Goal: Transaction & Acquisition: Purchase product/service

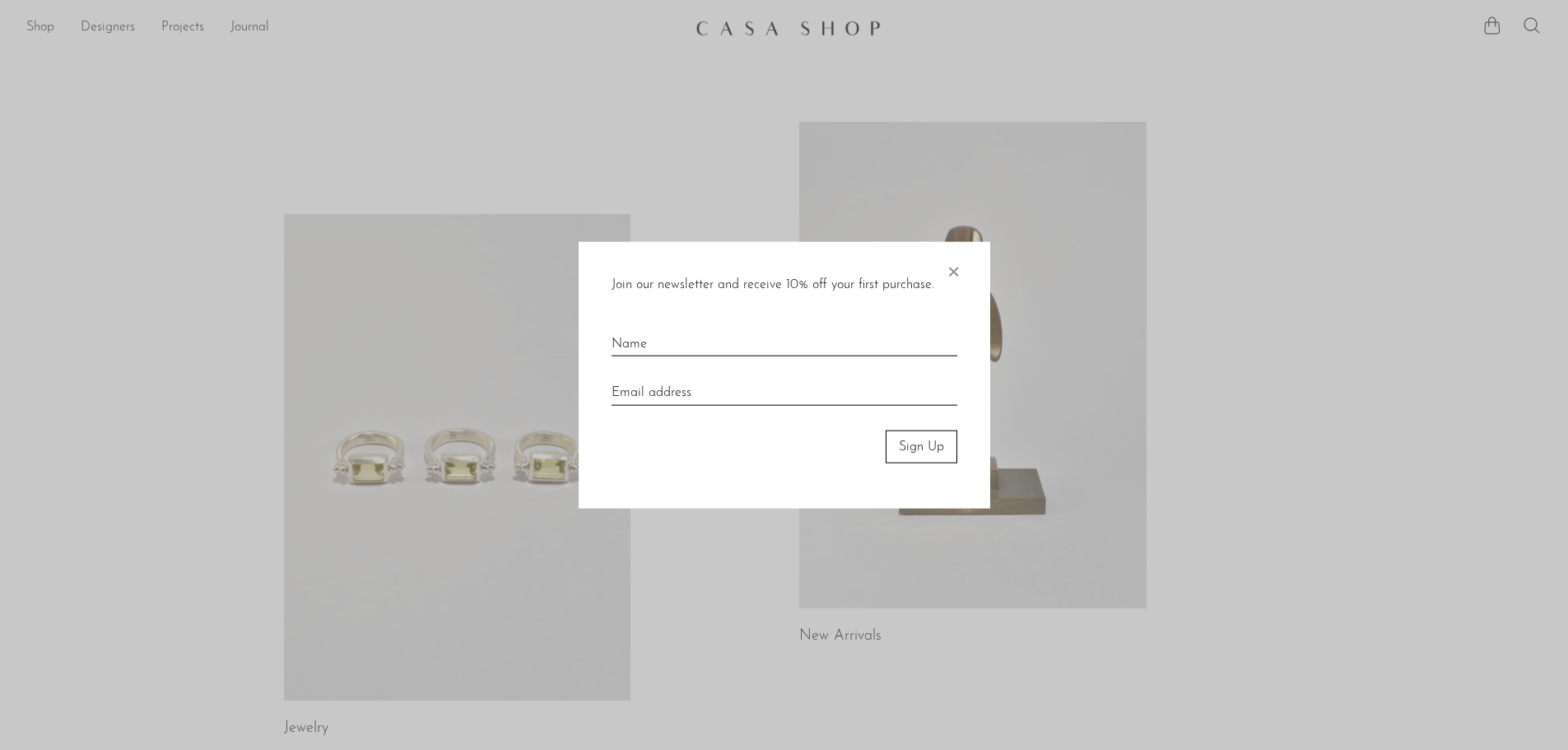
click at [955, 269] on span "×" at bounding box center [953, 268] width 17 height 53
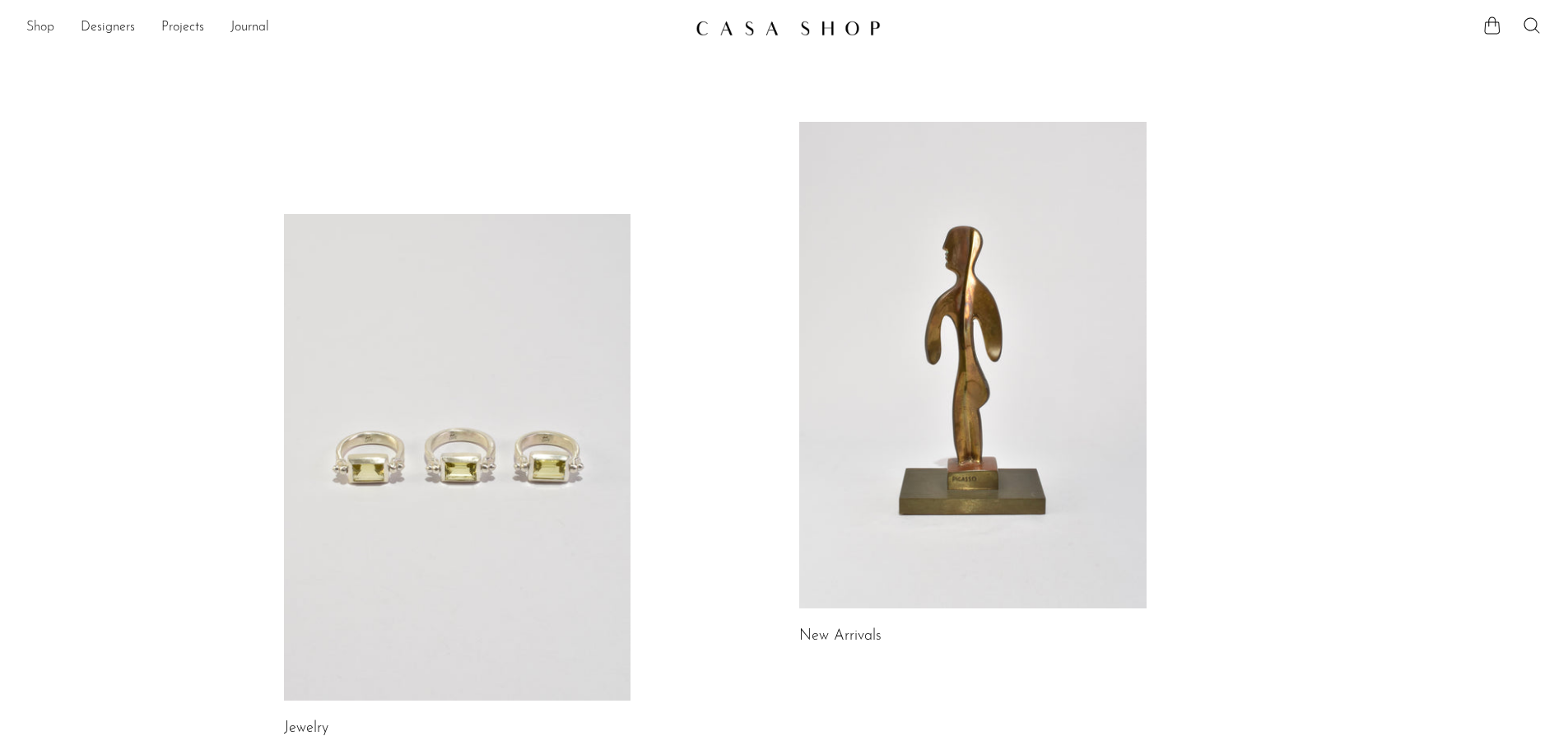
click at [45, 28] on link "Shop" at bounding box center [40, 28] width 28 height 21
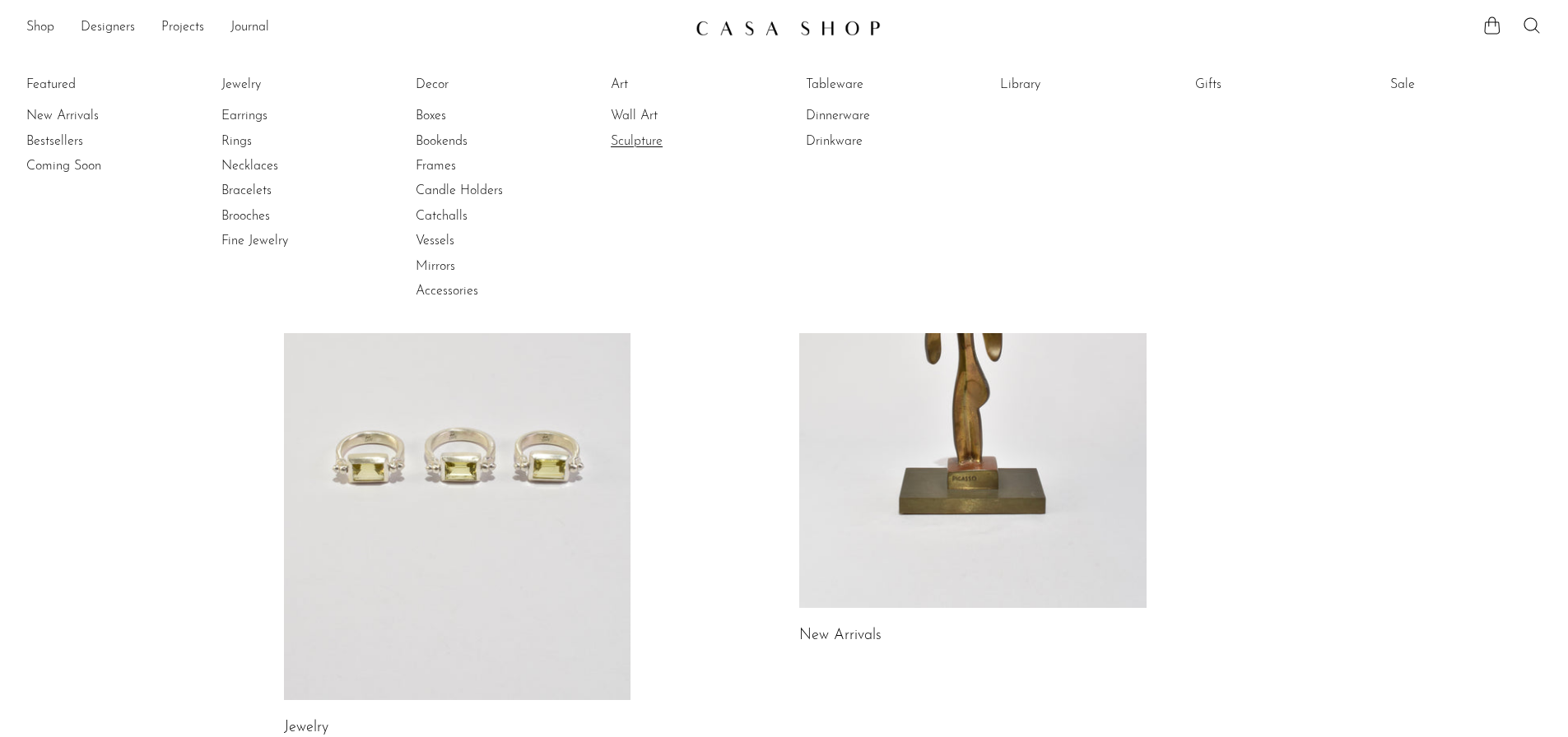
click at [645, 147] on link "Sculpture" at bounding box center [672, 142] width 123 height 19
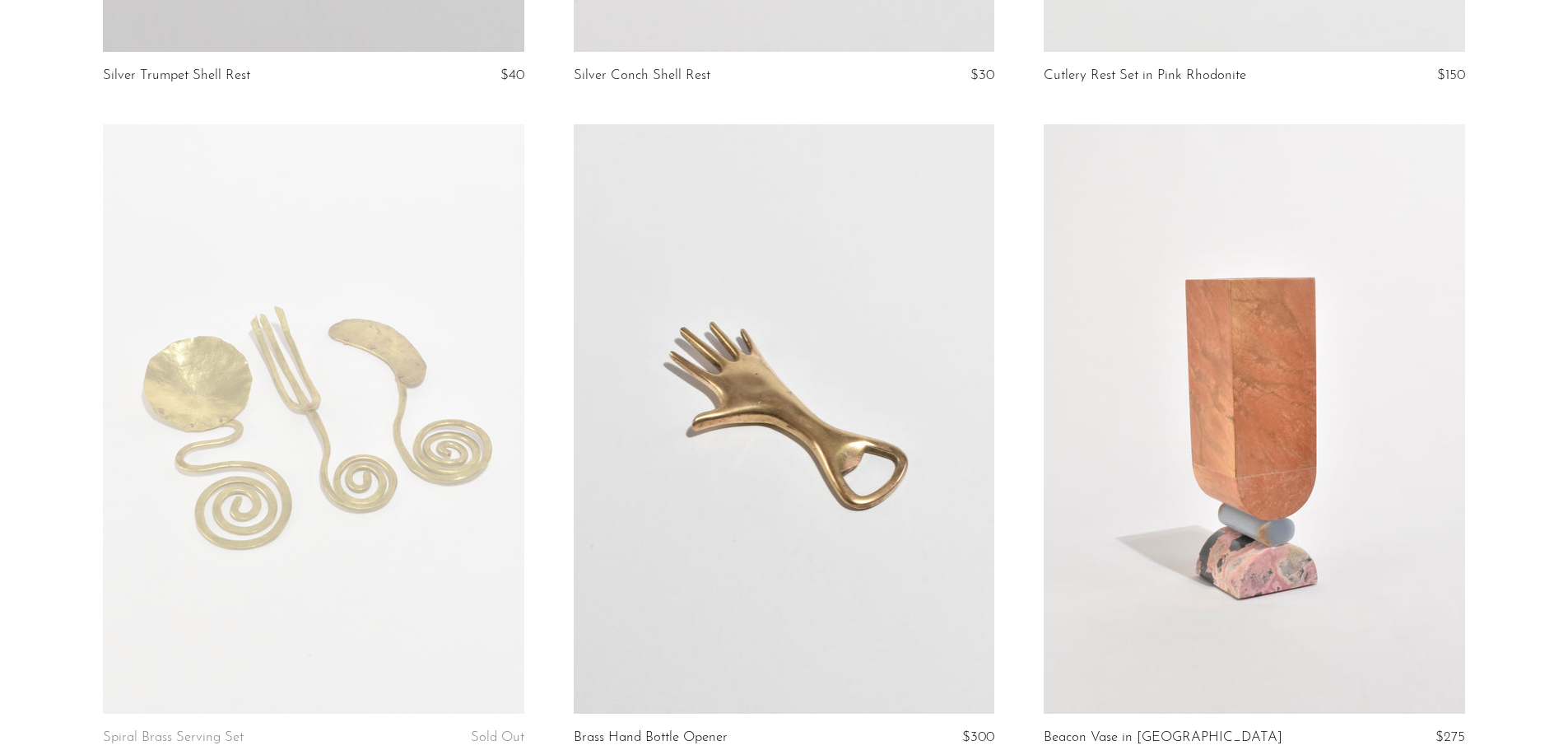
scroll to position [7737, 0]
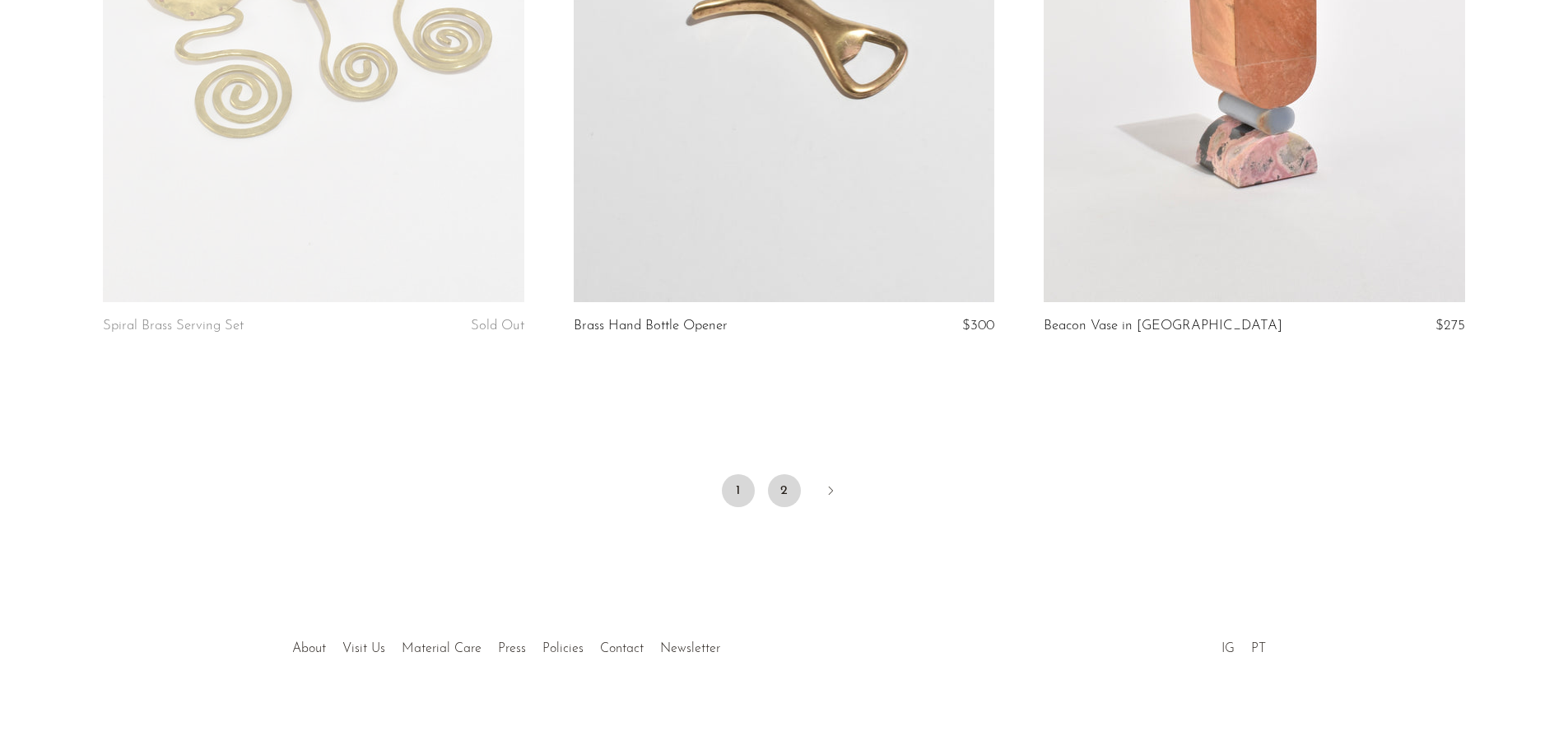
click at [788, 488] on link "2" at bounding box center [784, 490] width 33 height 33
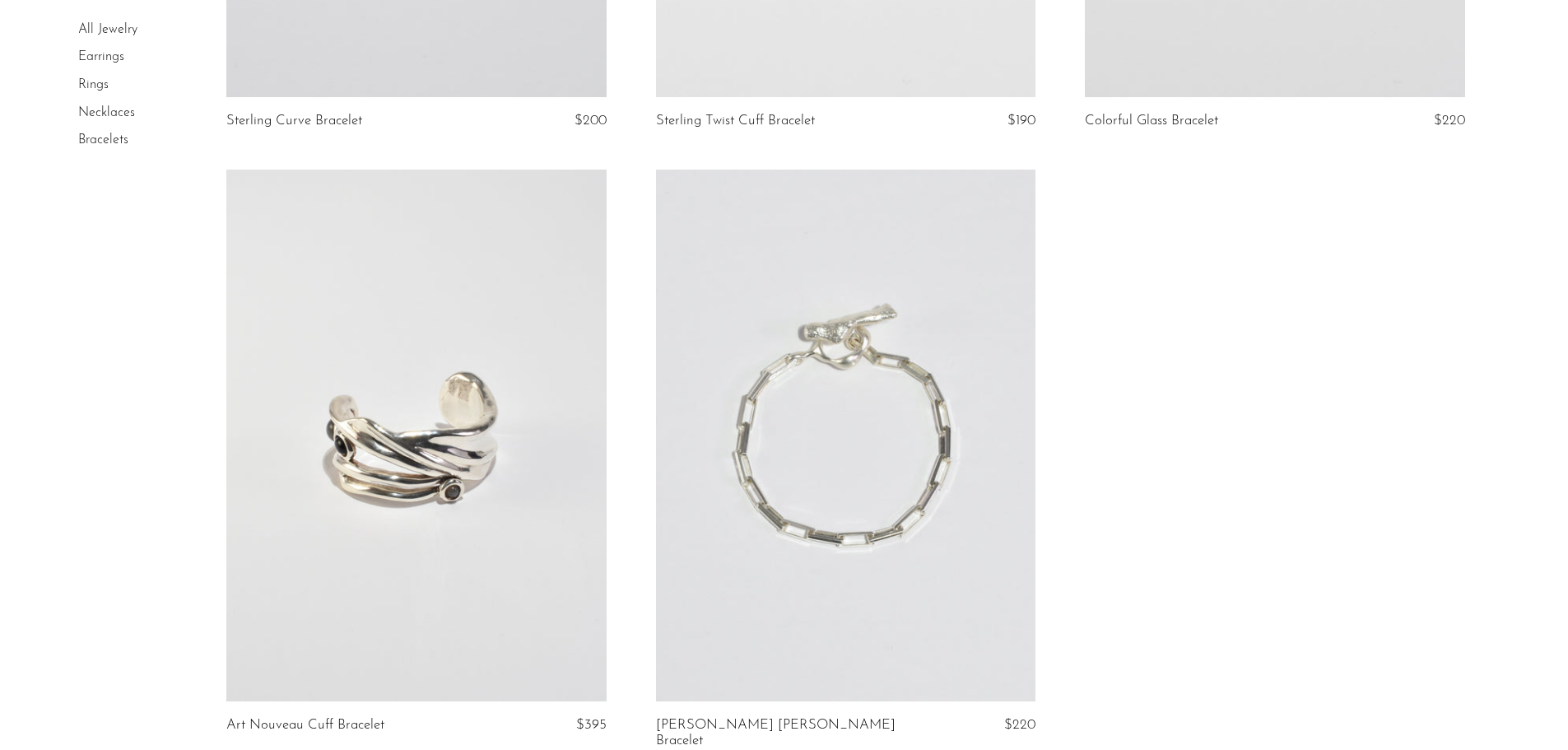
scroll to position [3210, 0]
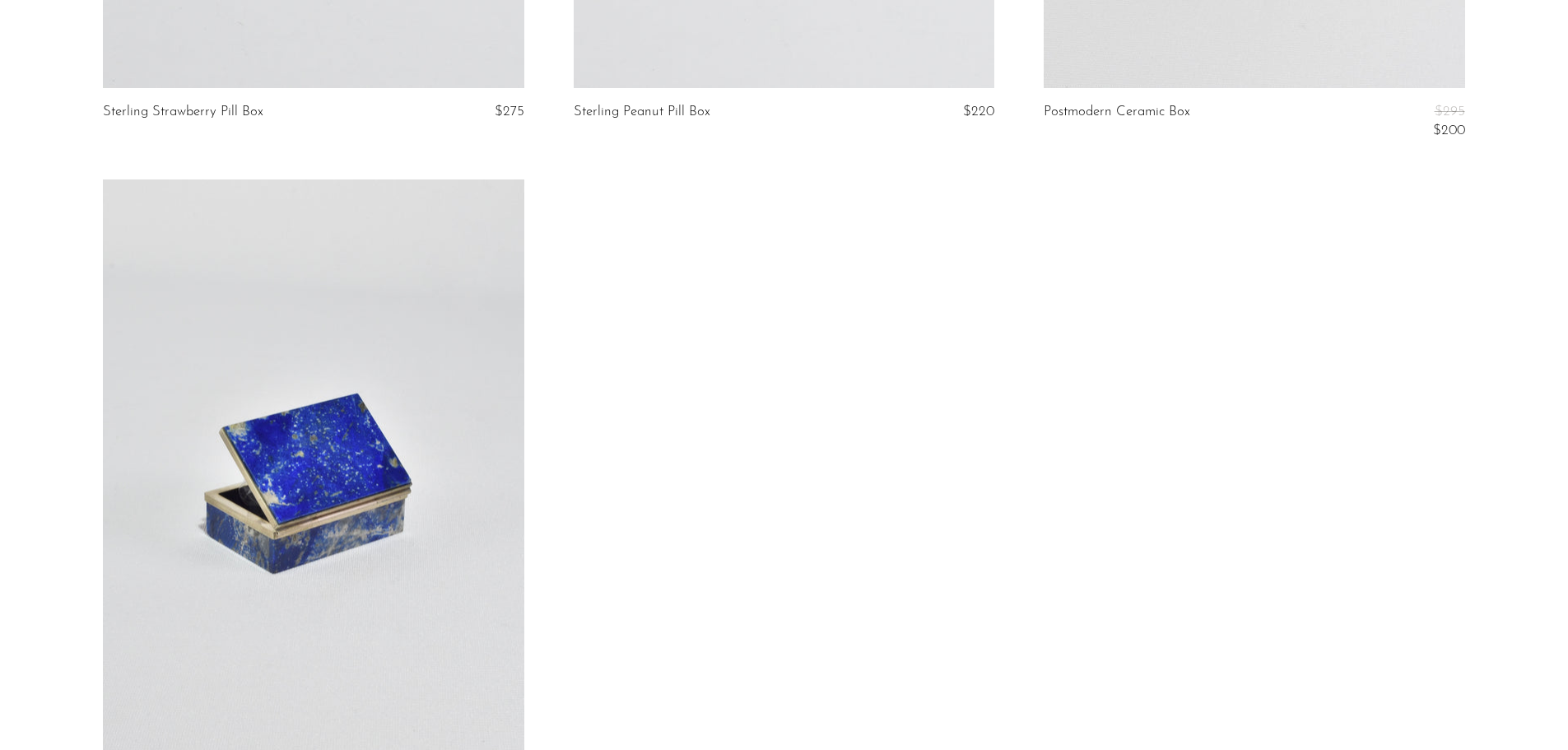
scroll to position [6914, 0]
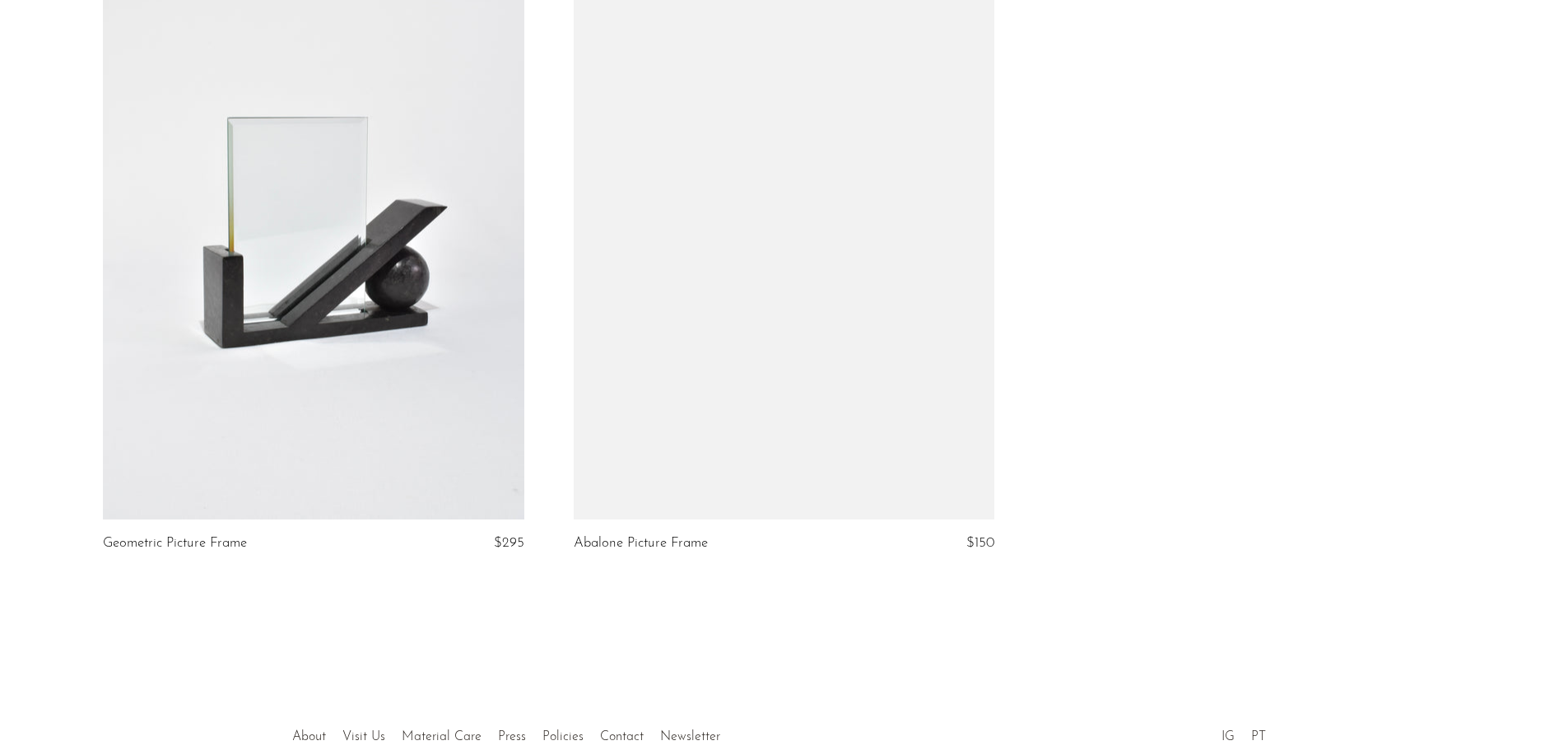
scroll to position [1643, 0]
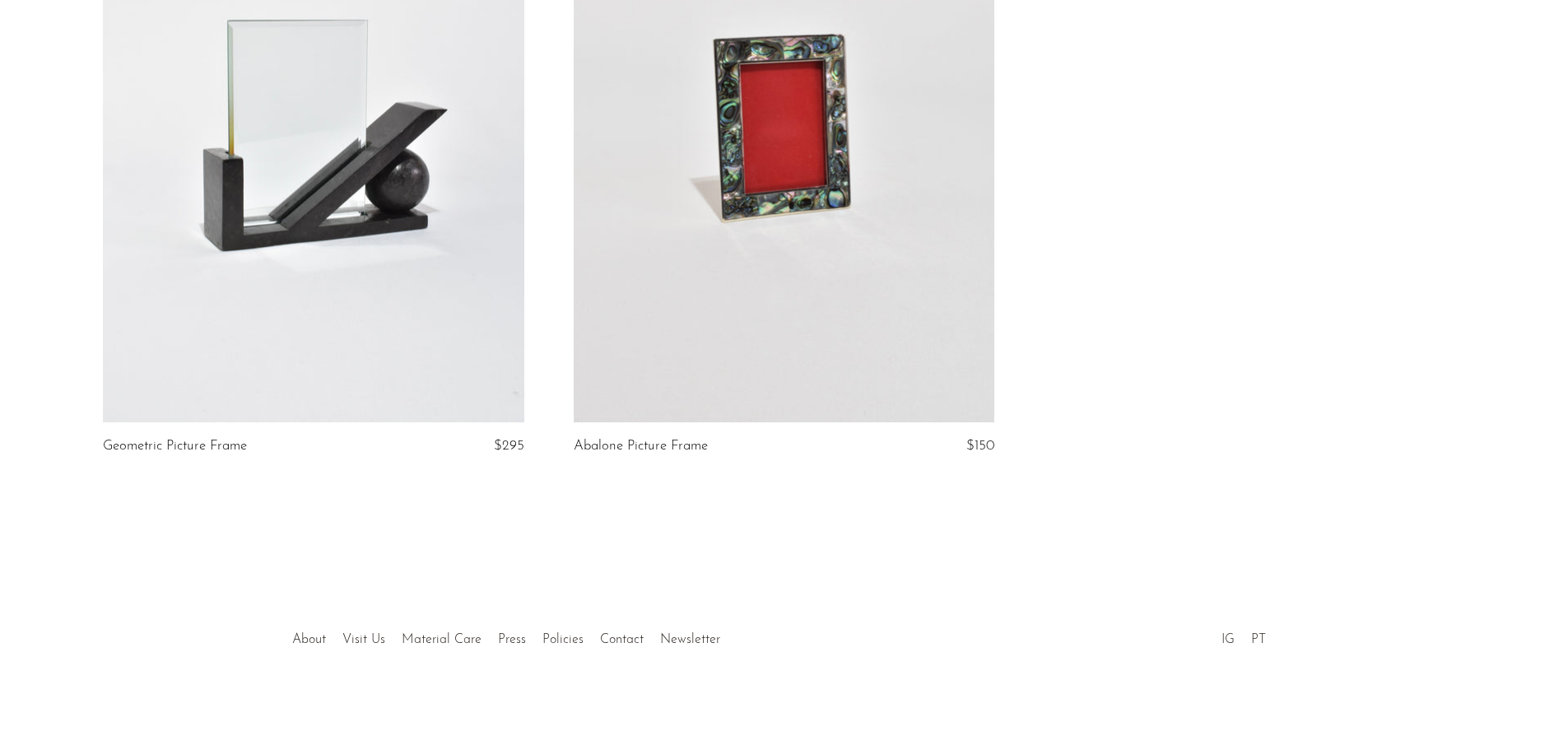
click at [673, 361] on link at bounding box center [783, 127] width 421 height 589
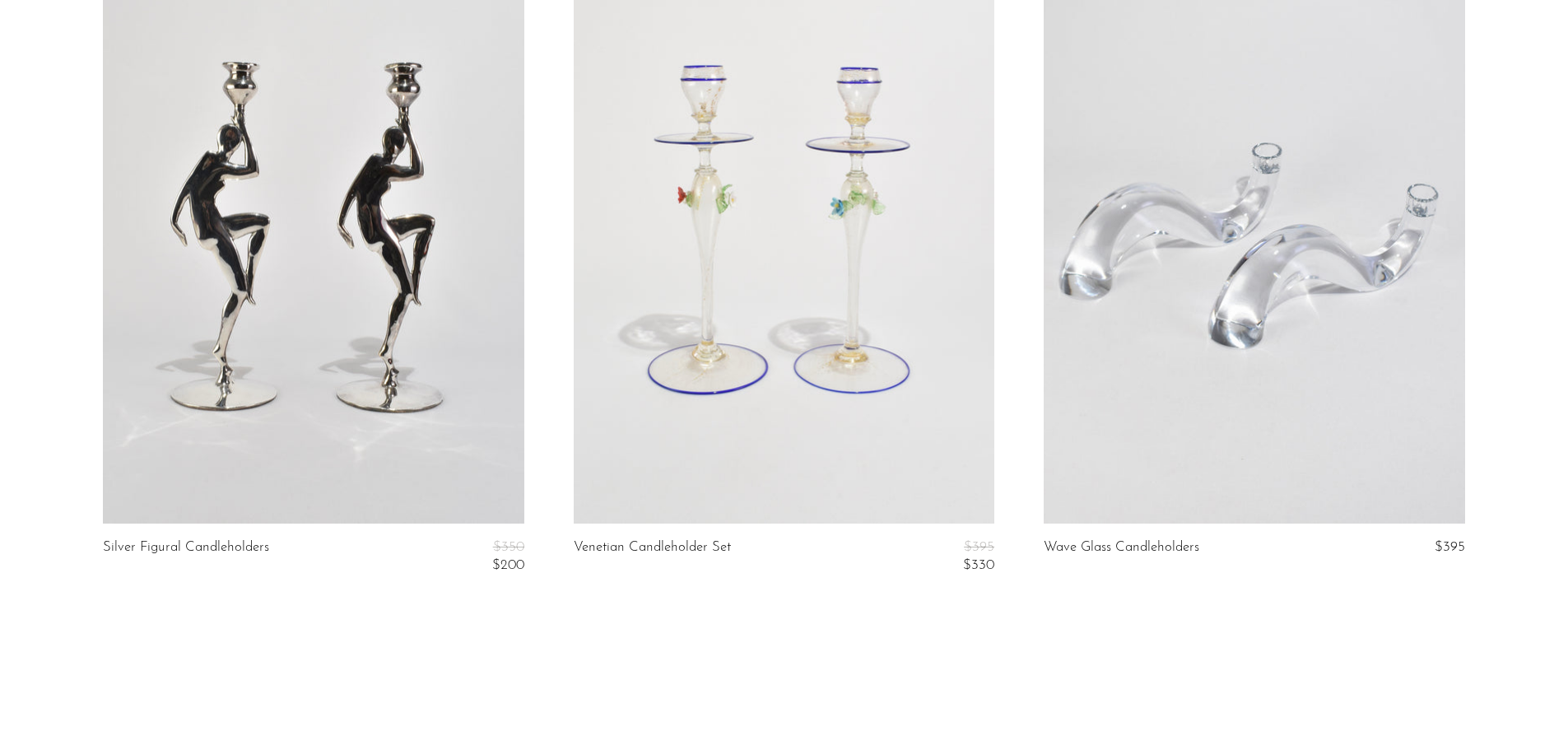
scroll to position [2342, 0]
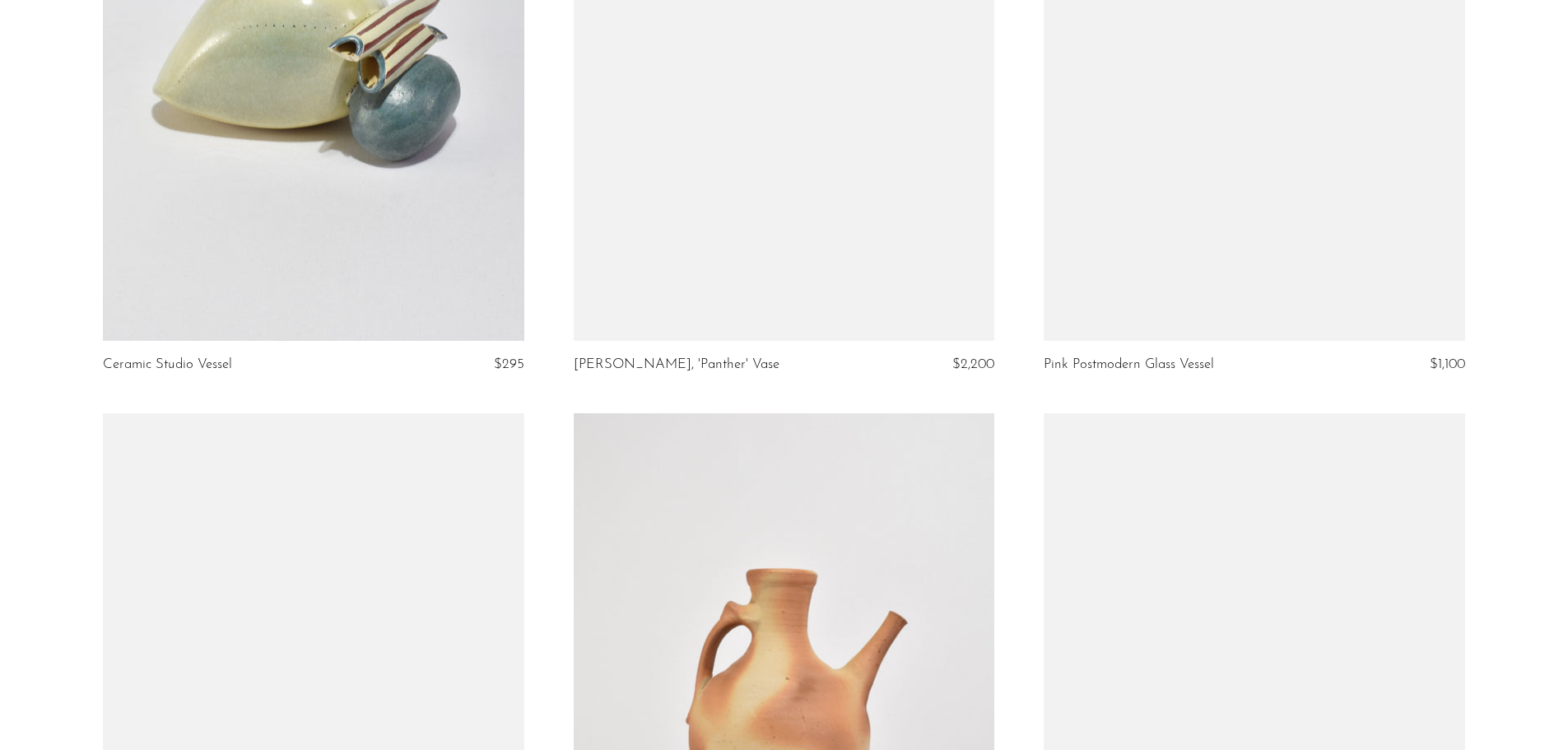
scroll to position [3539, 0]
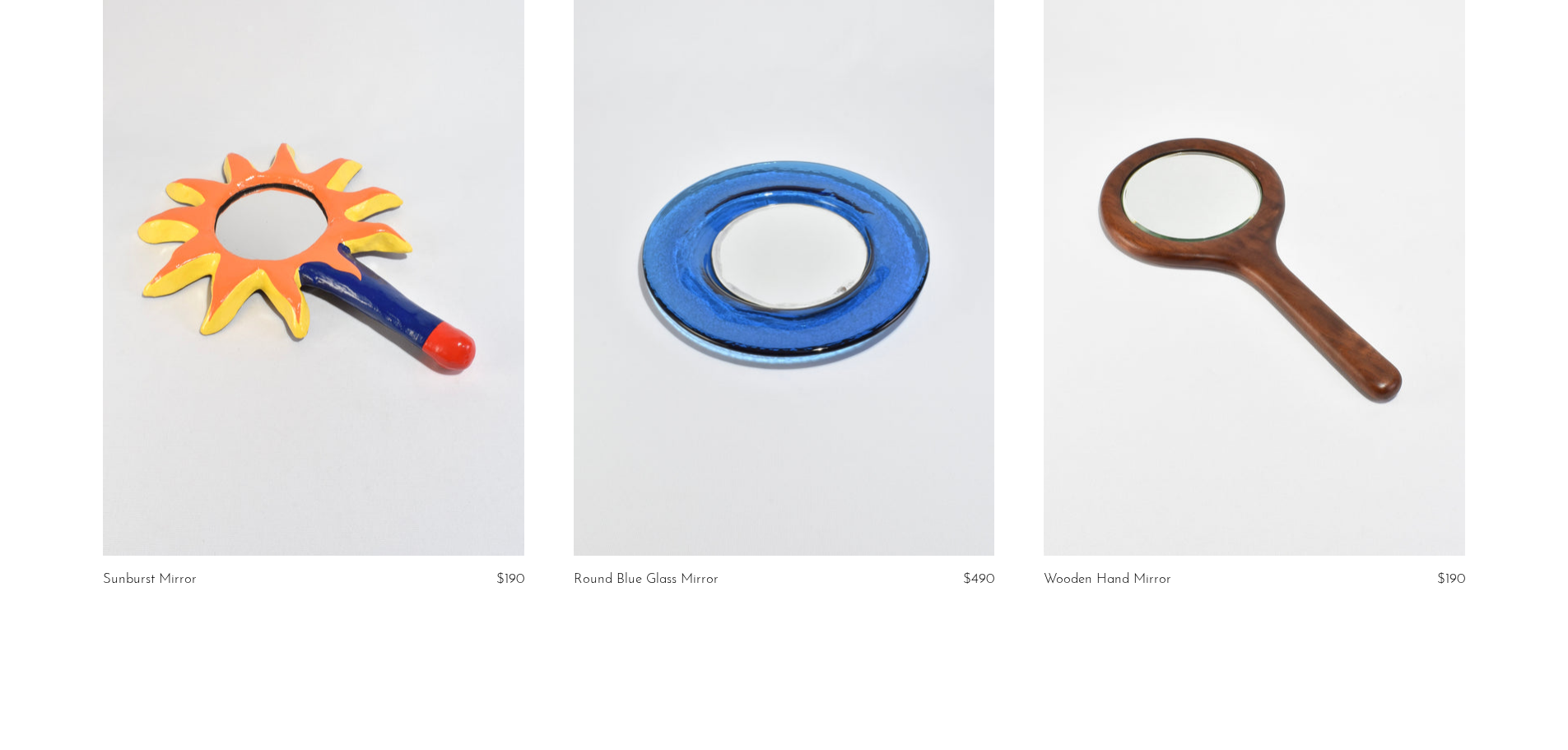
scroll to position [999, 0]
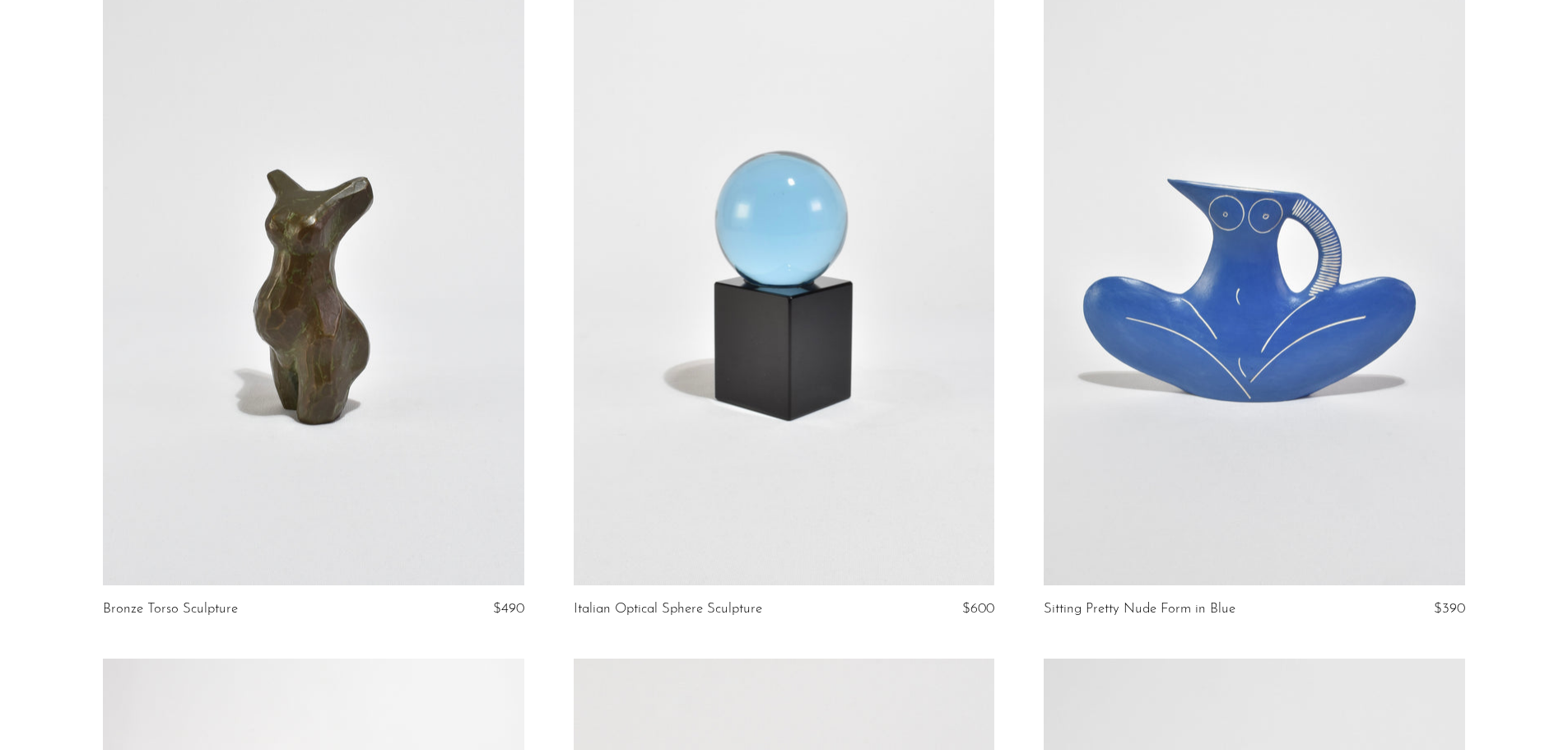
scroll to position [5021, 0]
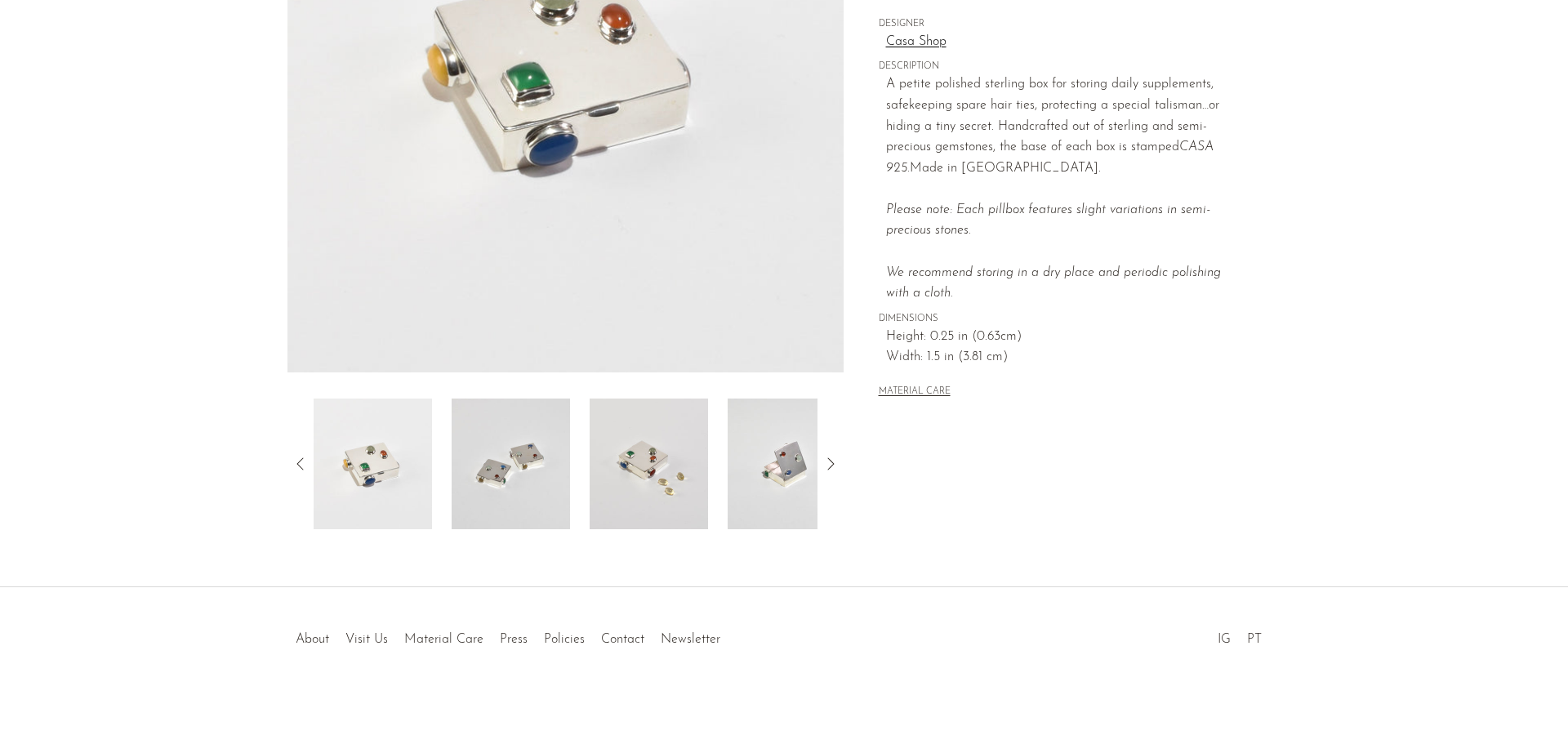
scroll to position [320, 0]
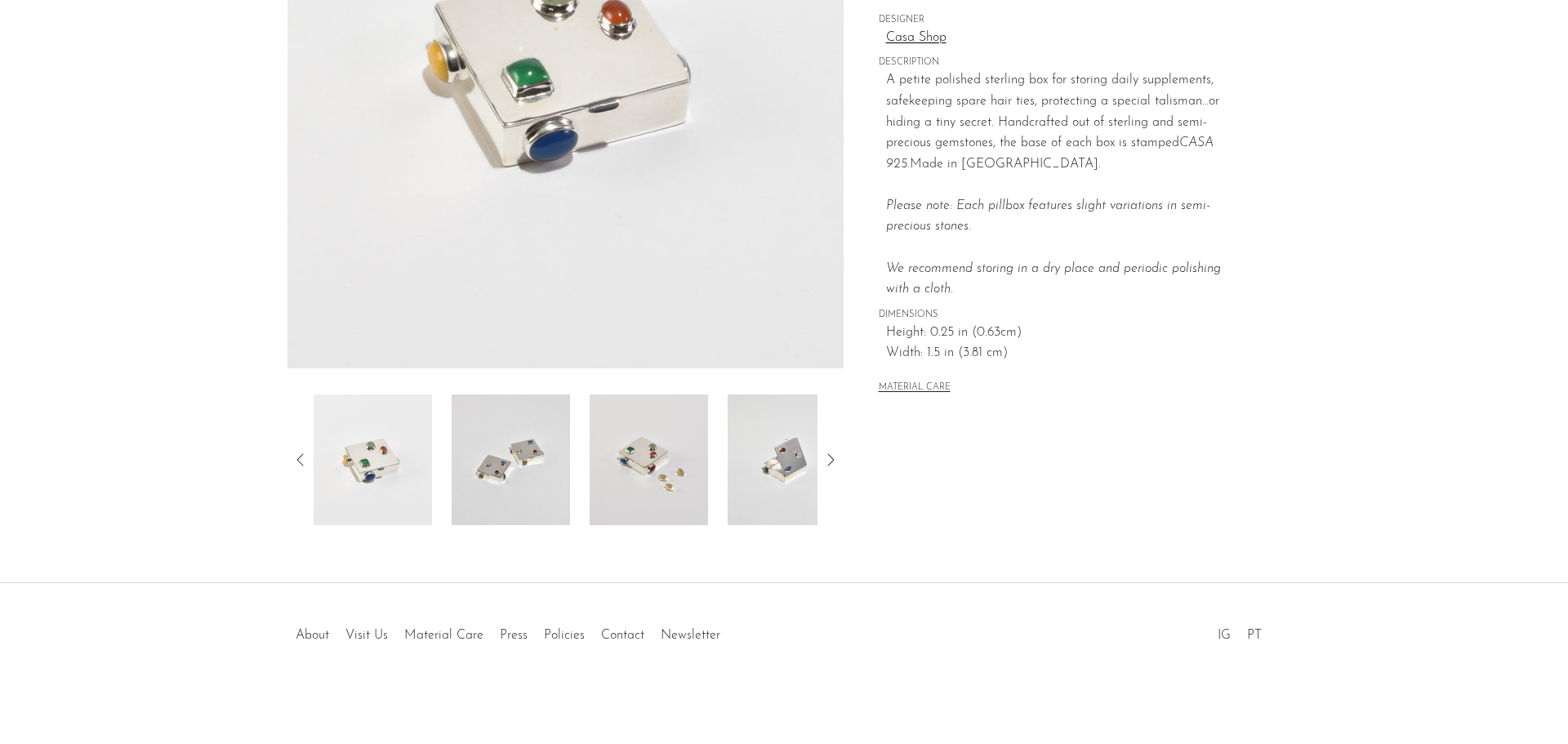
click at [533, 487] on img at bounding box center [511, 459] width 118 height 131
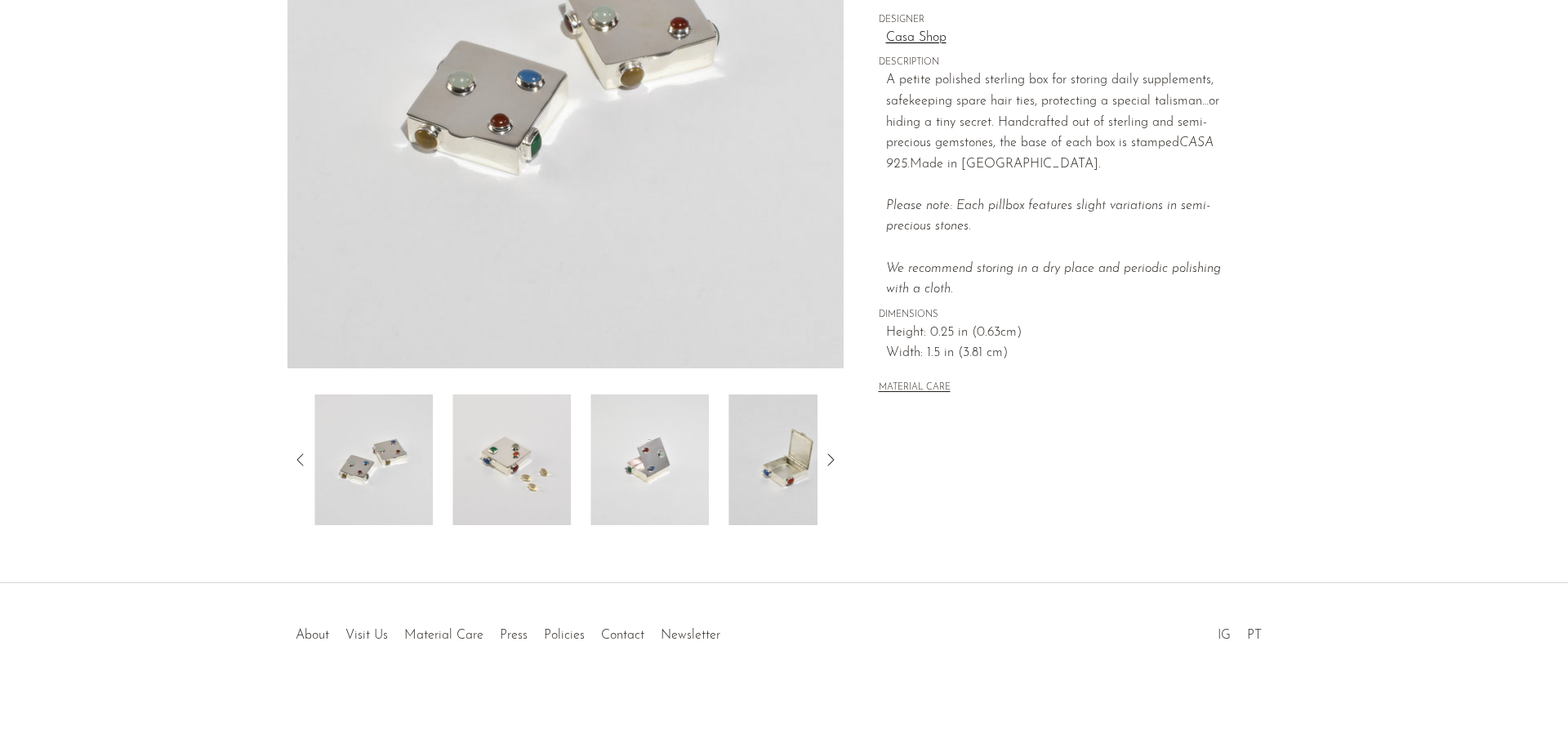
click at [552, 470] on img at bounding box center [512, 459] width 118 height 131
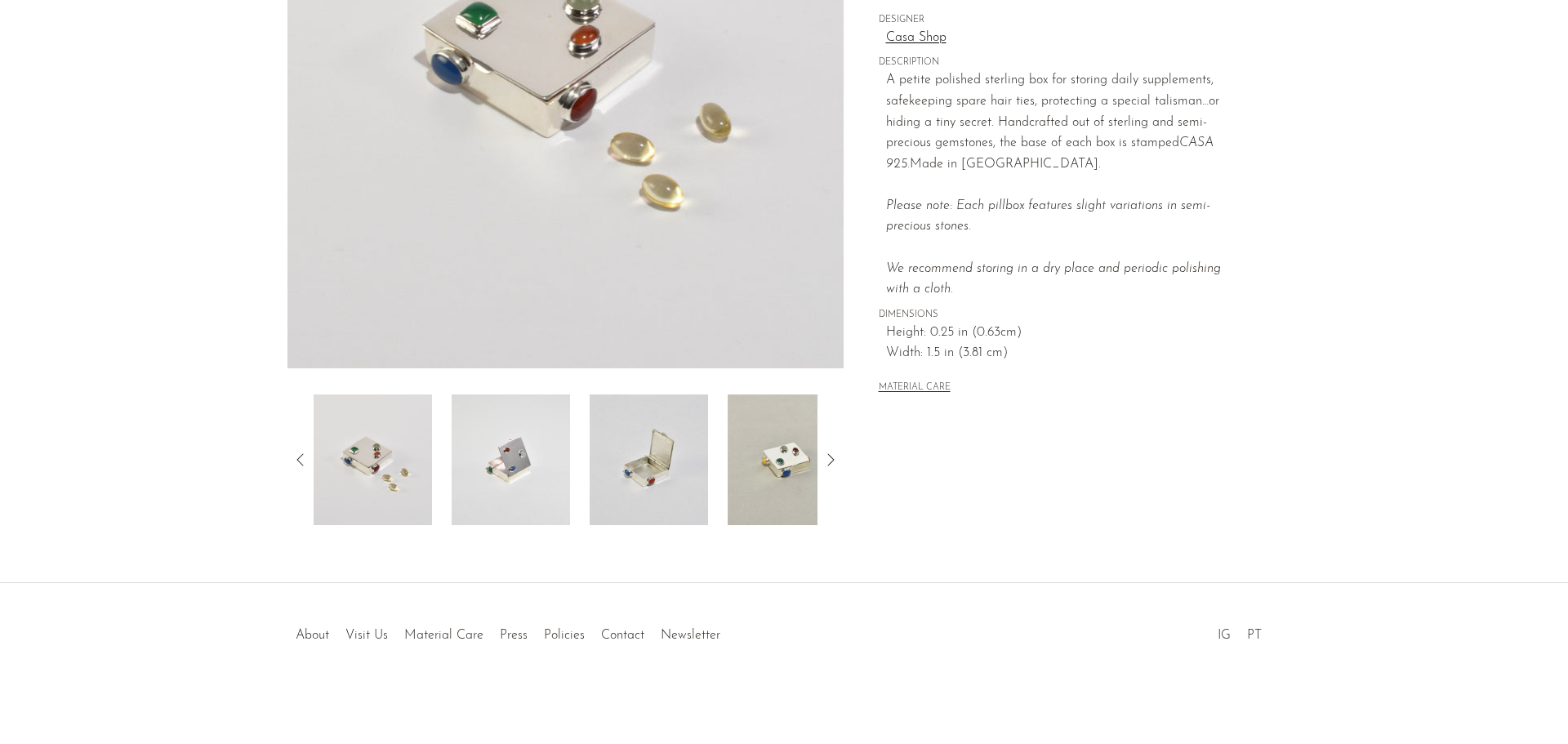
click at [561, 476] on img at bounding box center [511, 459] width 118 height 131
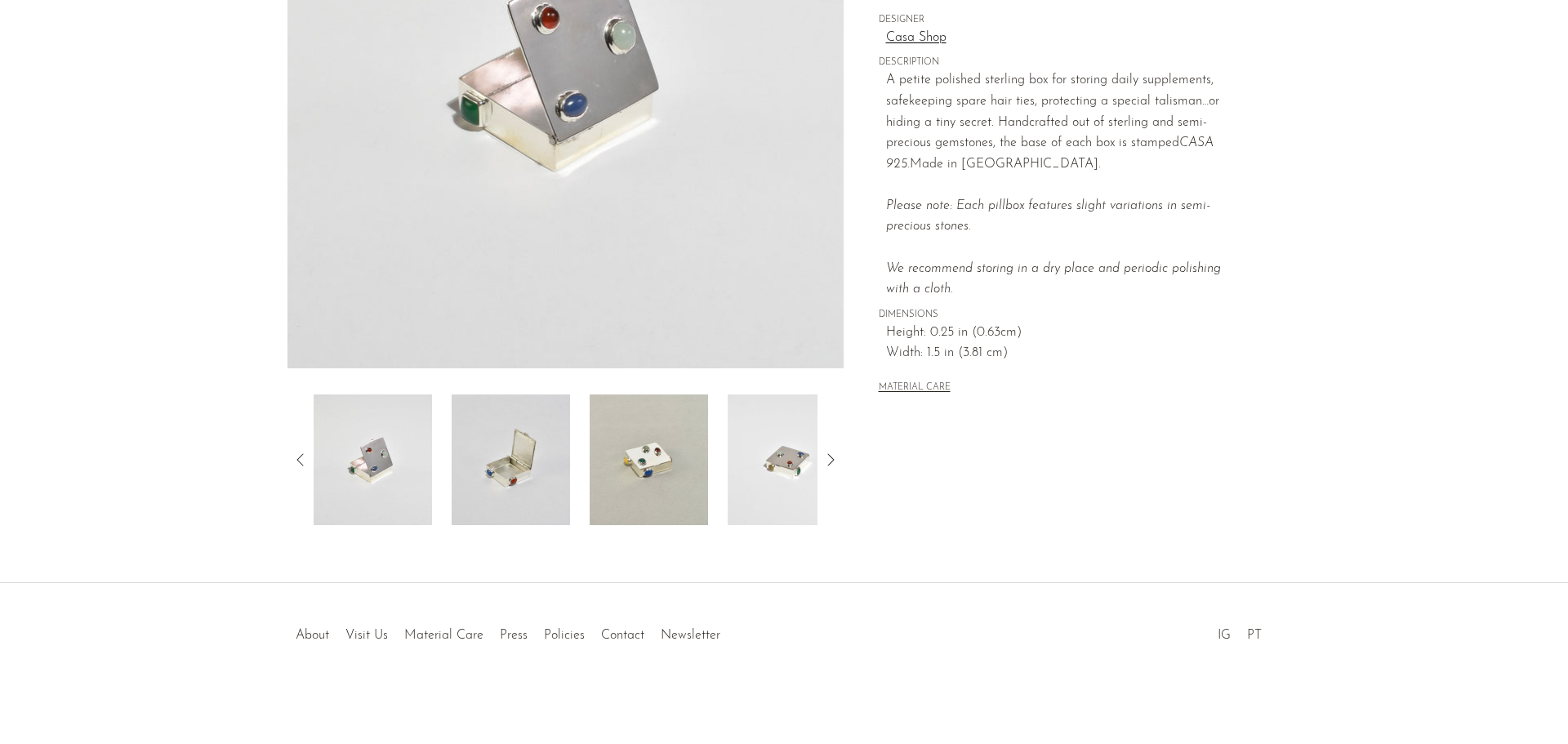
click at [536, 471] on img at bounding box center [511, 459] width 118 height 131
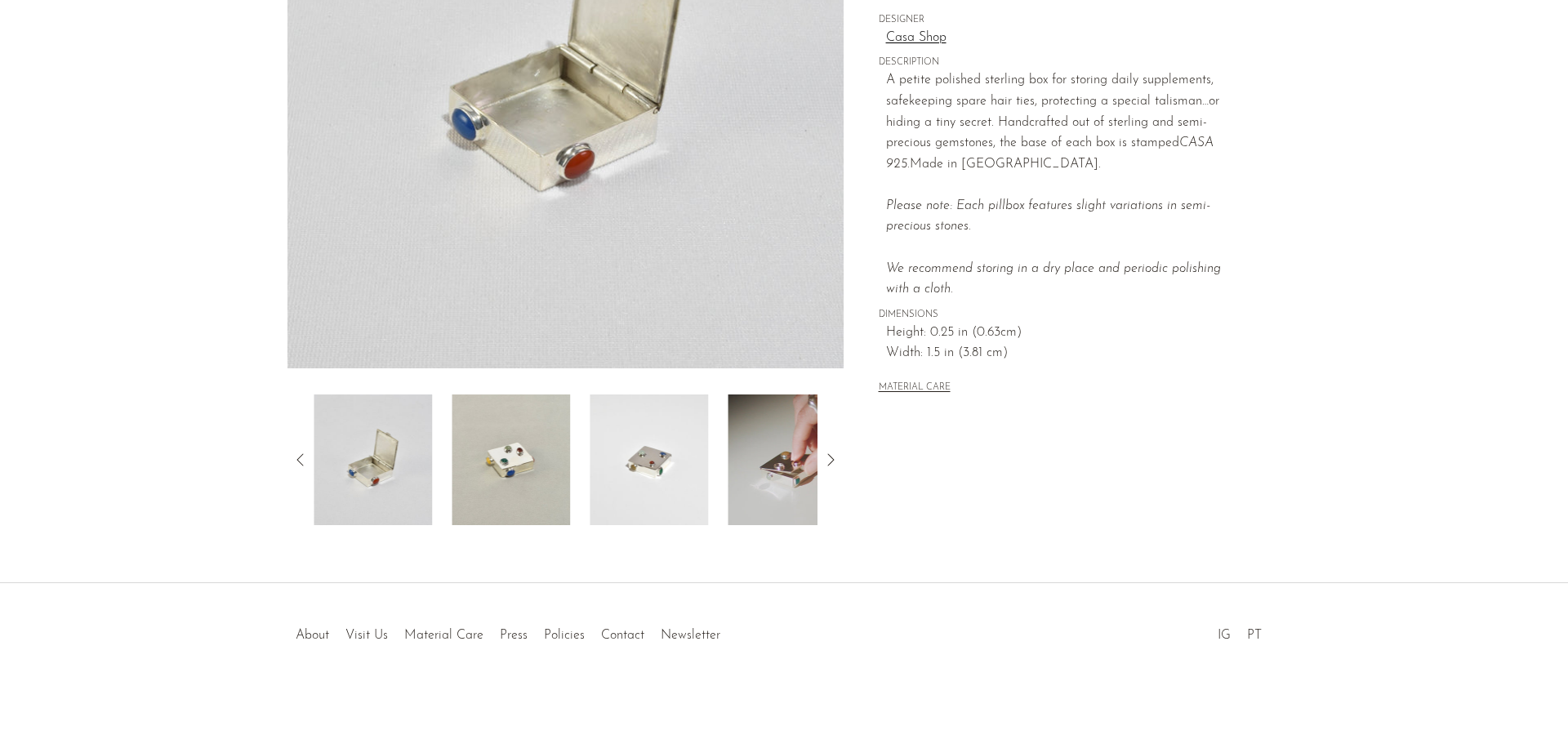
click at [537, 477] on img at bounding box center [511, 459] width 118 height 131
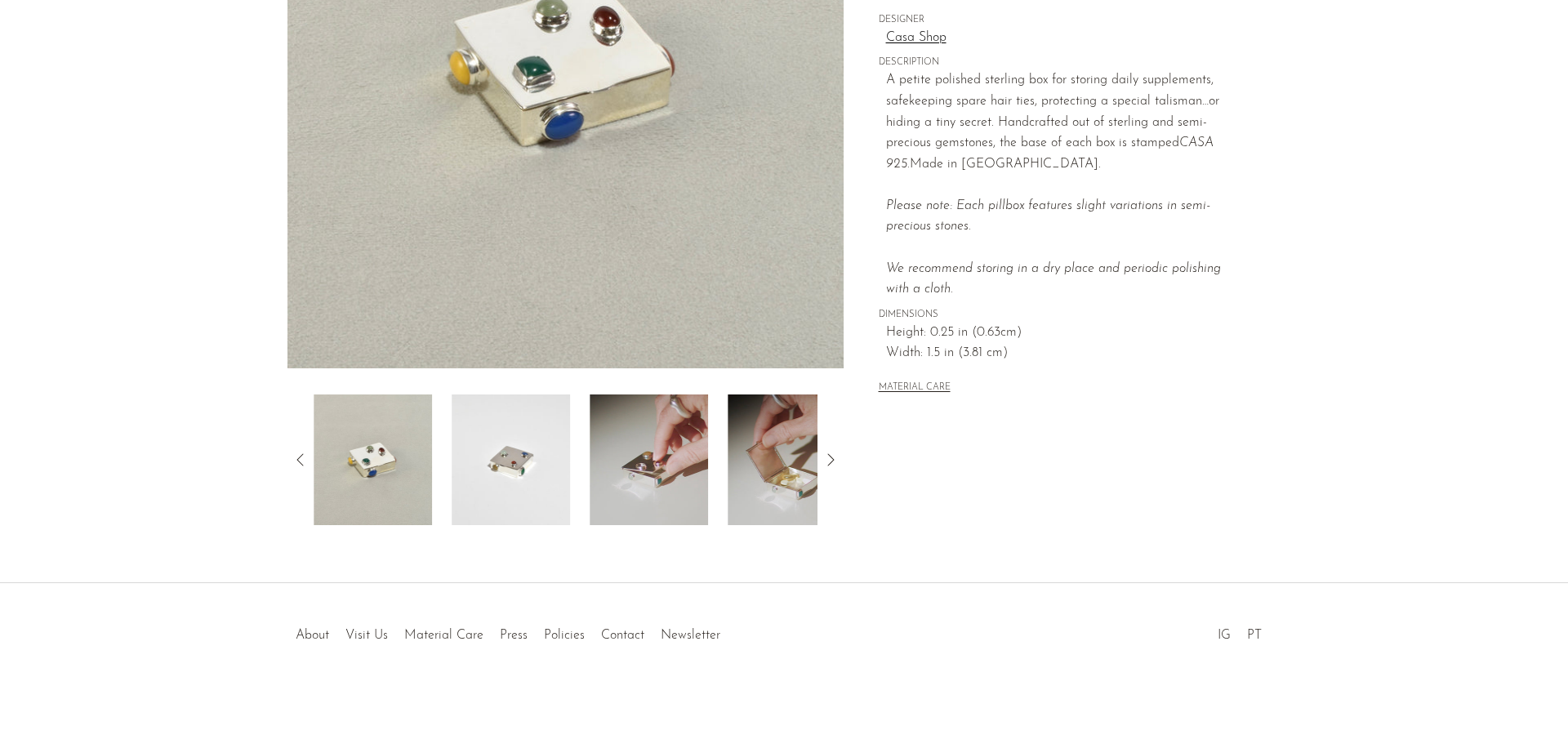
click at [507, 461] on img at bounding box center [511, 459] width 118 height 131
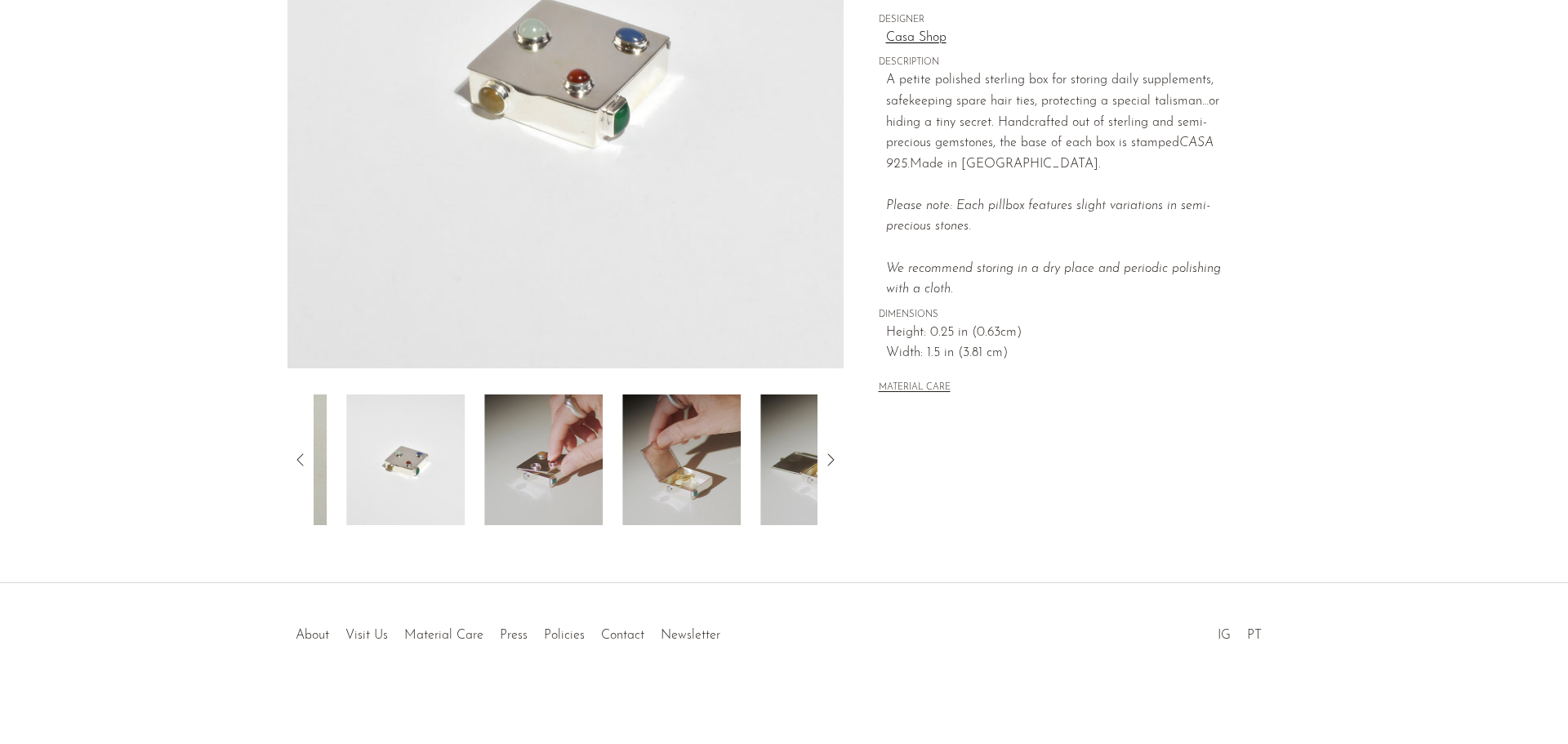
click at [571, 465] on img at bounding box center [544, 459] width 118 height 131
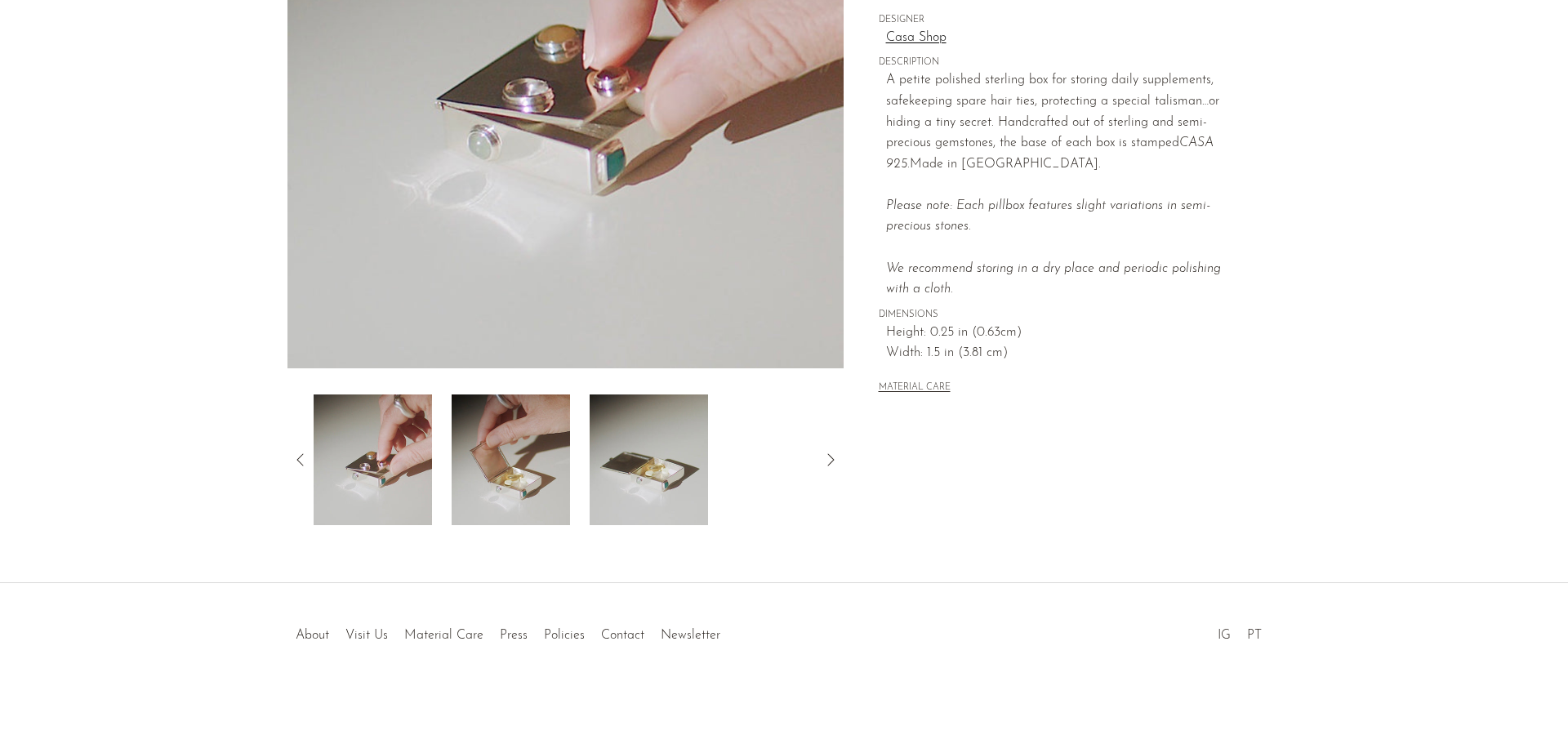
click at [486, 467] on img at bounding box center [511, 459] width 118 height 131
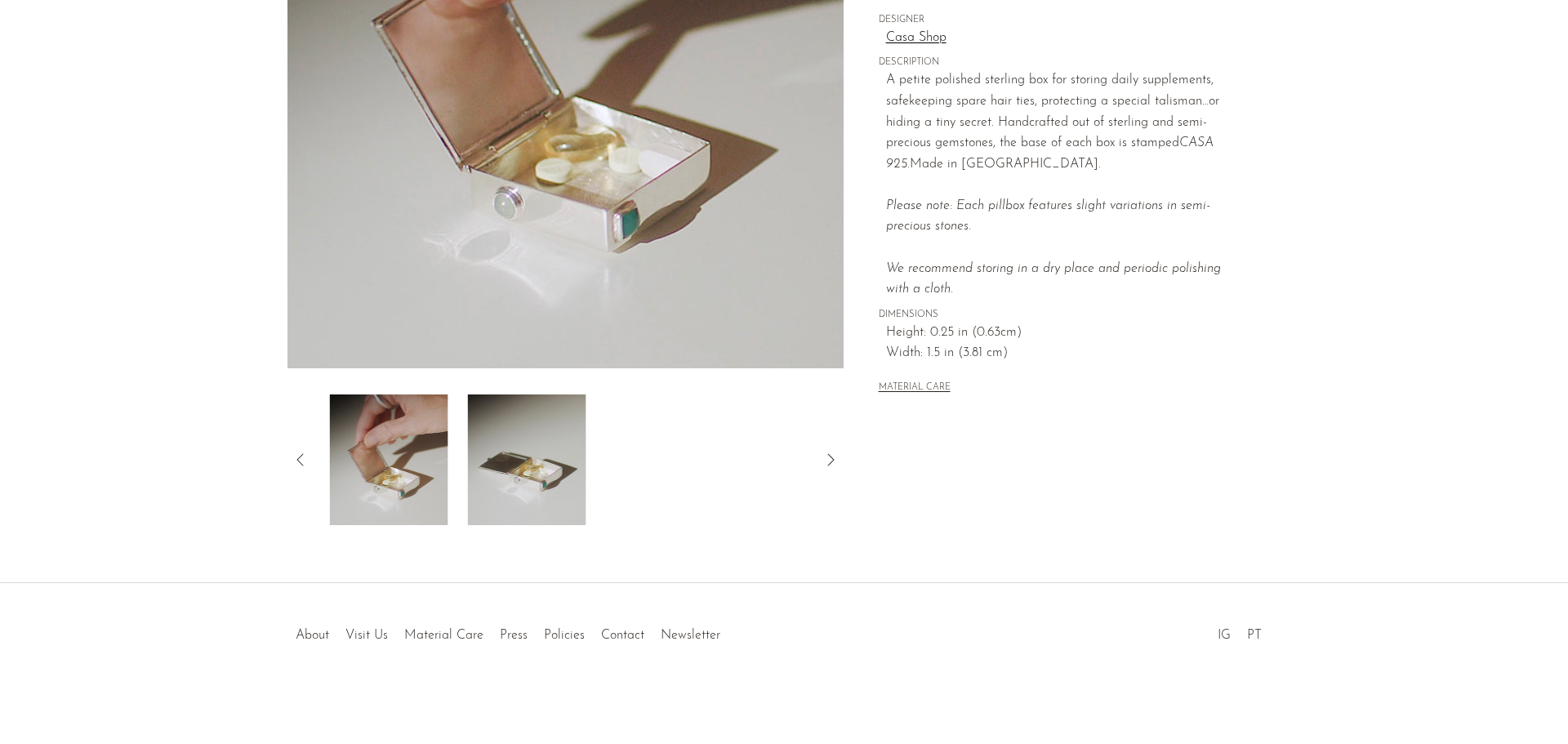
click at [542, 454] on img at bounding box center [527, 459] width 118 height 131
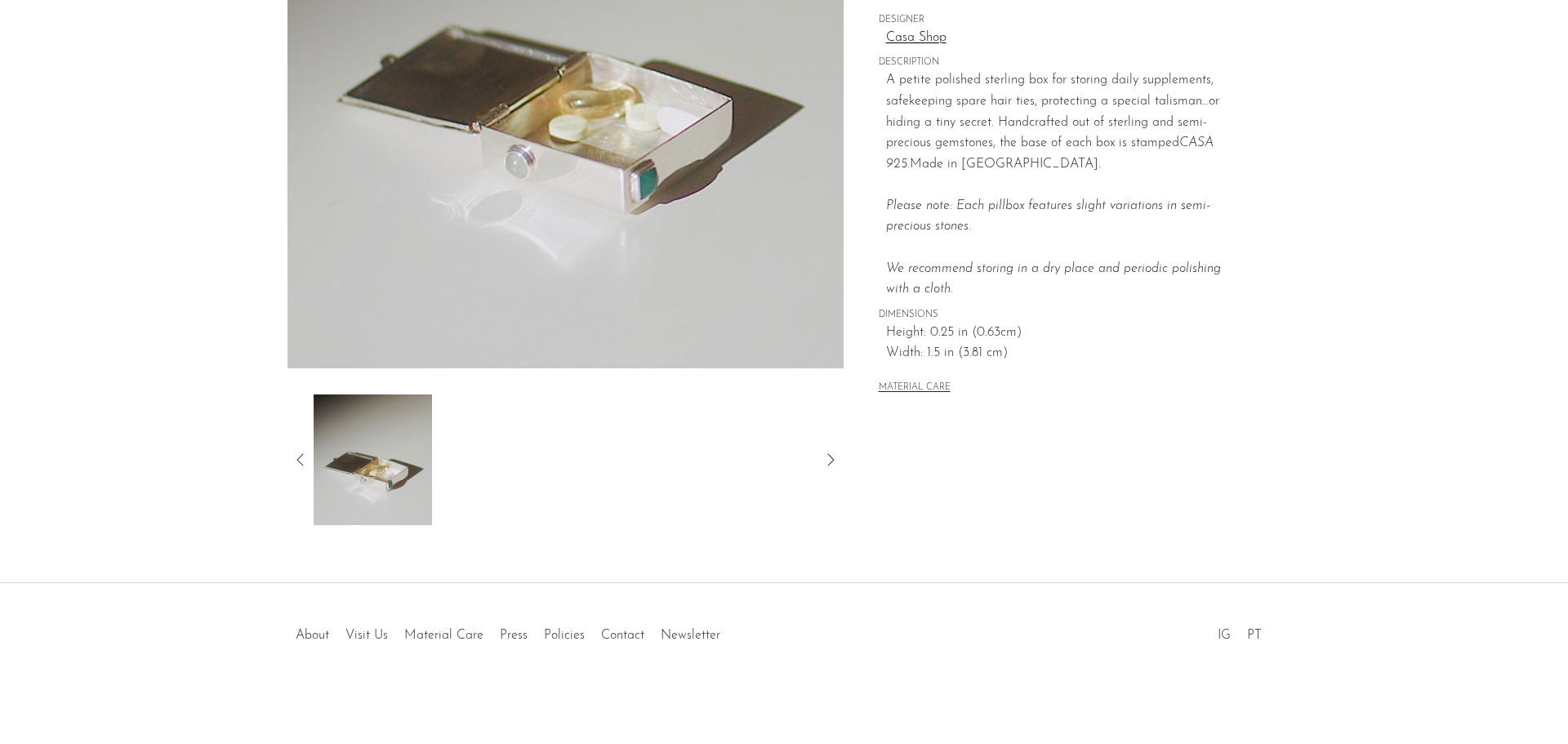
scroll to position [0, 0]
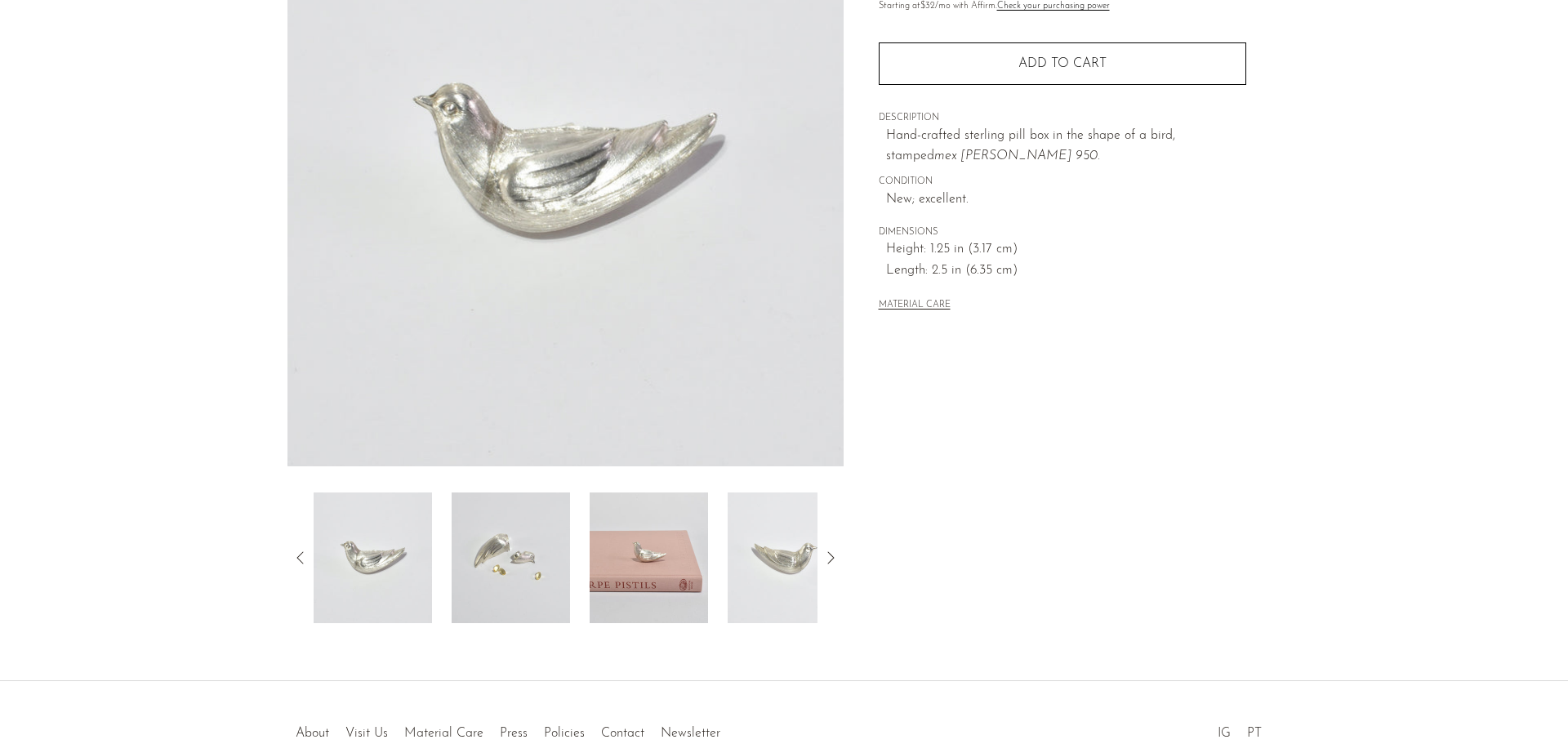
scroll to position [245, 0]
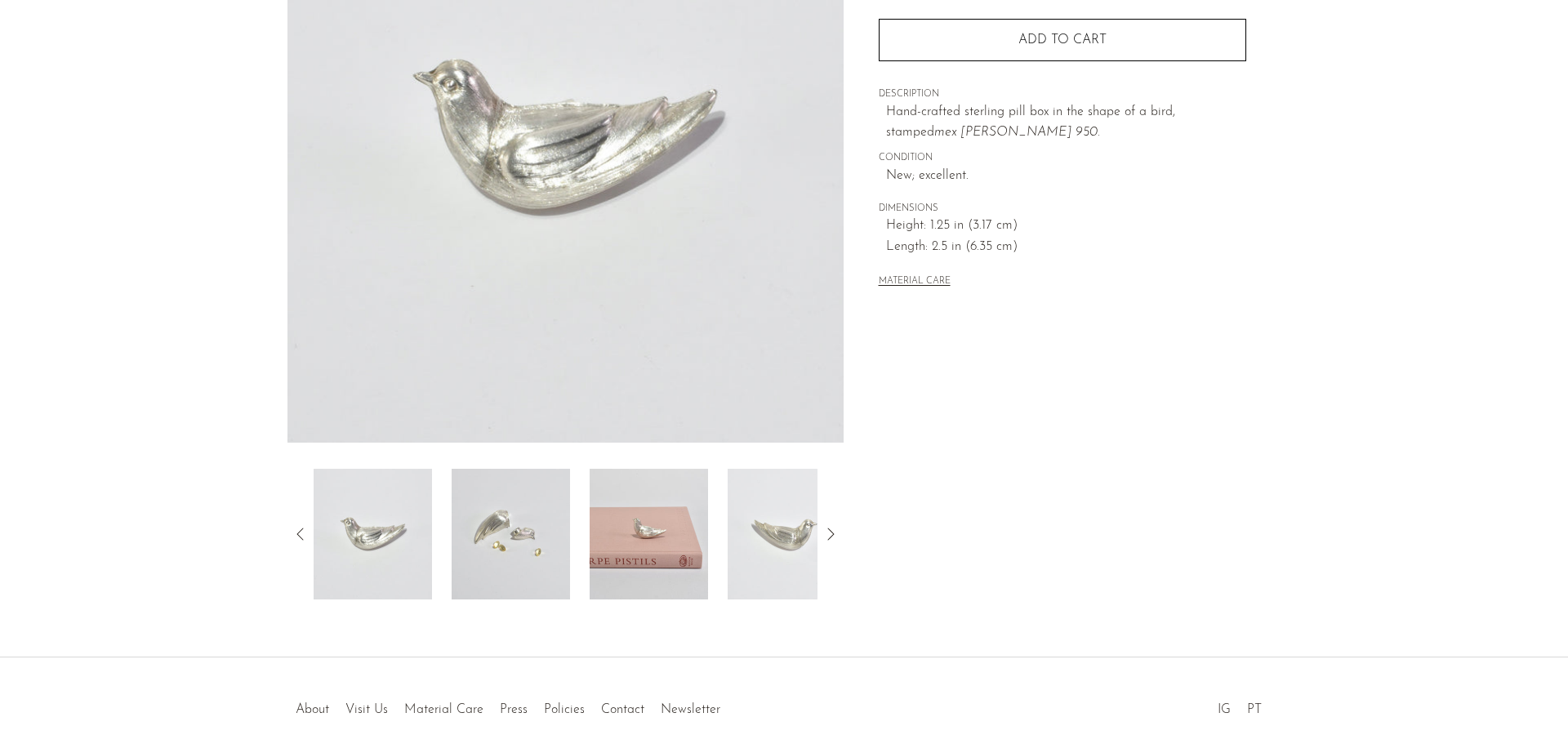
click at [486, 533] on img at bounding box center [511, 534] width 118 height 131
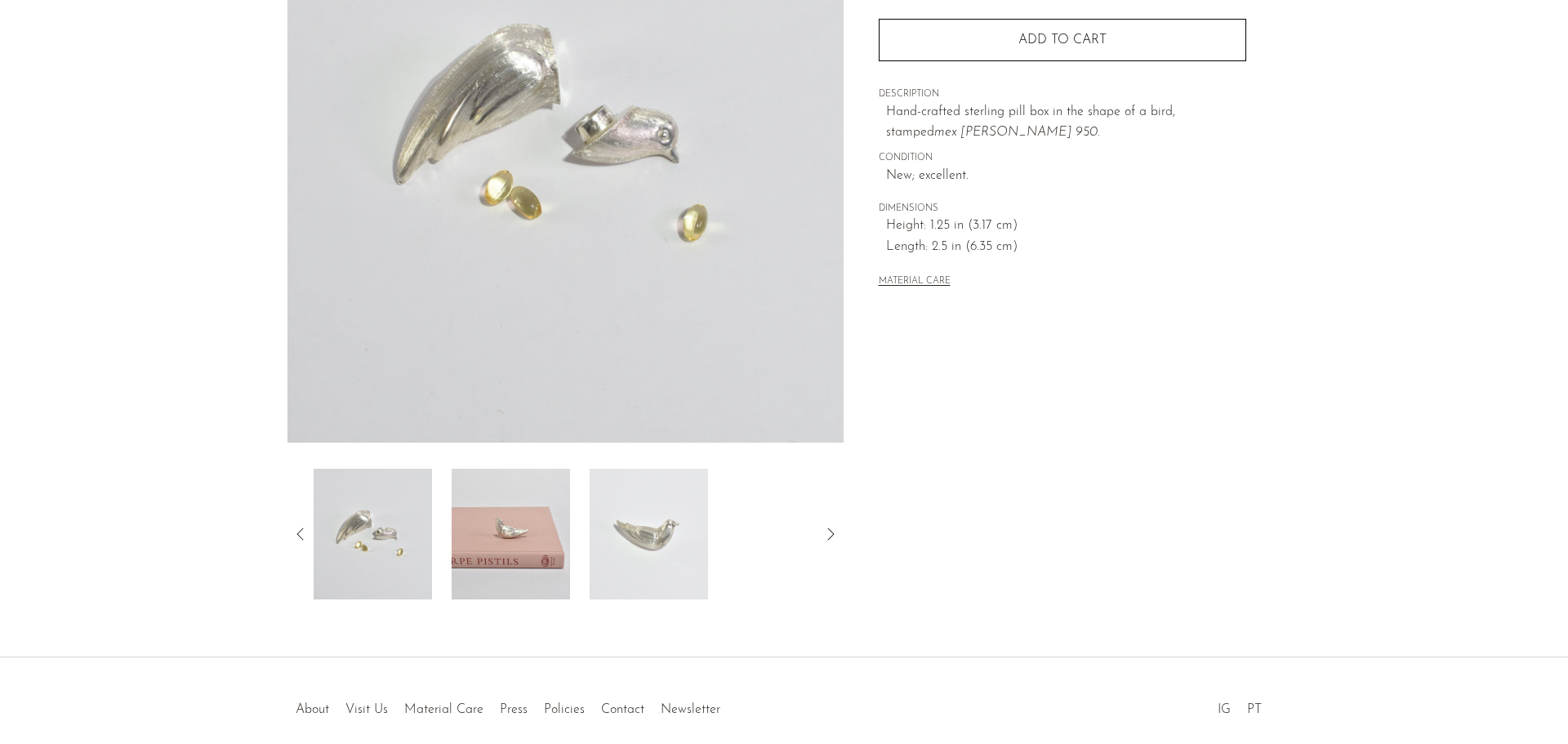
click at [678, 544] on img at bounding box center [649, 534] width 118 height 131
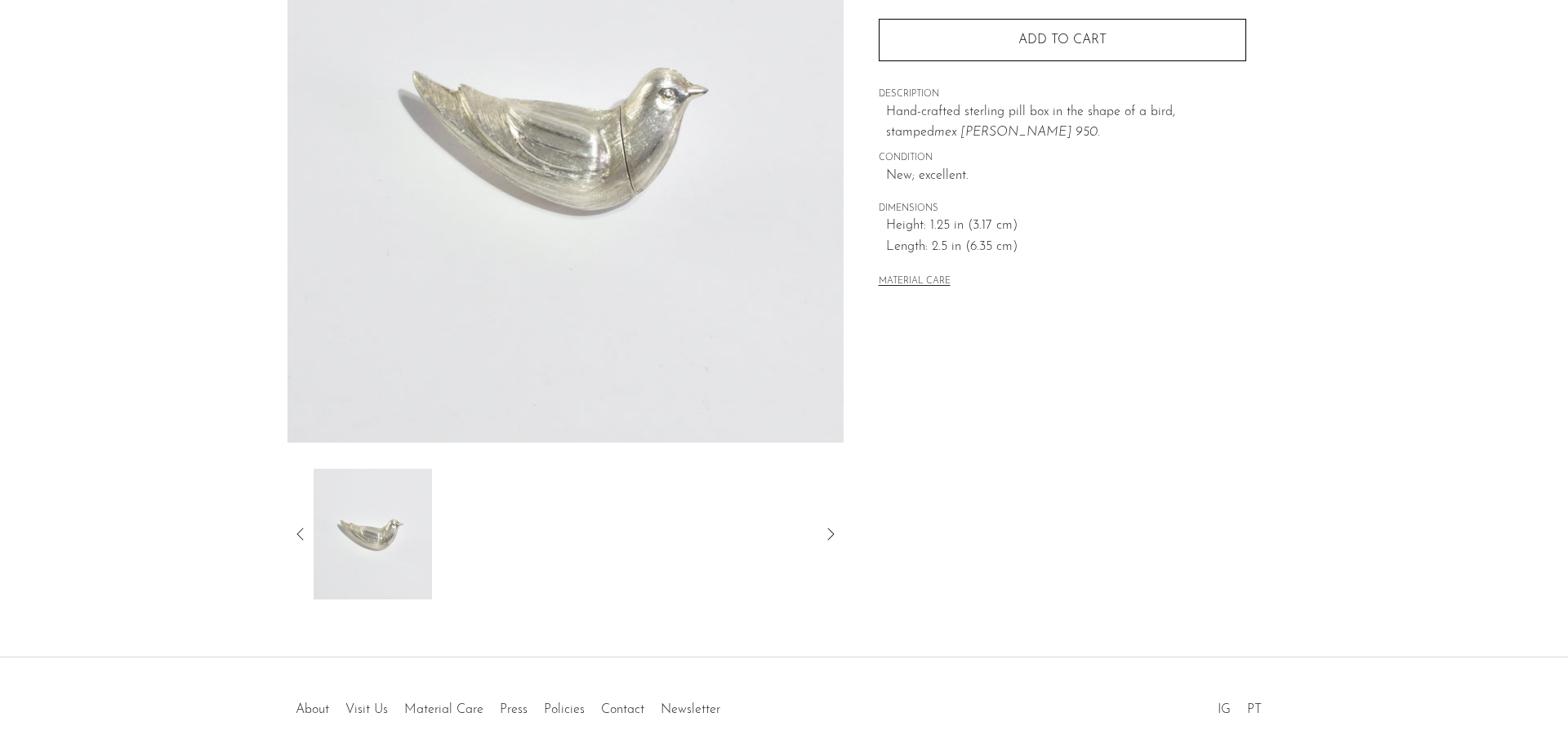
click at [288, 534] on div at bounding box center [566, 534] width 556 height 131
click at [296, 533] on icon at bounding box center [300, 534] width 19 height 19
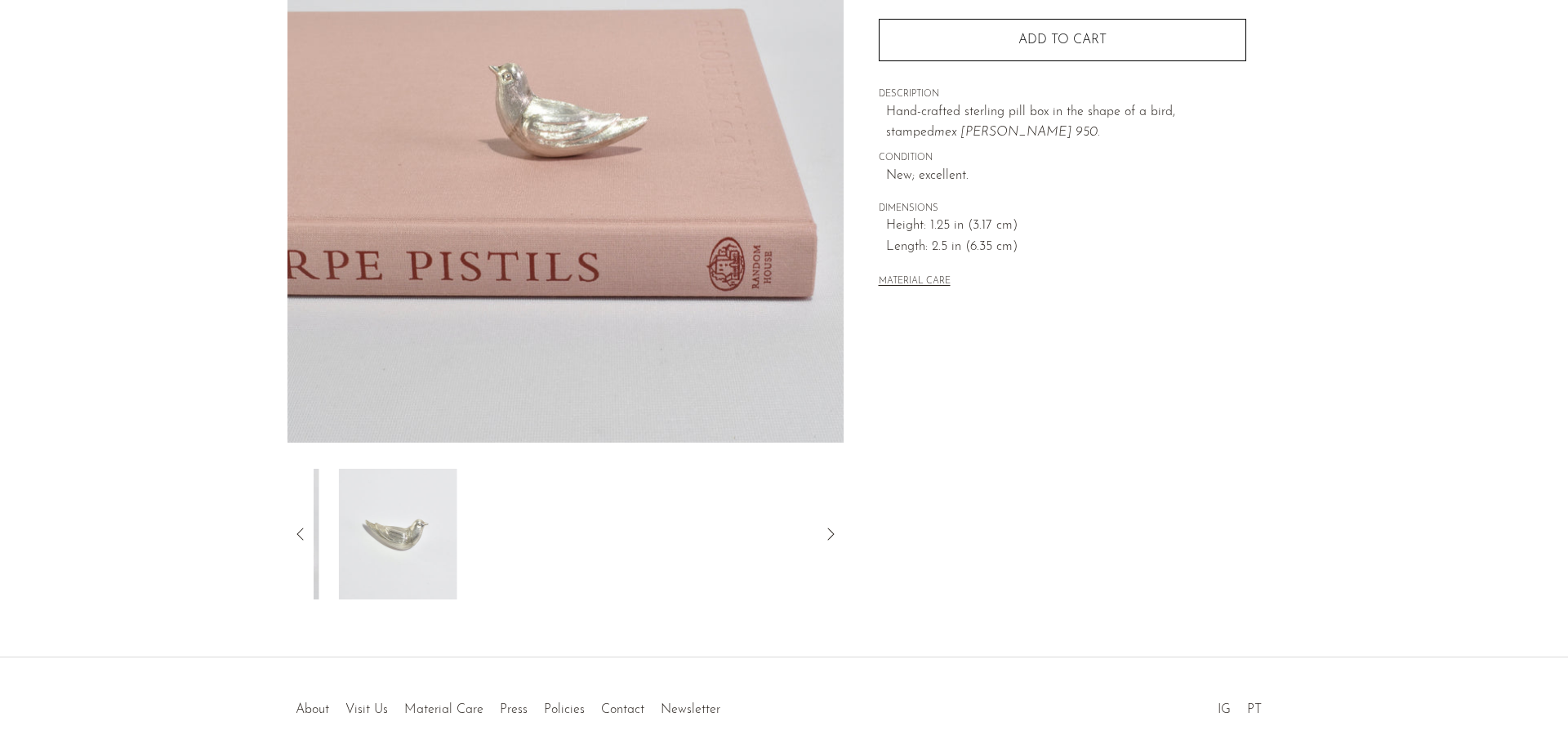
click at [296, 533] on icon at bounding box center [300, 534] width 19 height 19
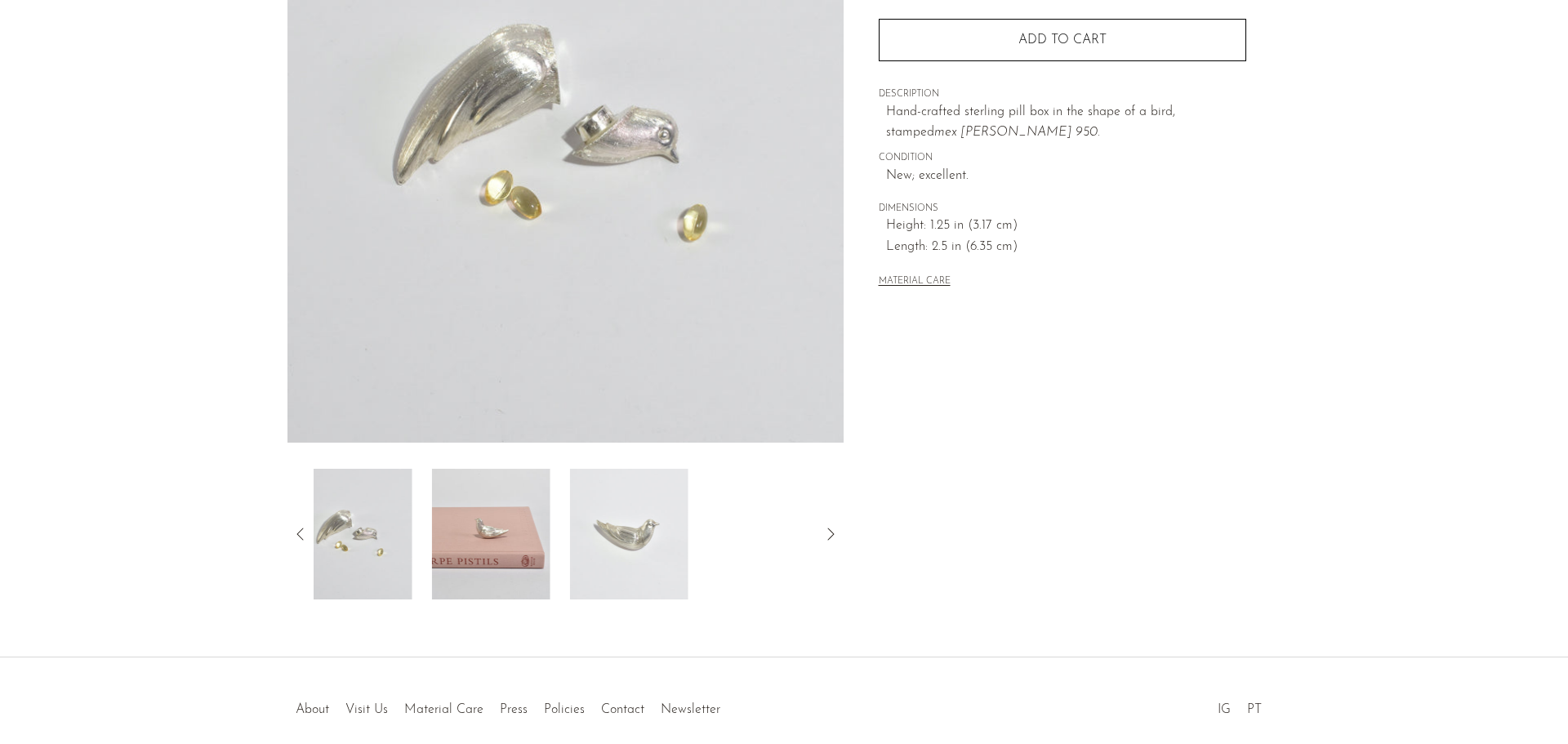
click at [296, 533] on icon at bounding box center [300, 534] width 19 height 19
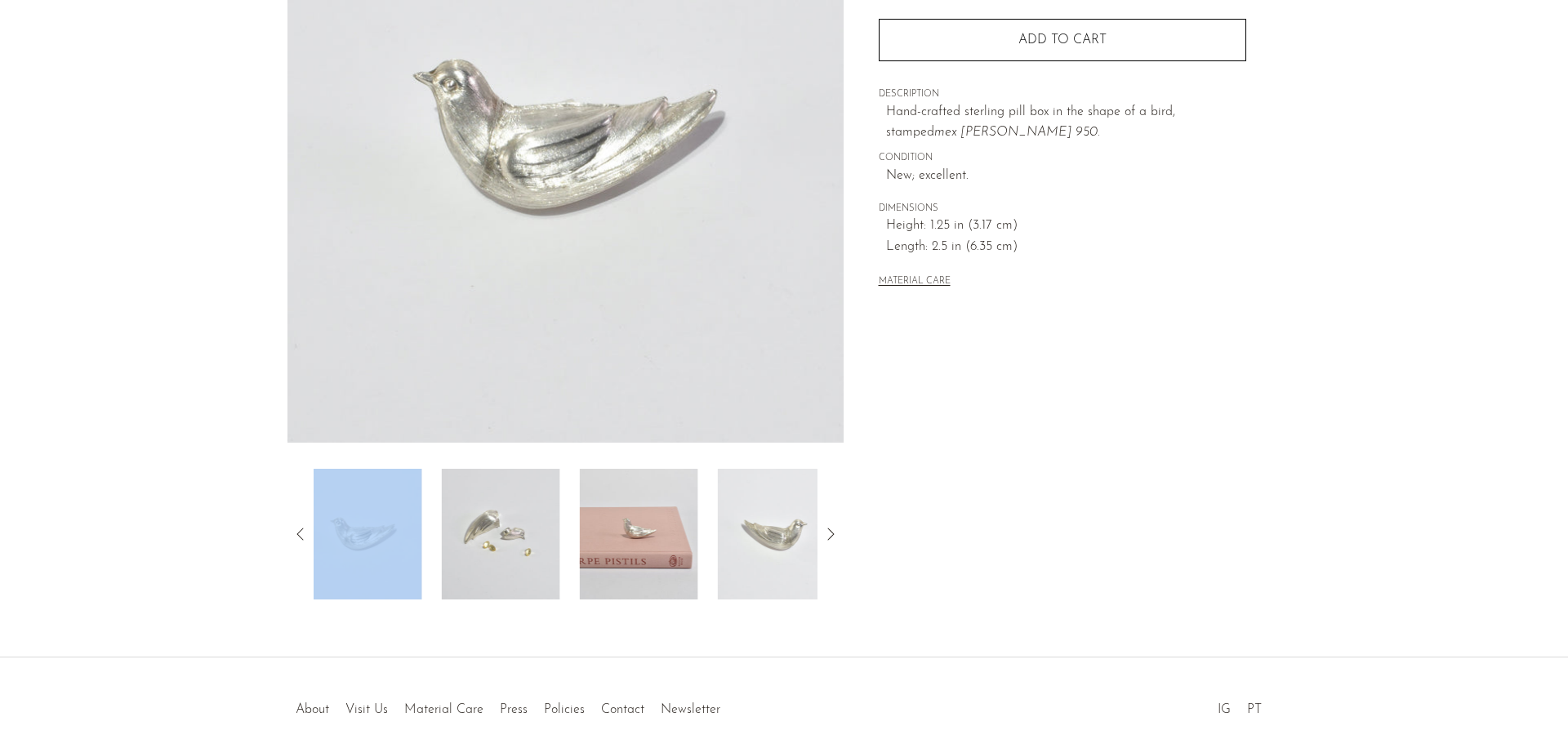
click at [296, 533] on icon at bounding box center [300, 534] width 19 height 19
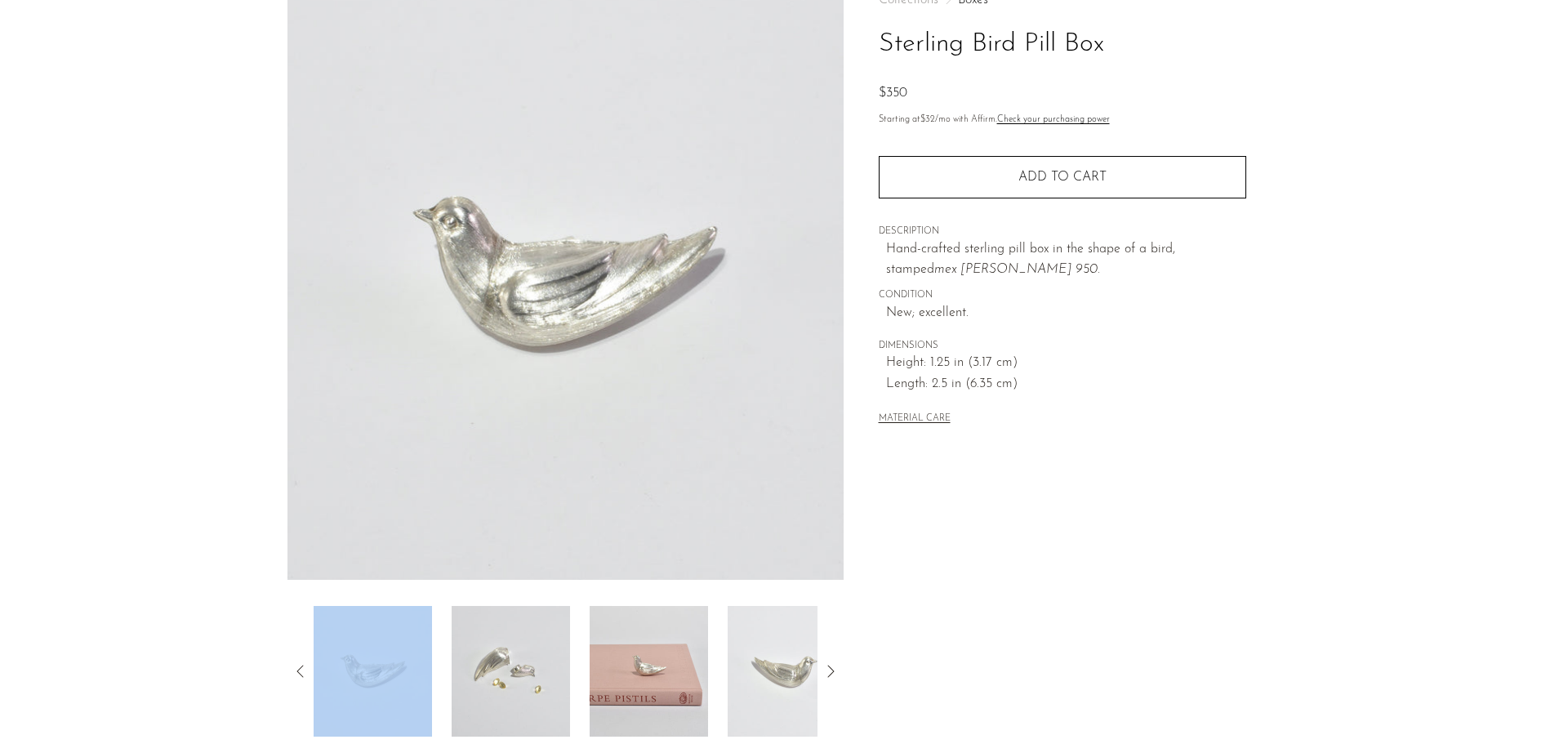
scroll to position [0, 0]
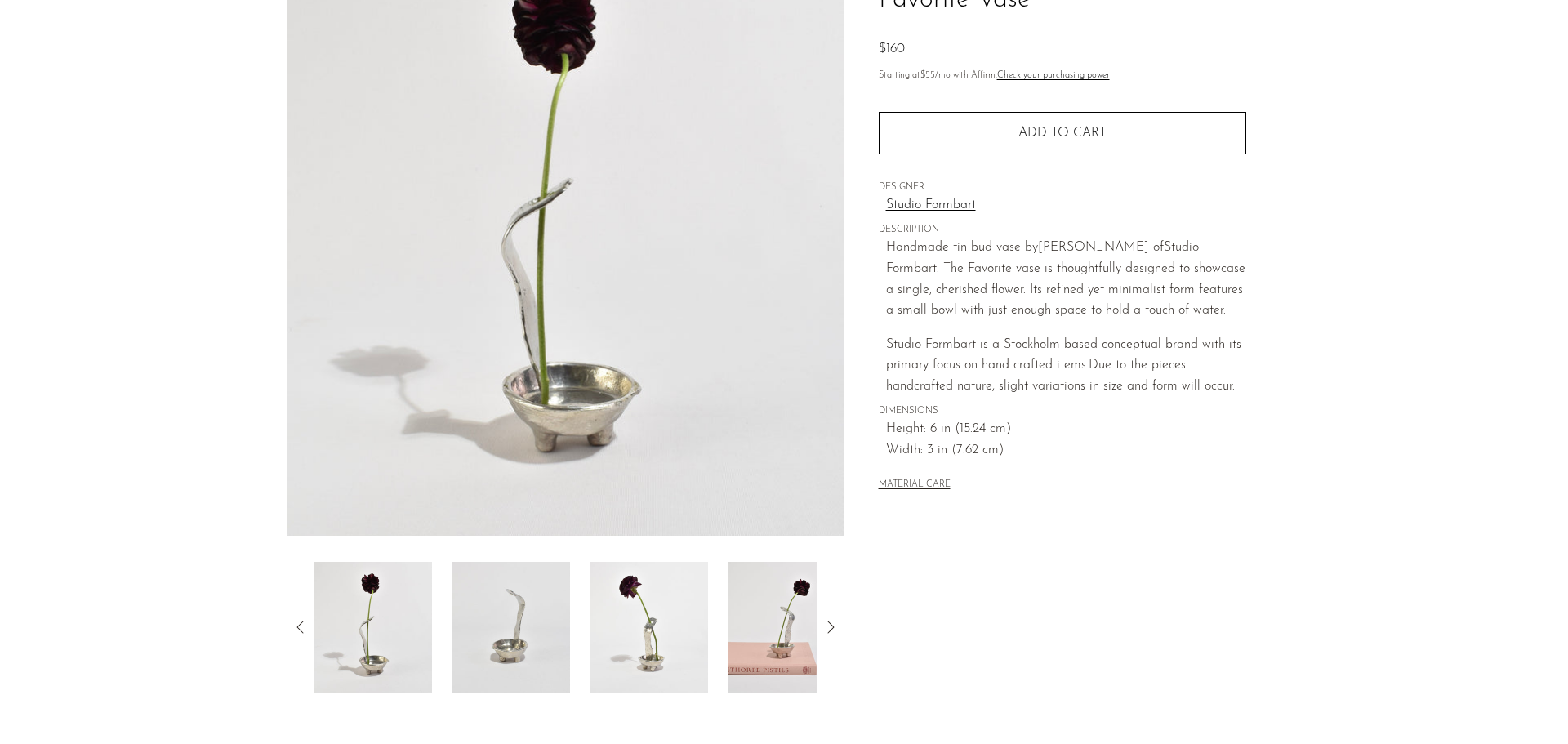
scroll to position [81, 0]
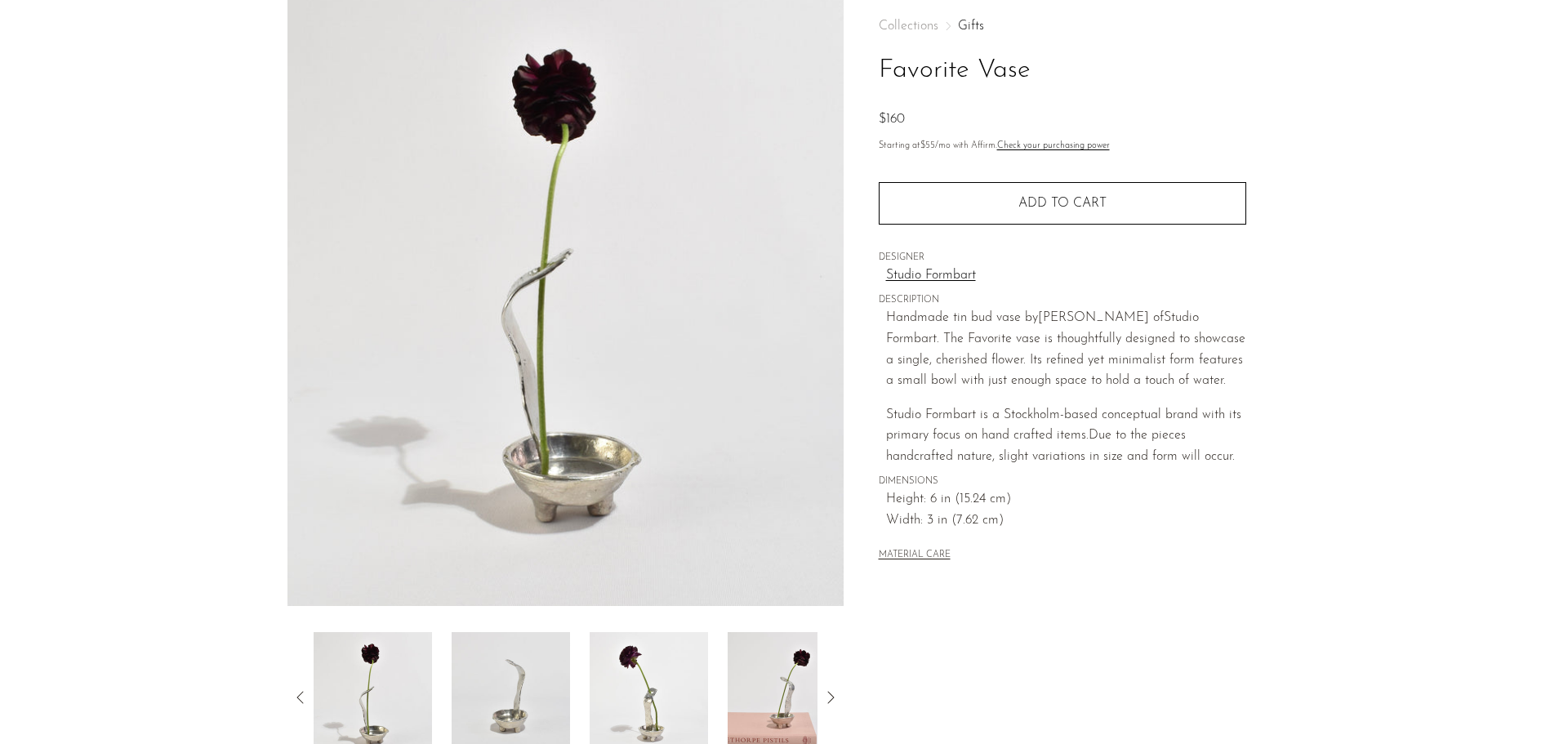
click at [809, 691] on img at bounding box center [787, 697] width 118 height 131
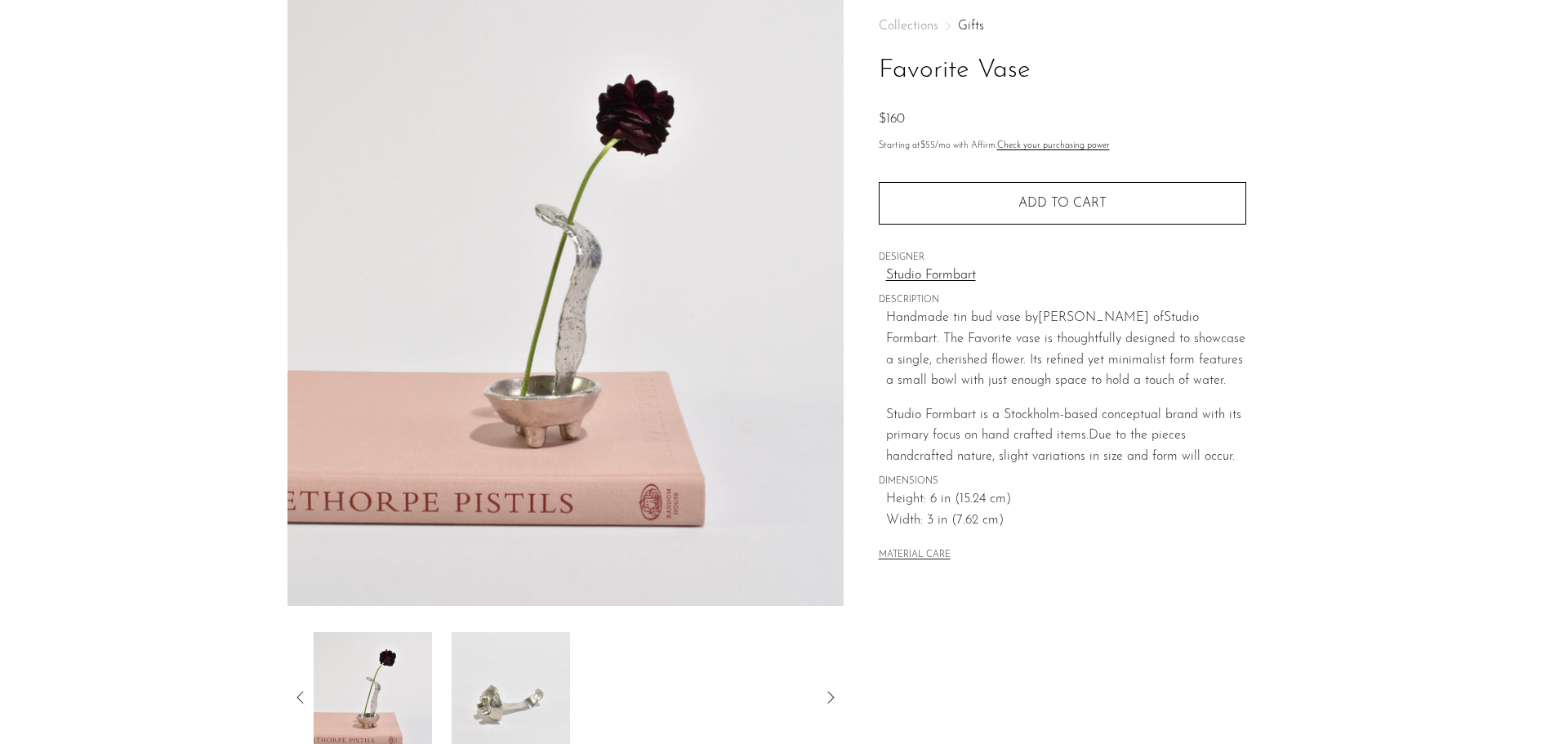
scroll to position [164, 0]
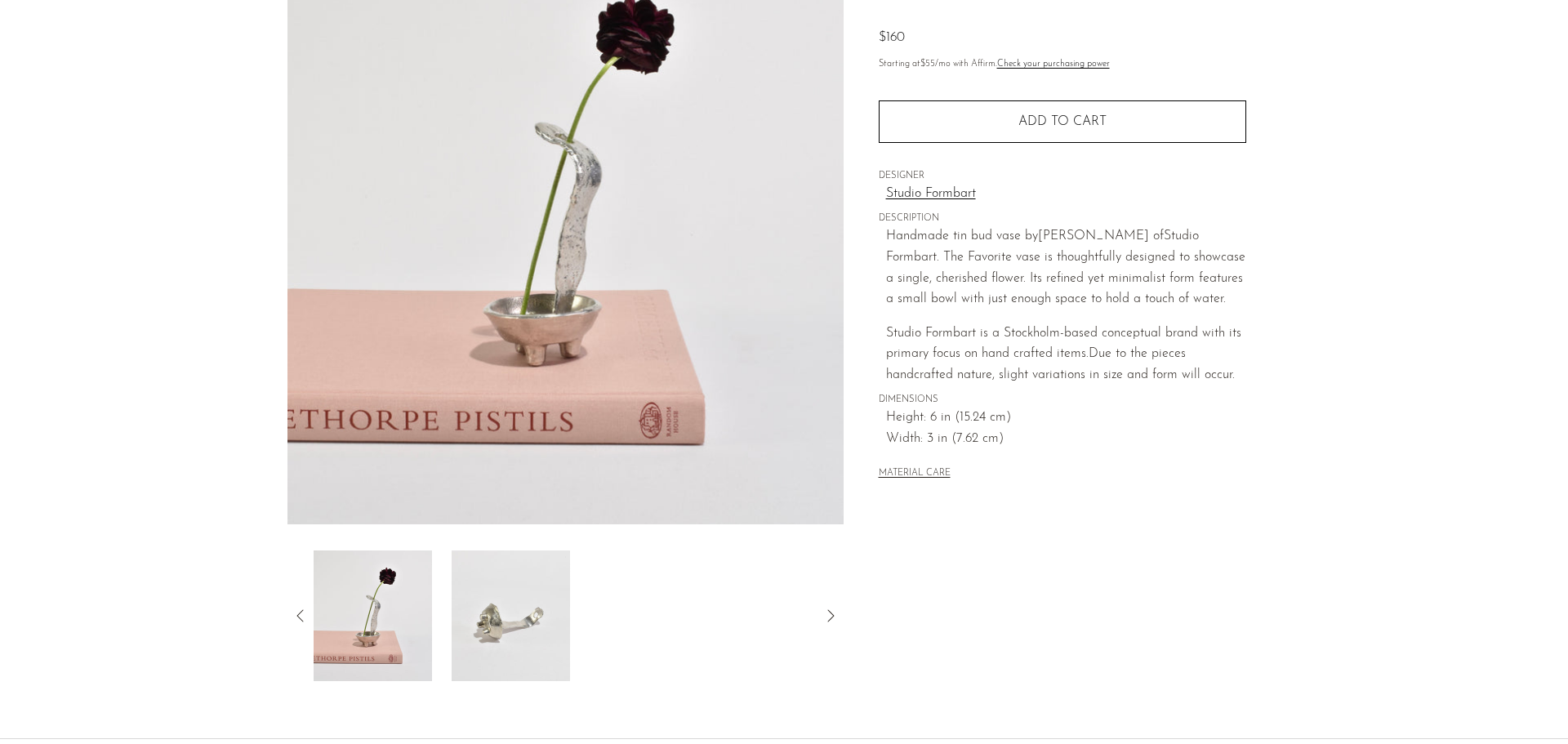
click at [499, 626] on img at bounding box center [511, 615] width 118 height 131
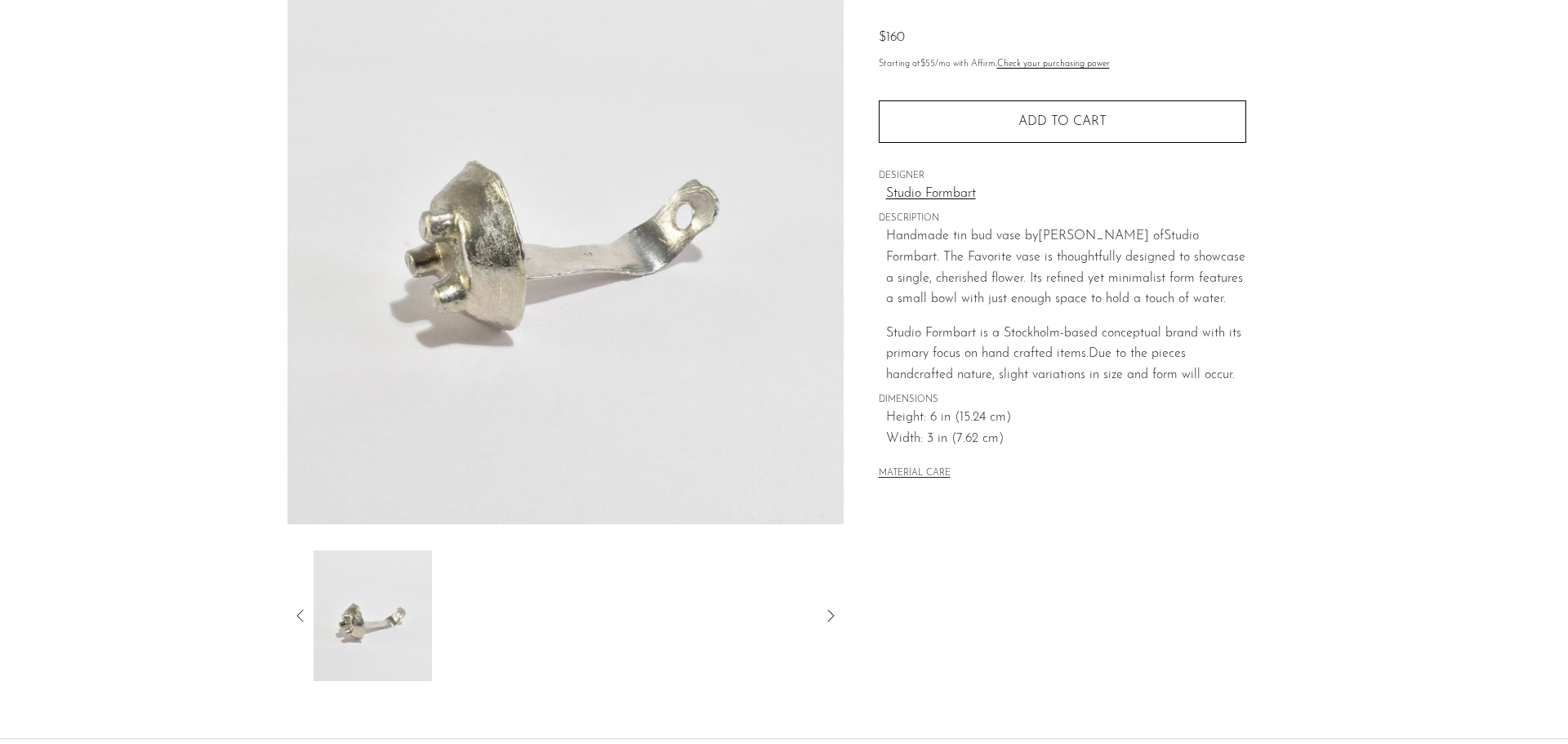
click at [298, 607] on icon at bounding box center [300, 615] width 19 height 19
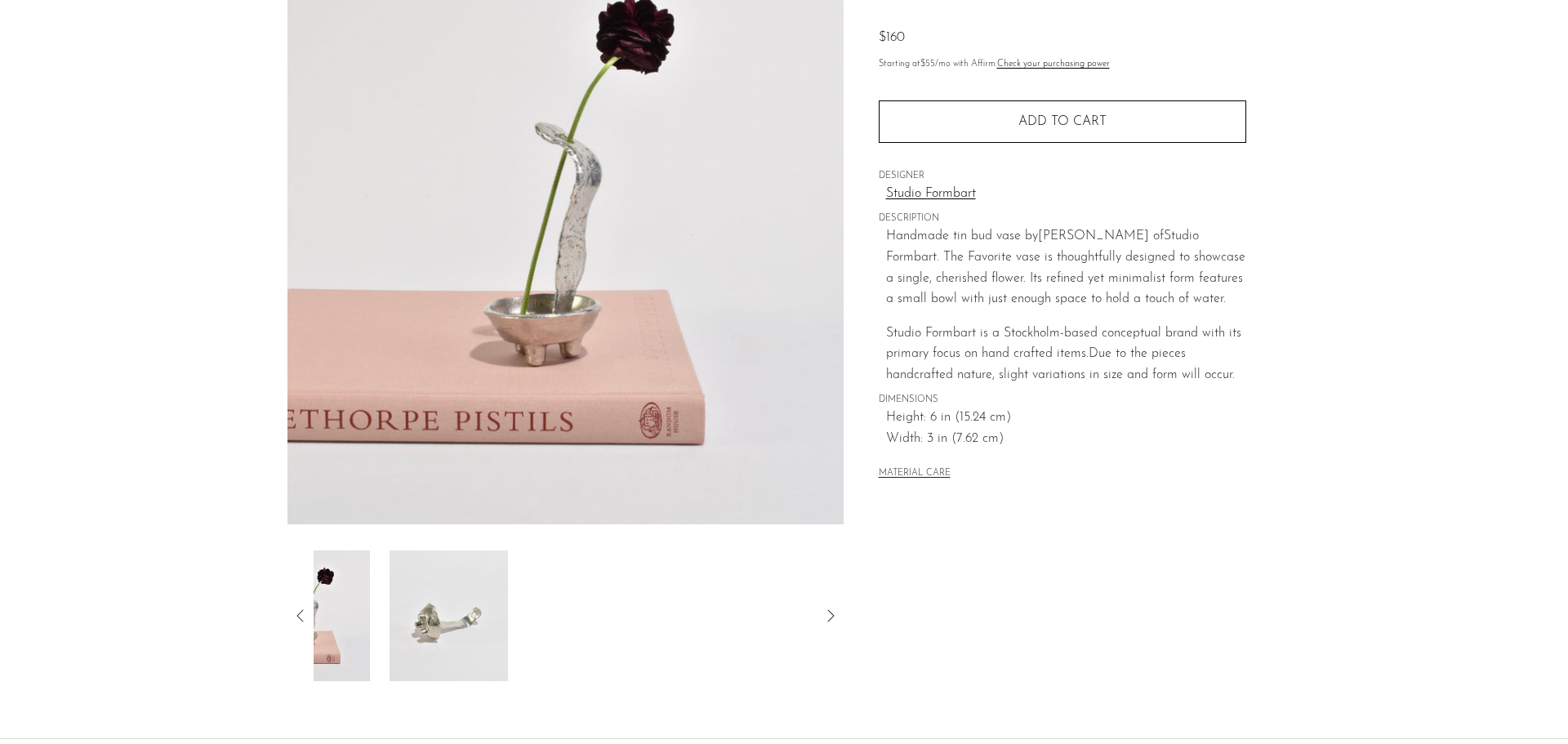
click at [298, 607] on icon at bounding box center [300, 615] width 19 height 19
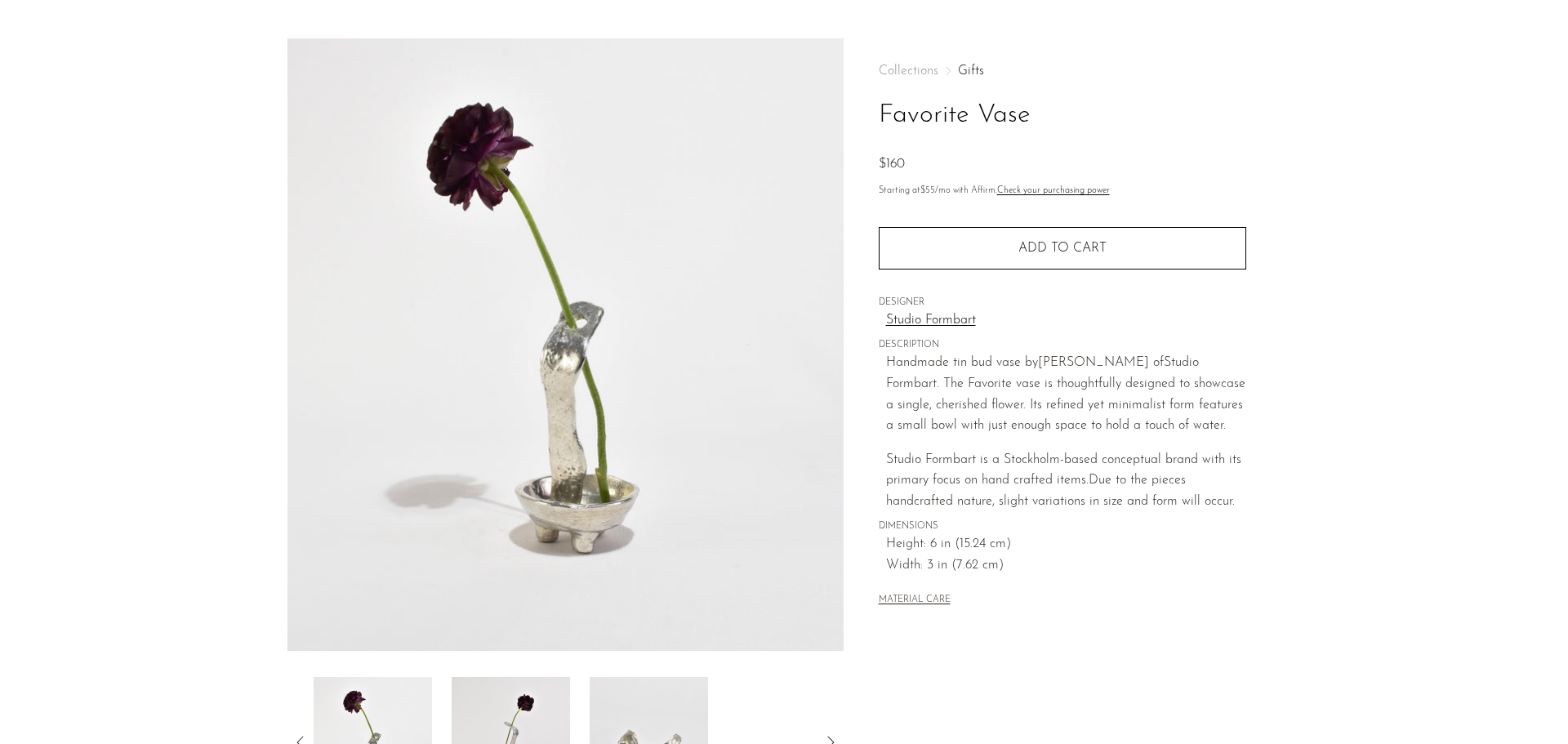
scroll to position [0, 0]
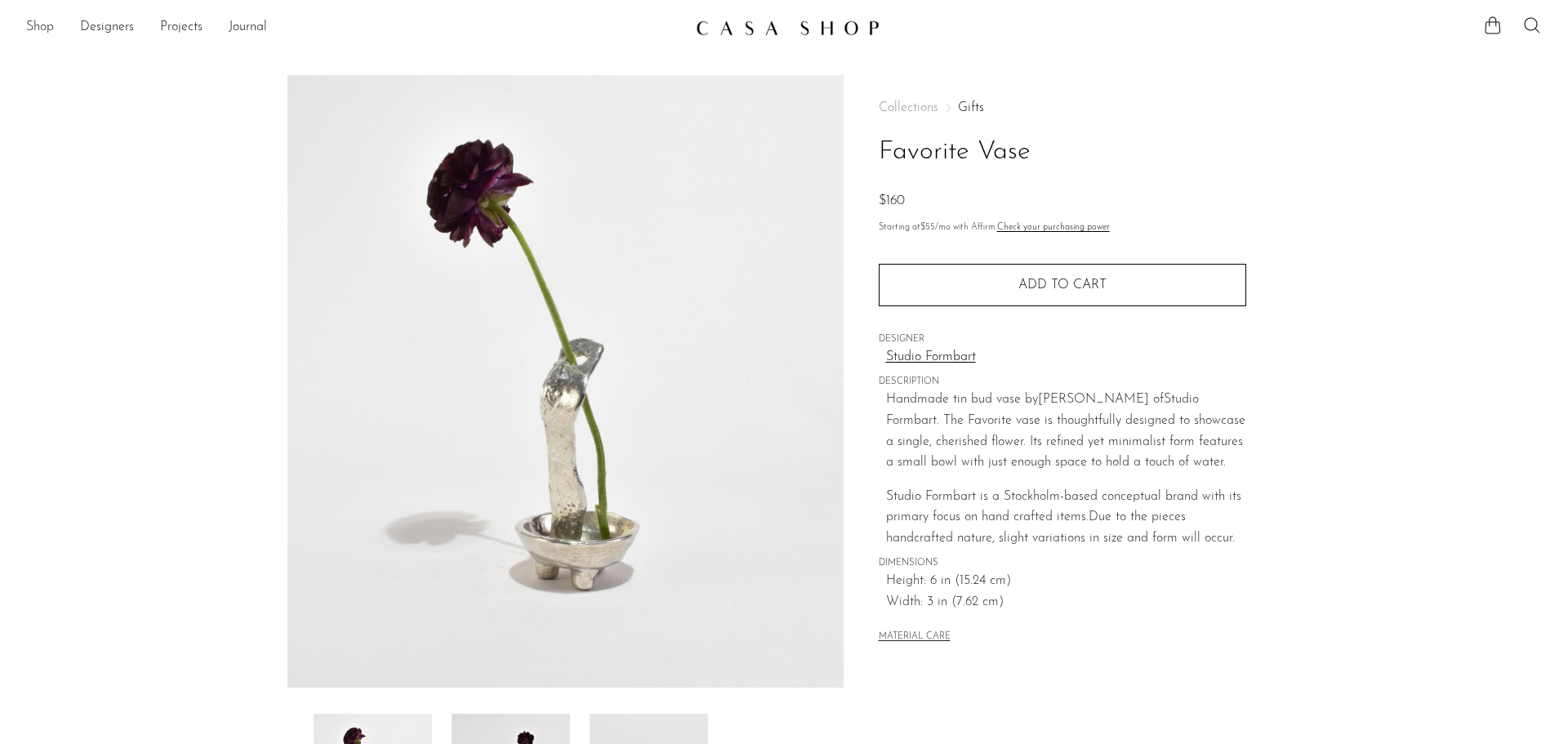
click at [39, 23] on link "Shop" at bounding box center [40, 28] width 28 height 21
click at [777, 30] on img at bounding box center [788, 27] width 184 height 16
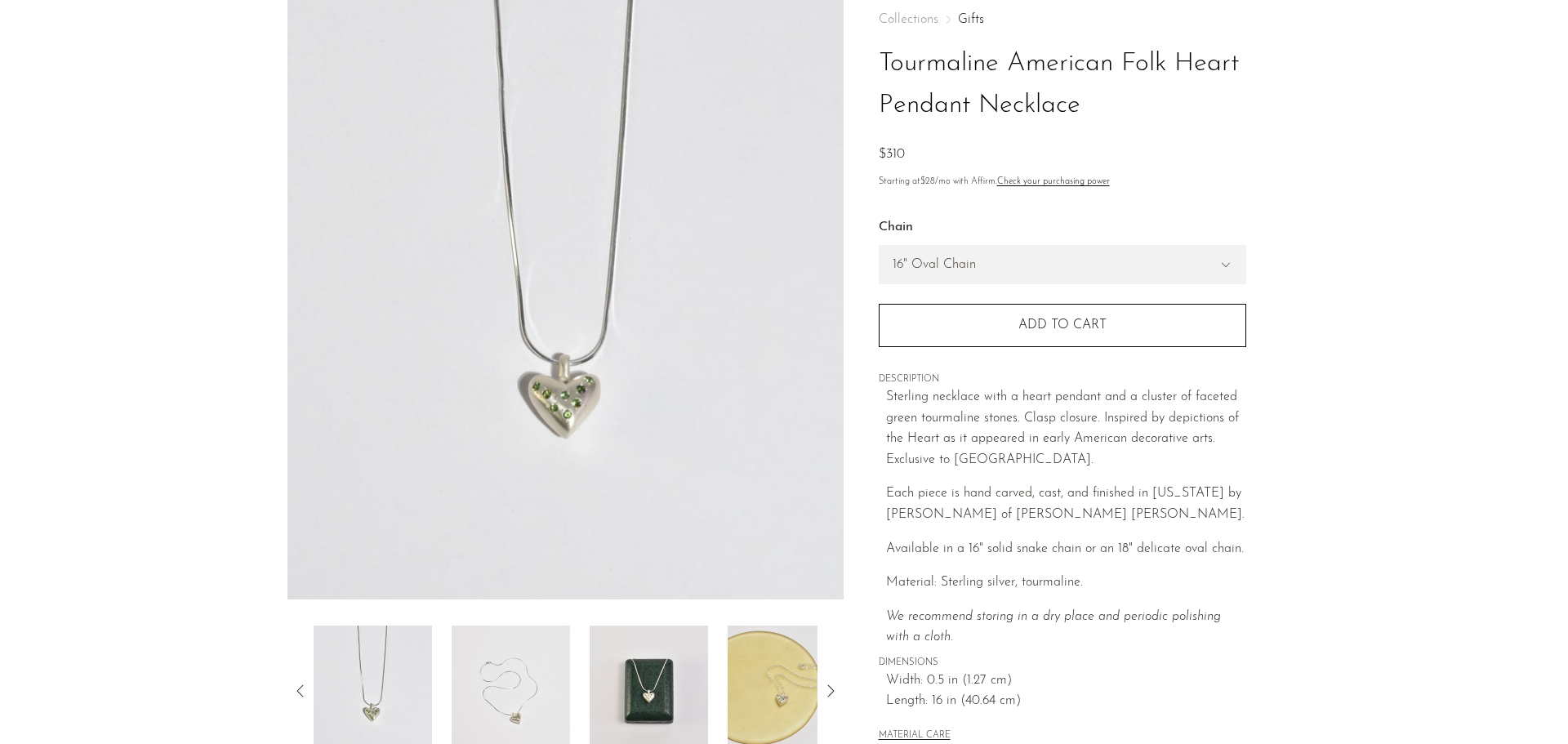
scroll to position [245, 0]
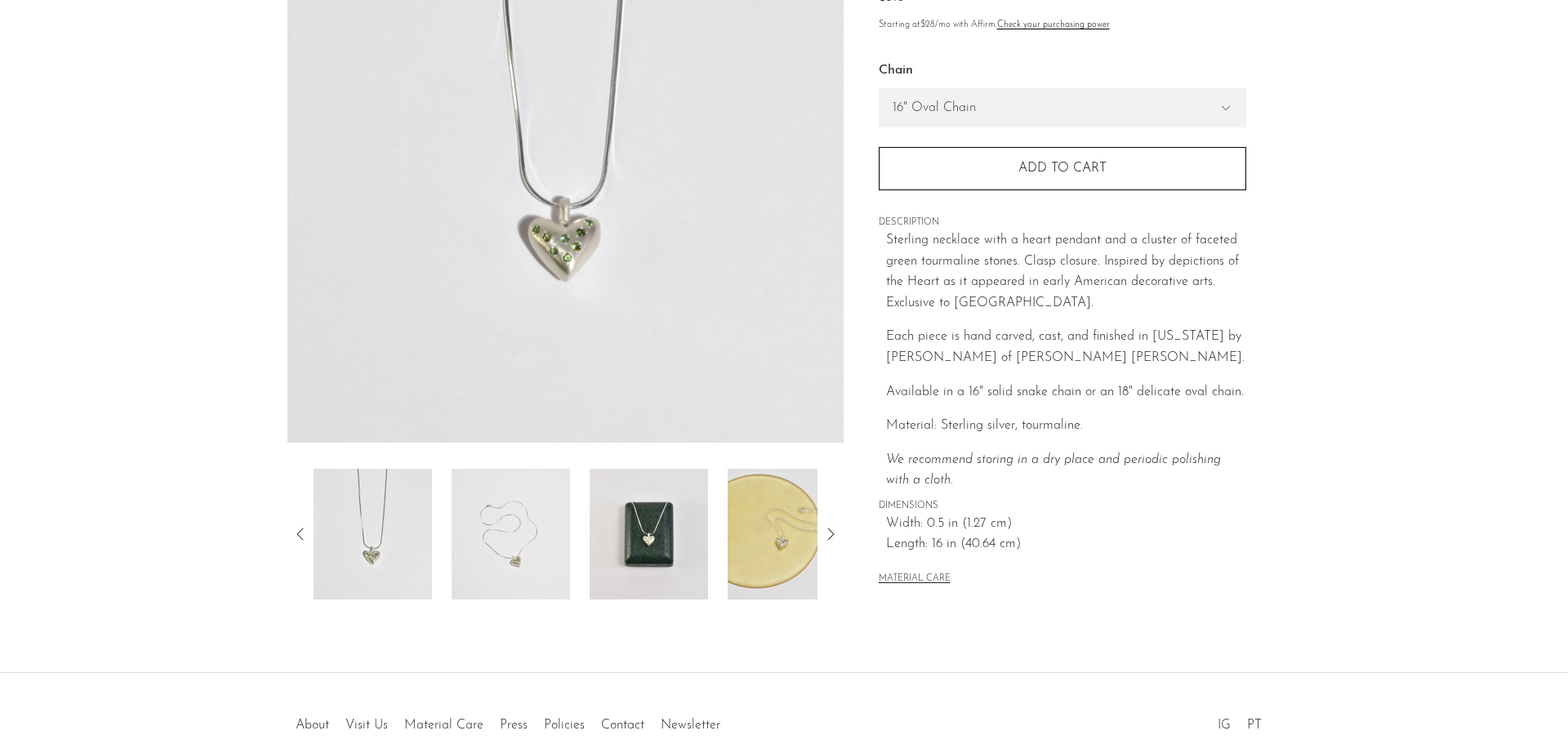
click at [502, 532] on img at bounding box center [511, 534] width 118 height 131
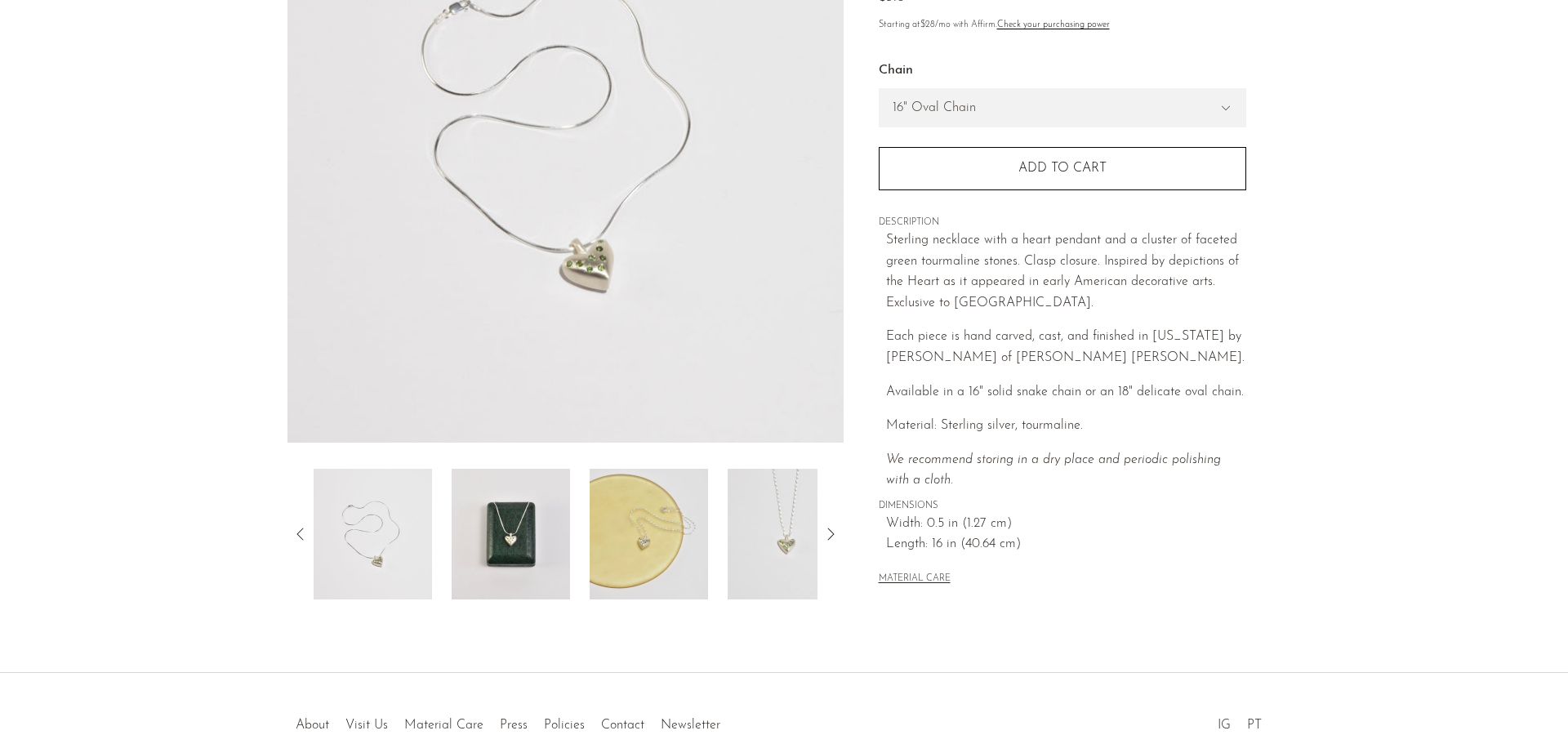
click at [580, 481] on div at bounding box center [566, 534] width 504 height 131
click at [554, 523] on img at bounding box center [511, 534] width 118 height 131
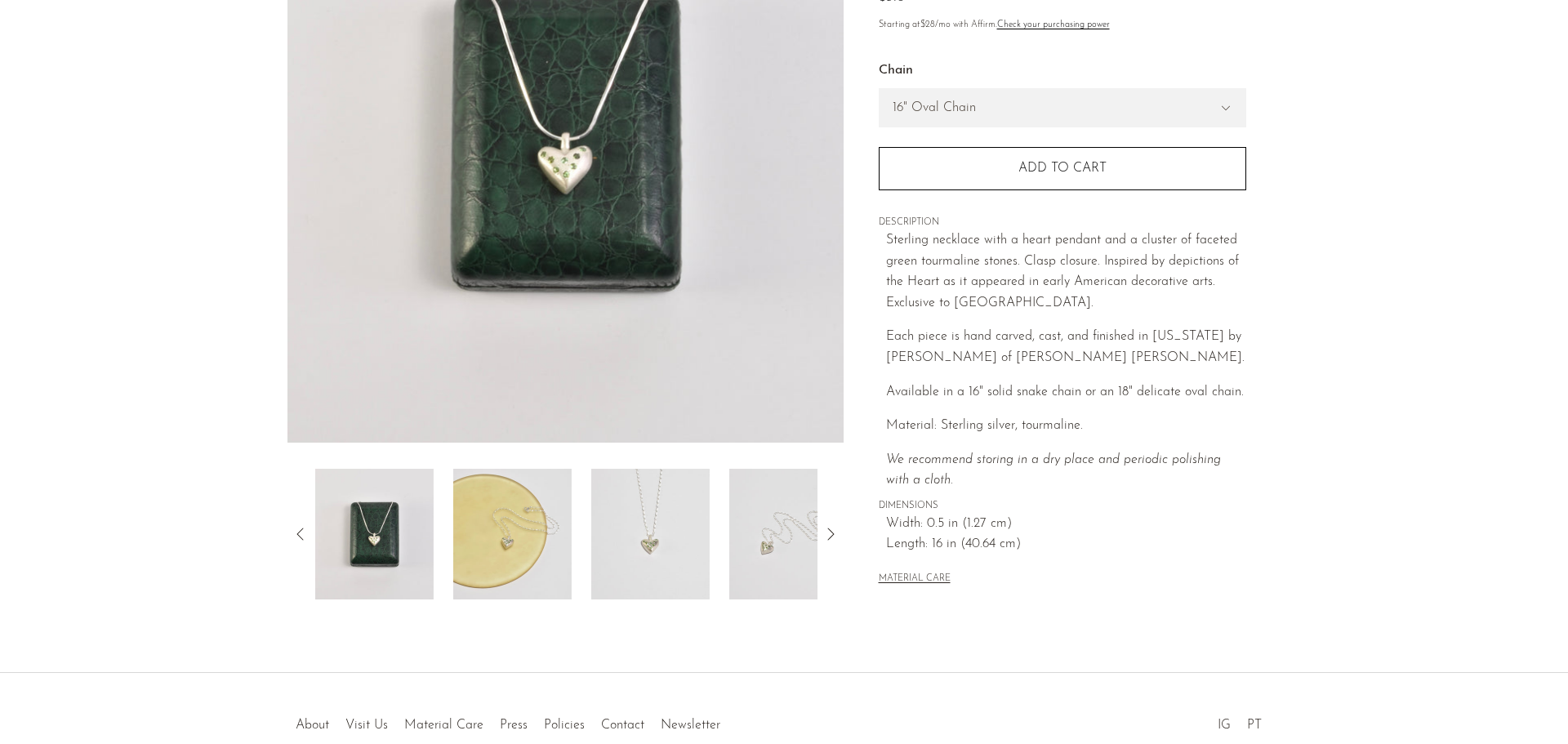
click at [613, 527] on img at bounding box center [650, 534] width 118 height 131
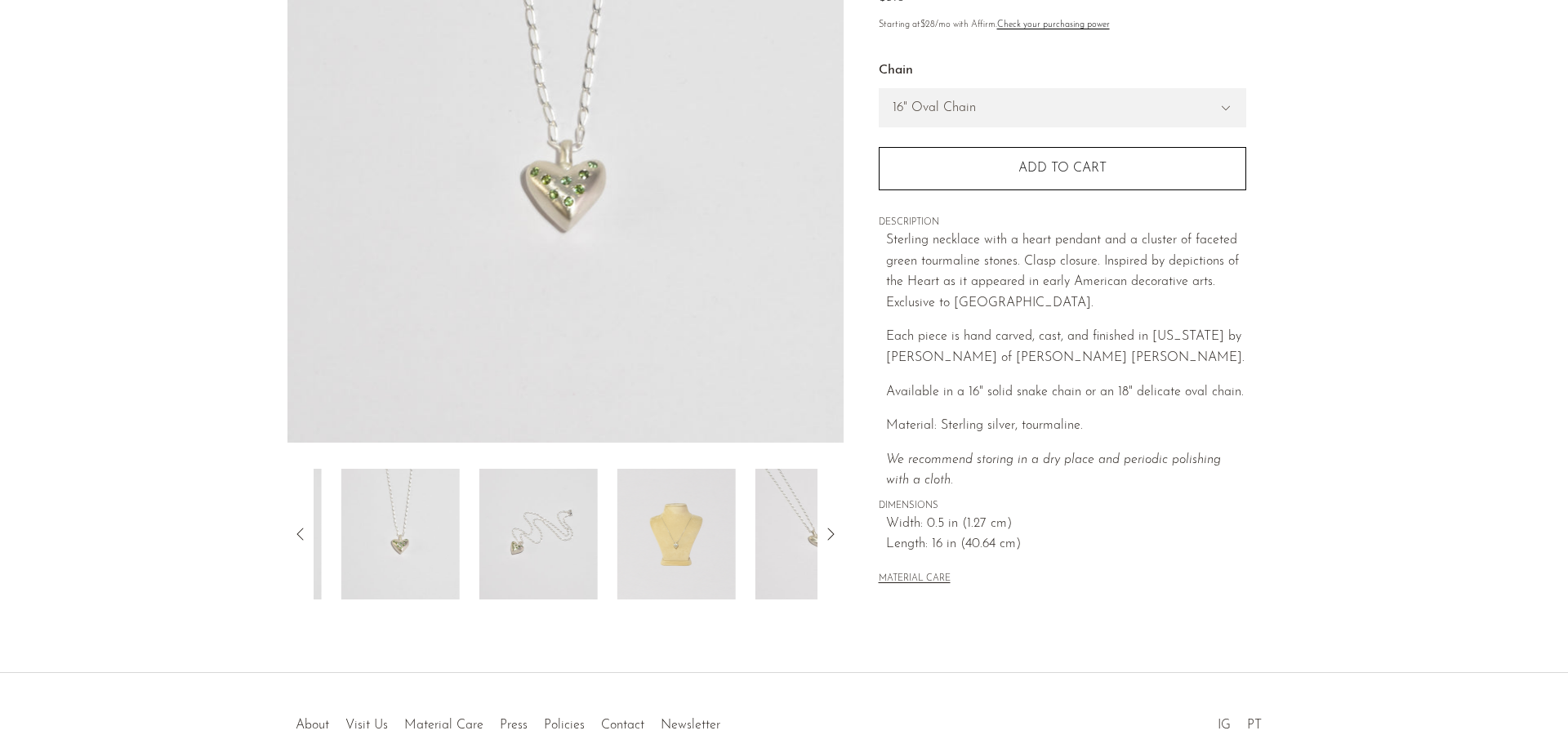
click at [626, 529] on img at bounding box center [676, 534] width 118 height 131
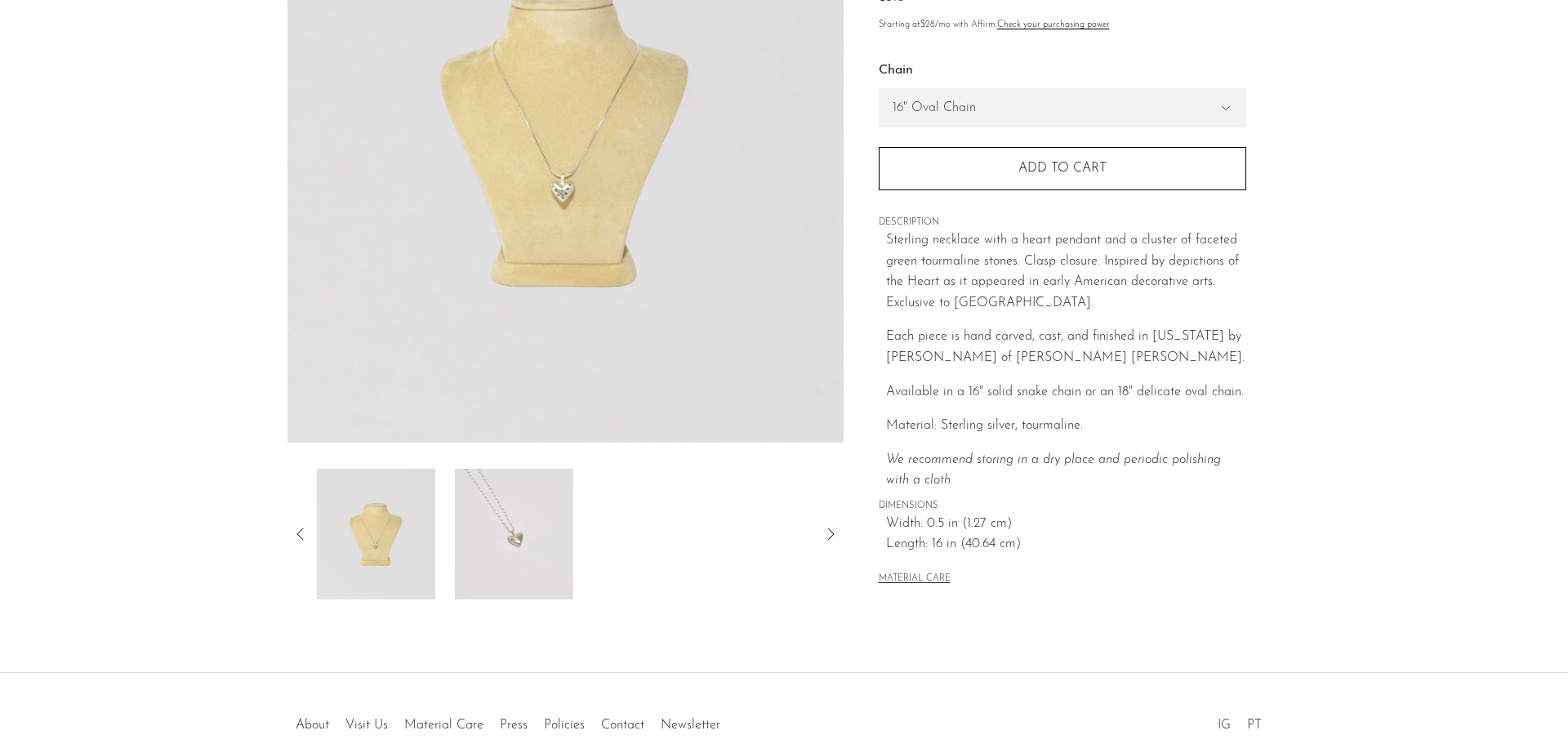
click at [499, 531] on img at bounding box center [514, 534] width 118 height 131
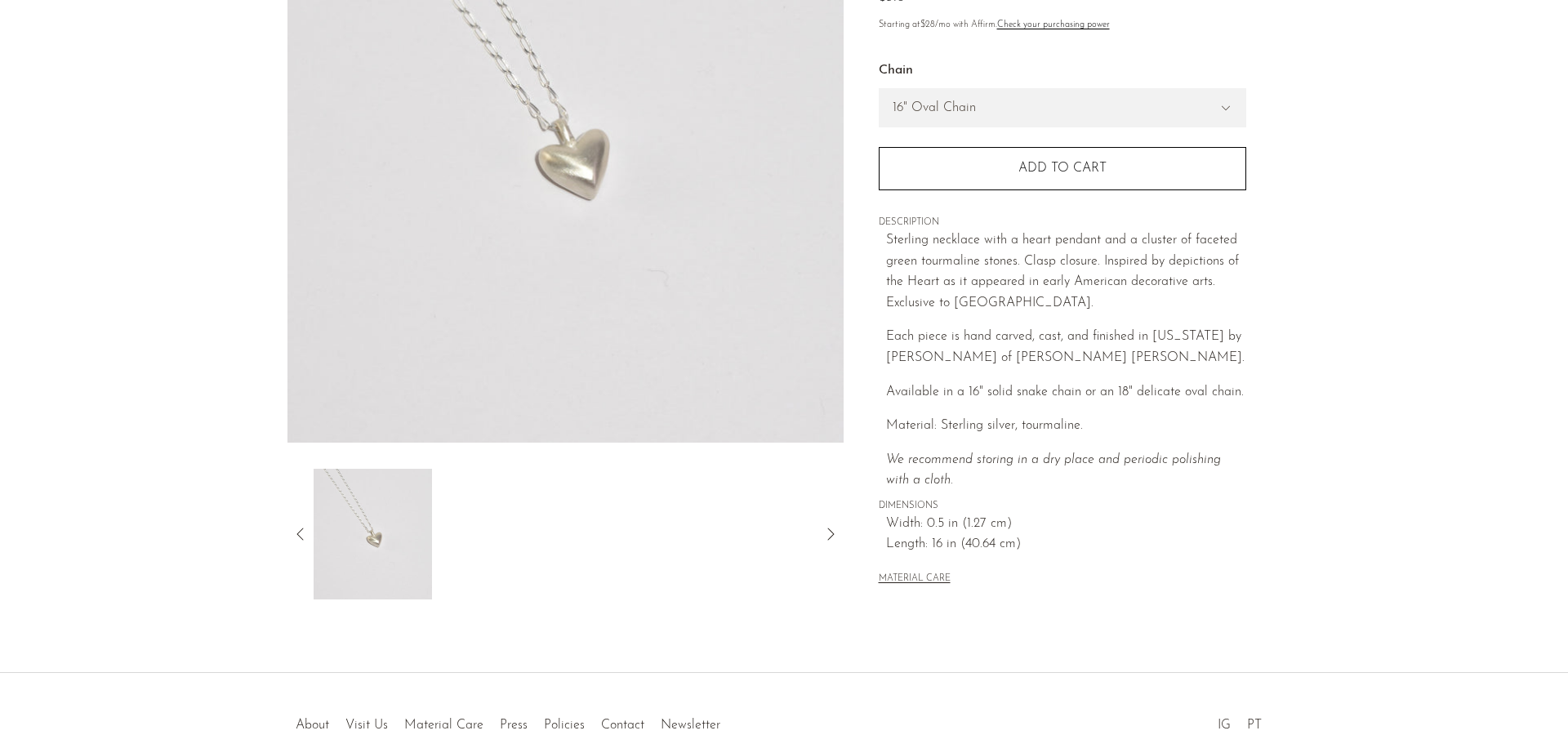
click at [299, 533] on icon at bounding box center [300, 534] width 19 height 19
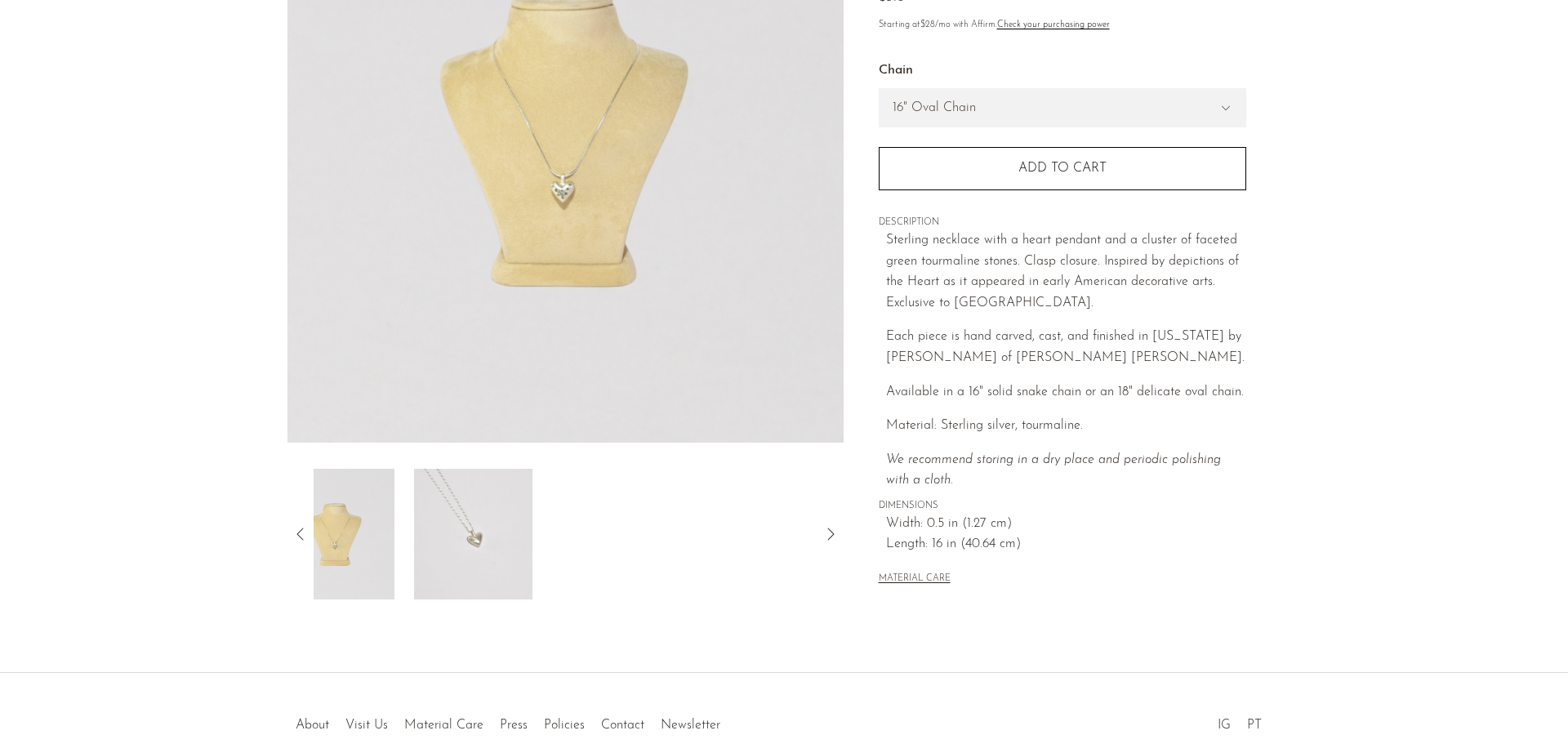
click at [299, 533] on icon at bounding box center [300, 534] width 19 height 19
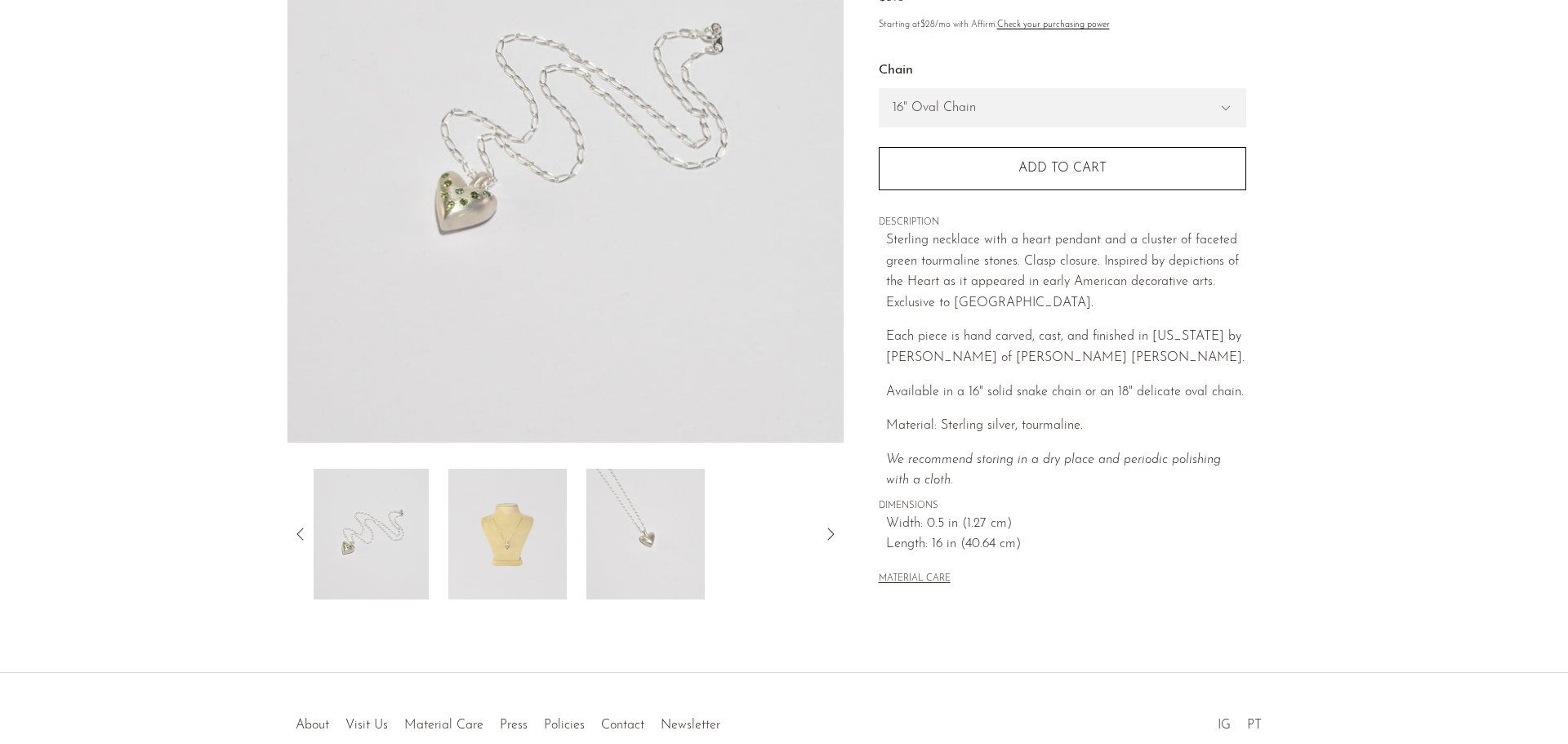
click at [299, 533] on icon at bounding box center [300, 534] width 19 height 19
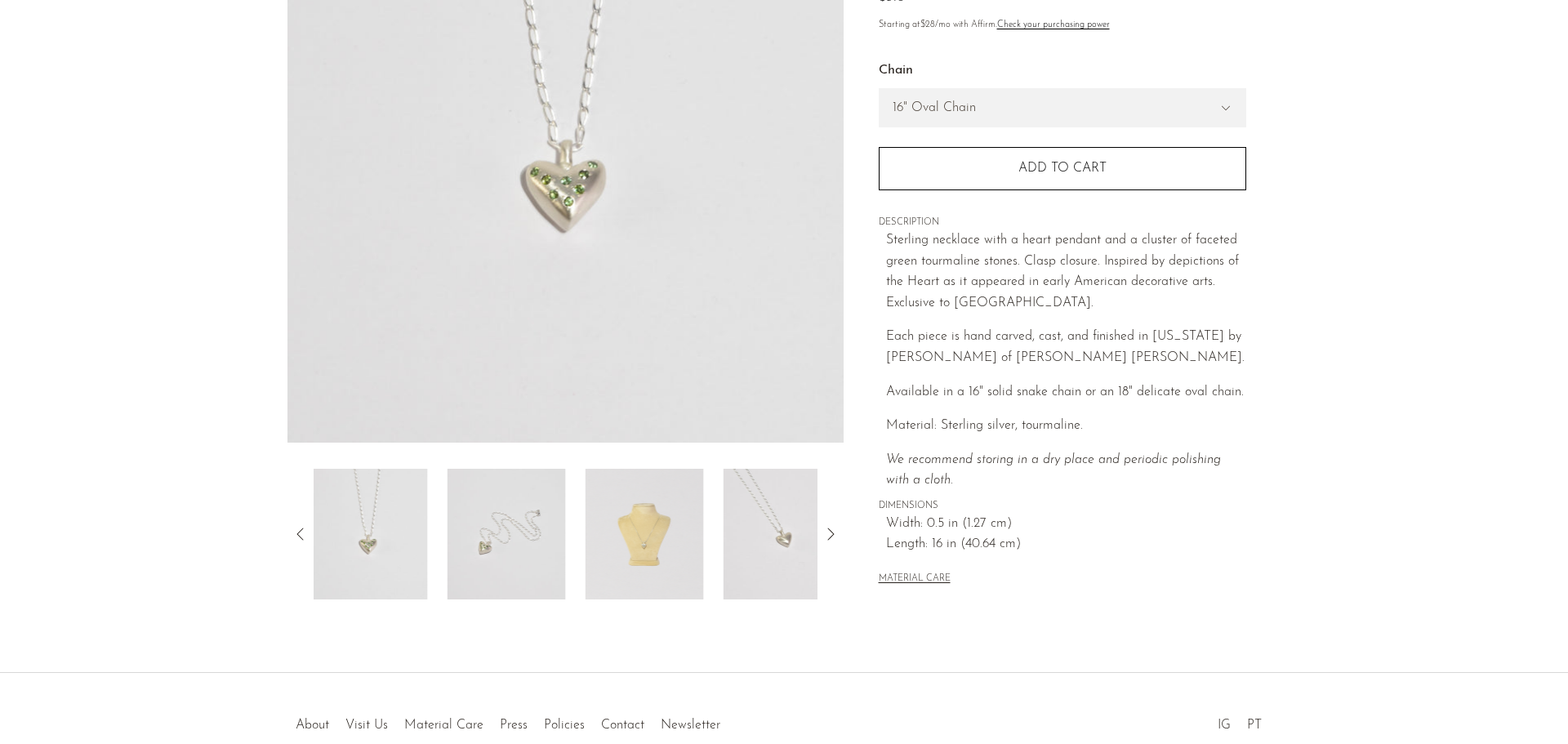
click at [299, 533] on icon at bounding box center [300, 534] width 19 height 19
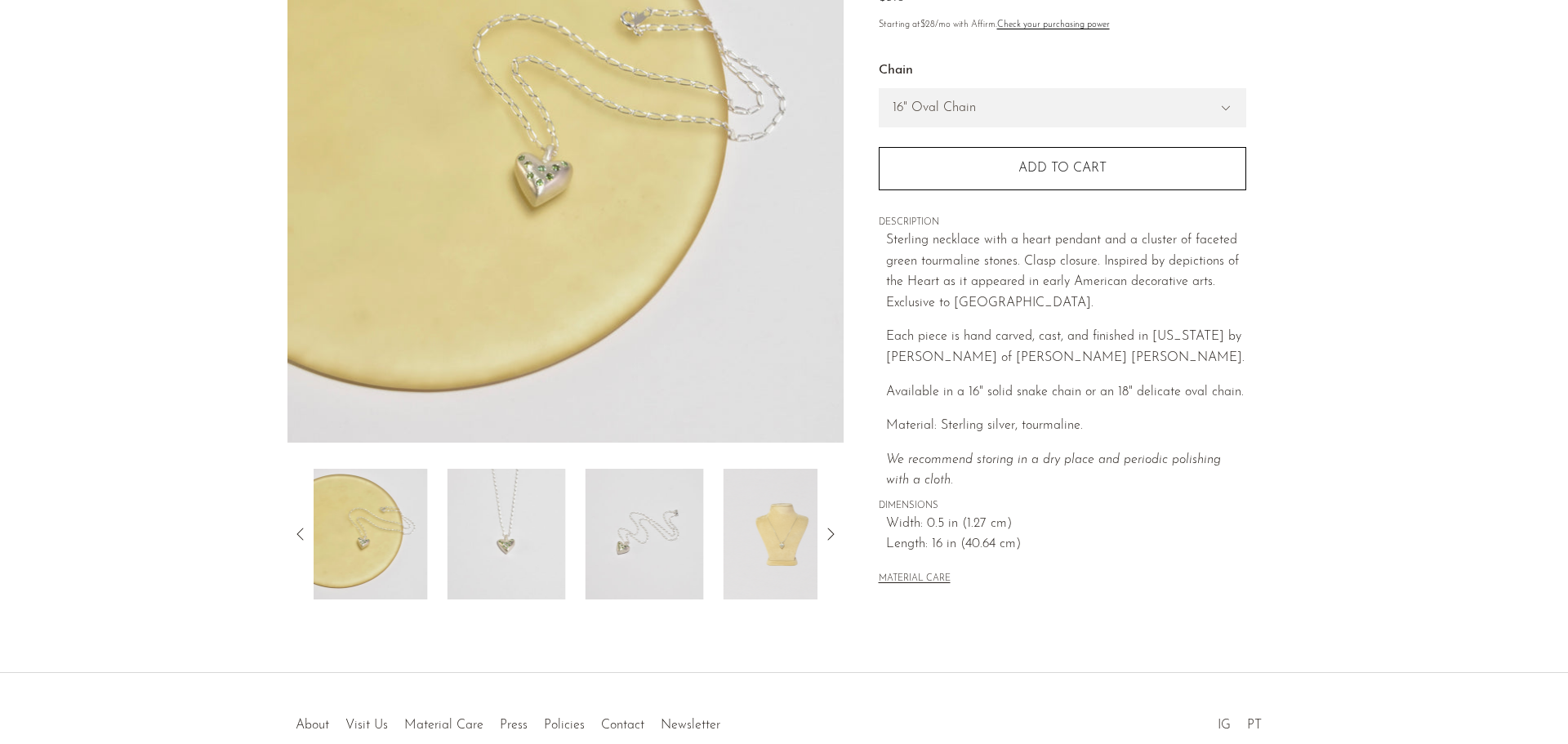
click at [301, 533] on icon at bounding box center [300, 534] width 19 height 19
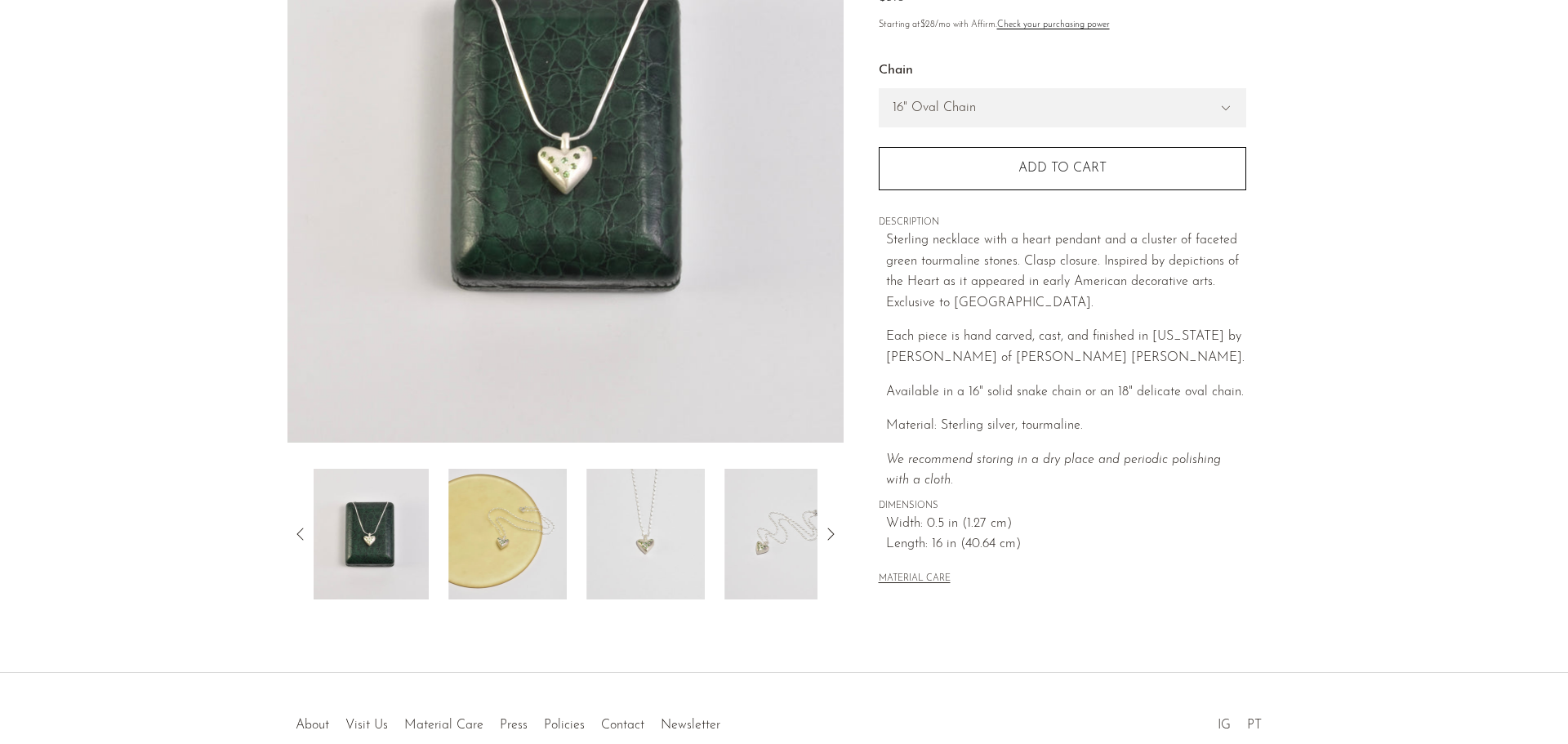
click at [665, 548] on img at bounding box center [645, 534] width 118 height 131
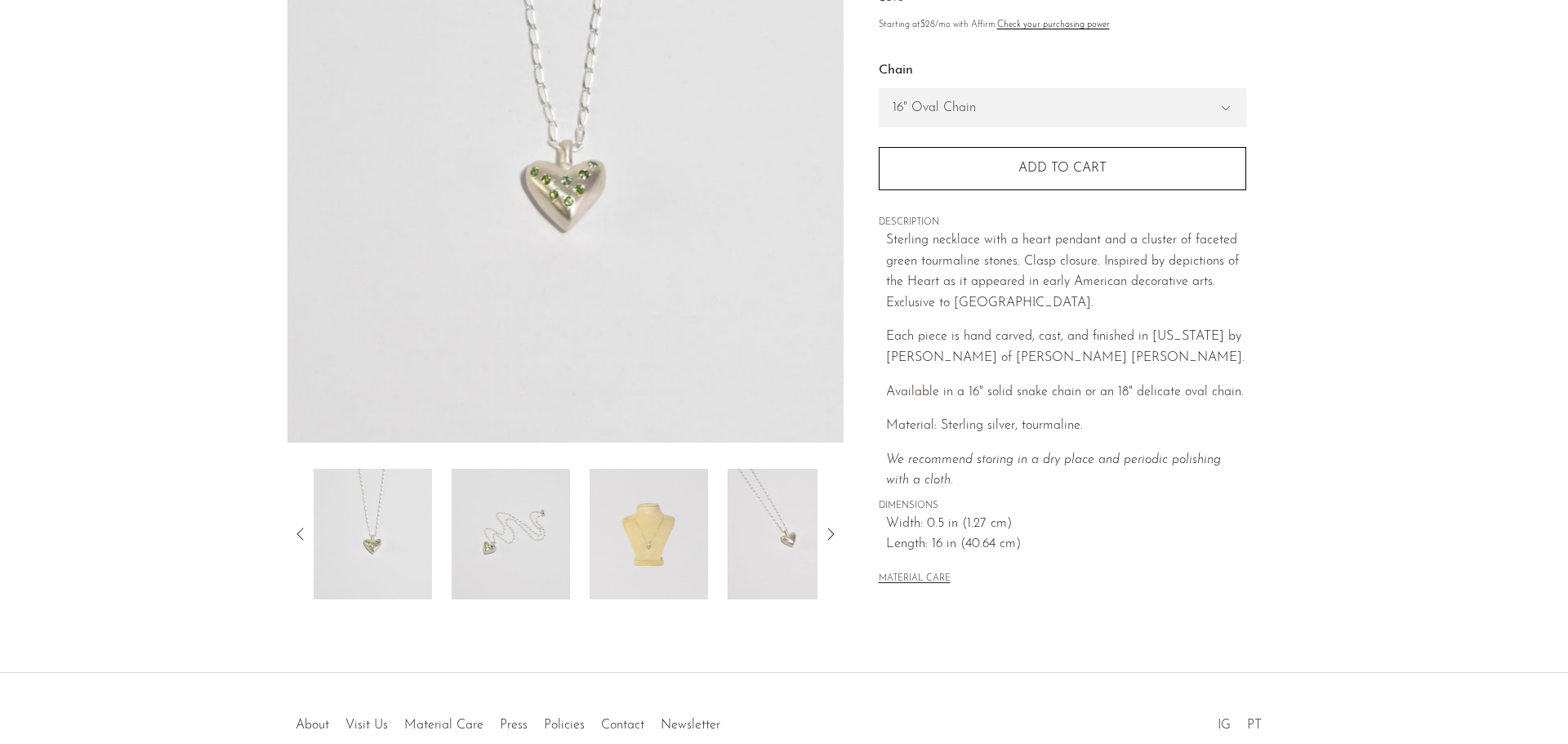
click at [304, 542] on icon at bounding box center [300, 534] width 19 height 19
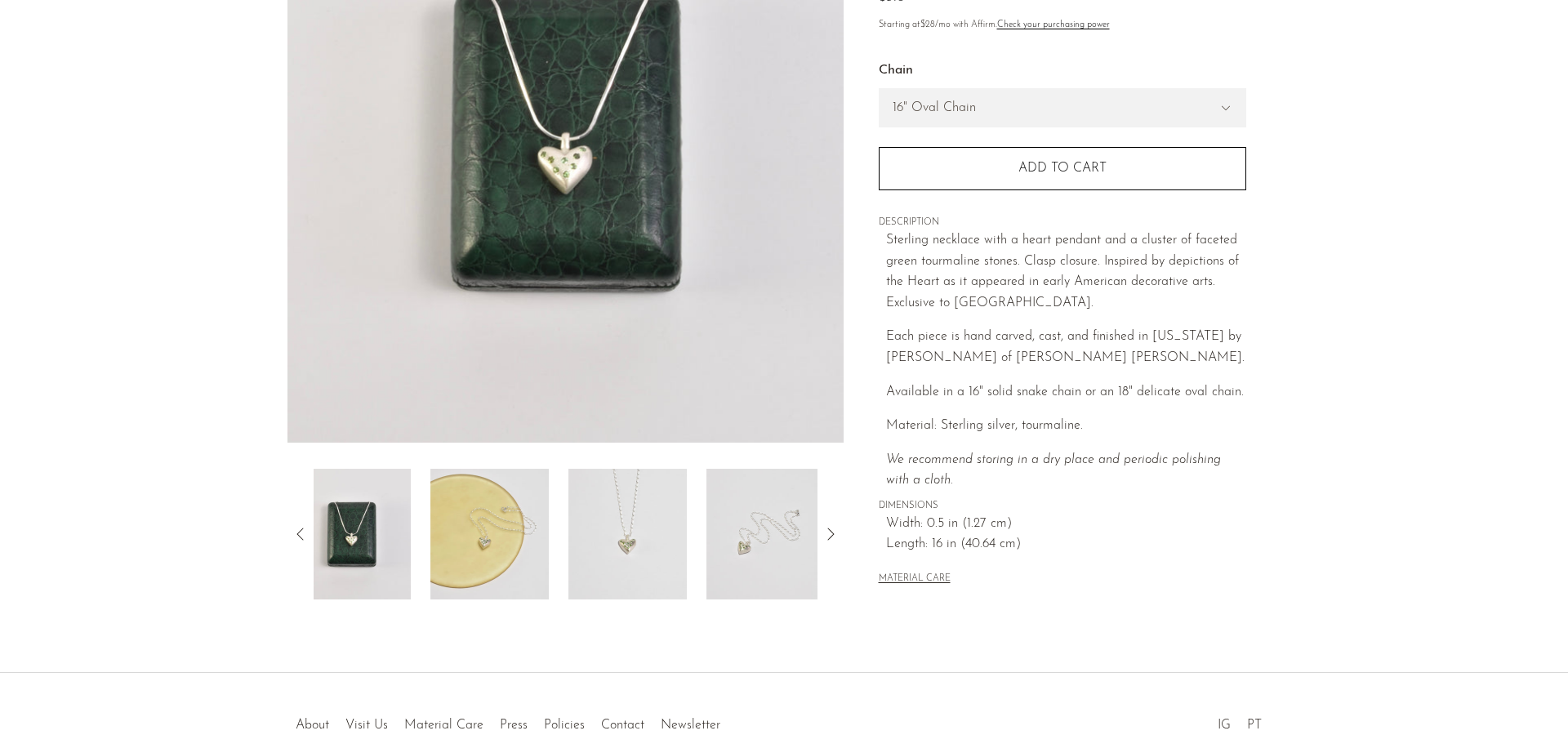
click at [305, 542] on icon at bounding box center [300, 534] width 19 height 19
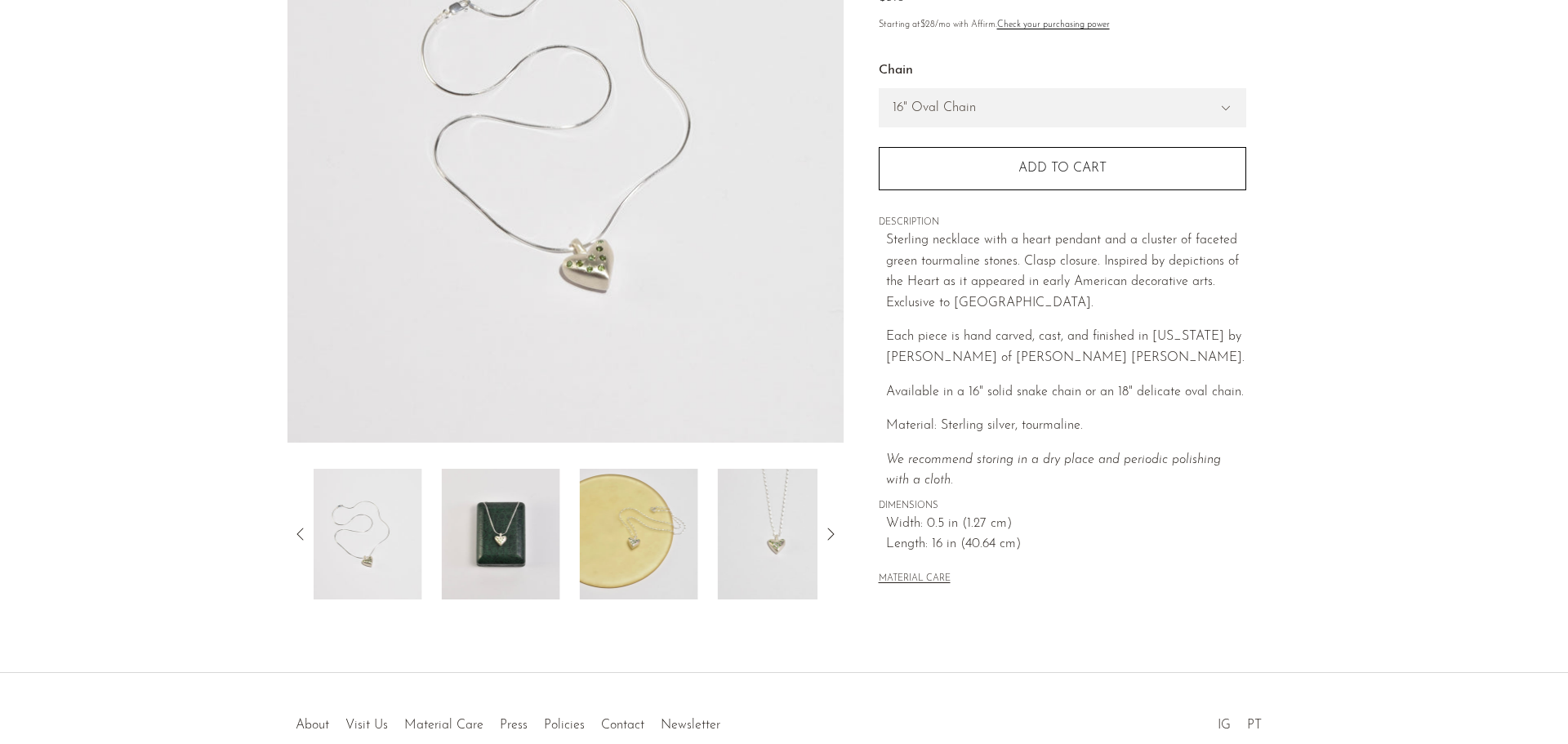
click at [305, 534] on icon at bounding box center [300, 534] width 19 height 19
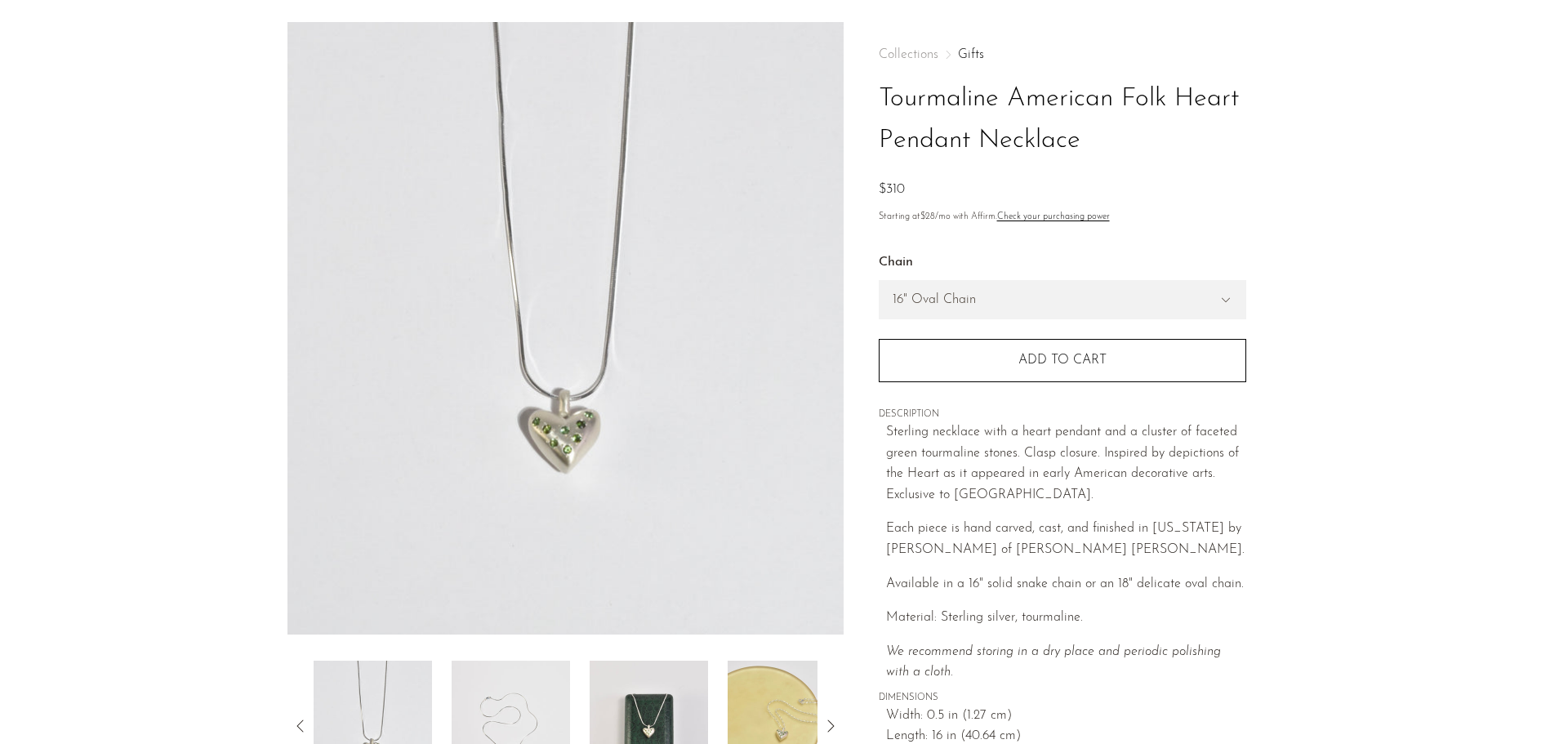
scroll to position [81, 0]
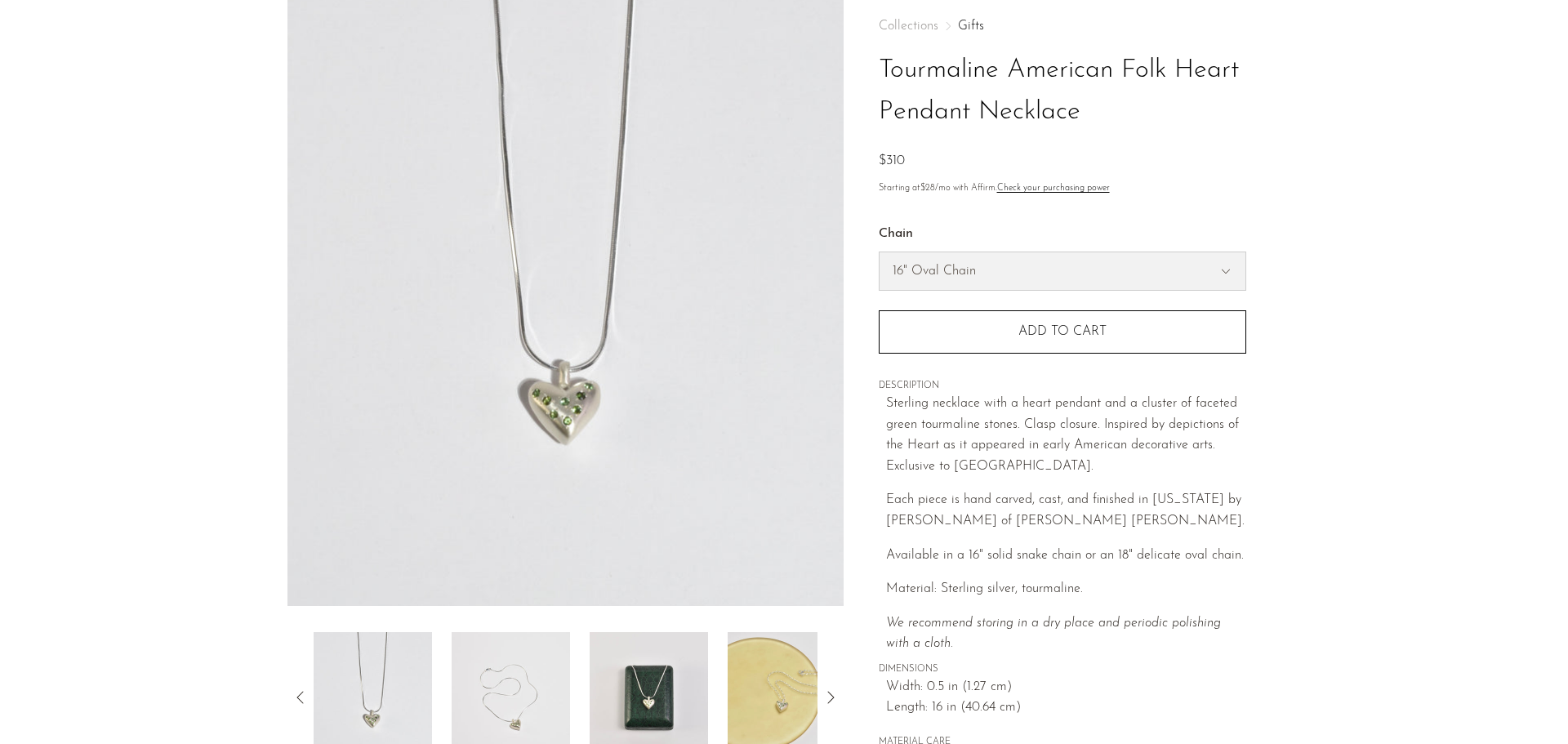
click at [1186, 278] on select "16" Oval Chain 16" Snake Chain" at bounding box center [1063, 270] width 366 height 38
click at [1186, 270] on select "16" Oval Chain 16" Snake Chain" at bounding box center [1063, 270] width 366 height 38
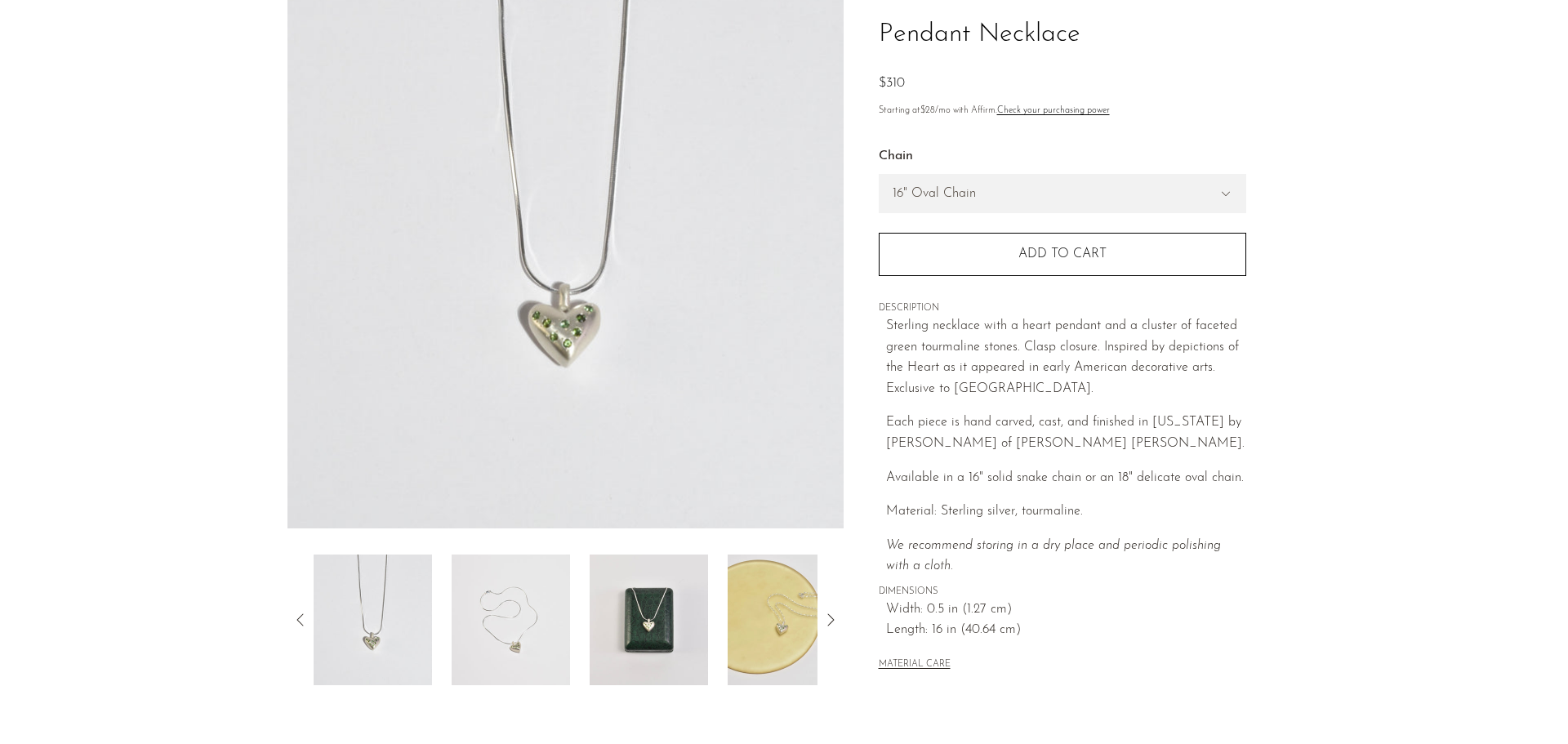
scroll to position [164, 0]
click at [356, 610] on img at bounding box center [373, 615] width 118 height 131
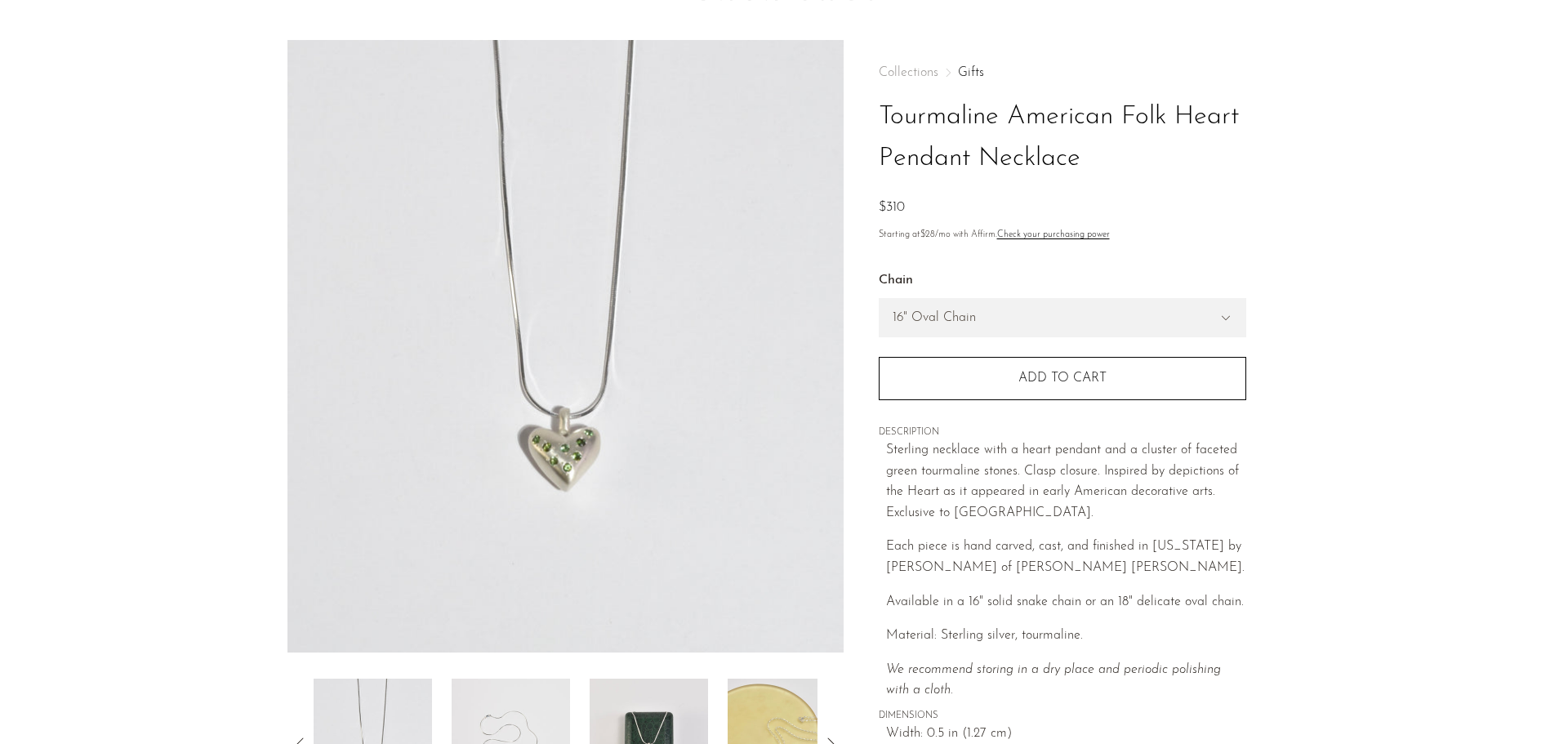
scroll to position [0, 0]
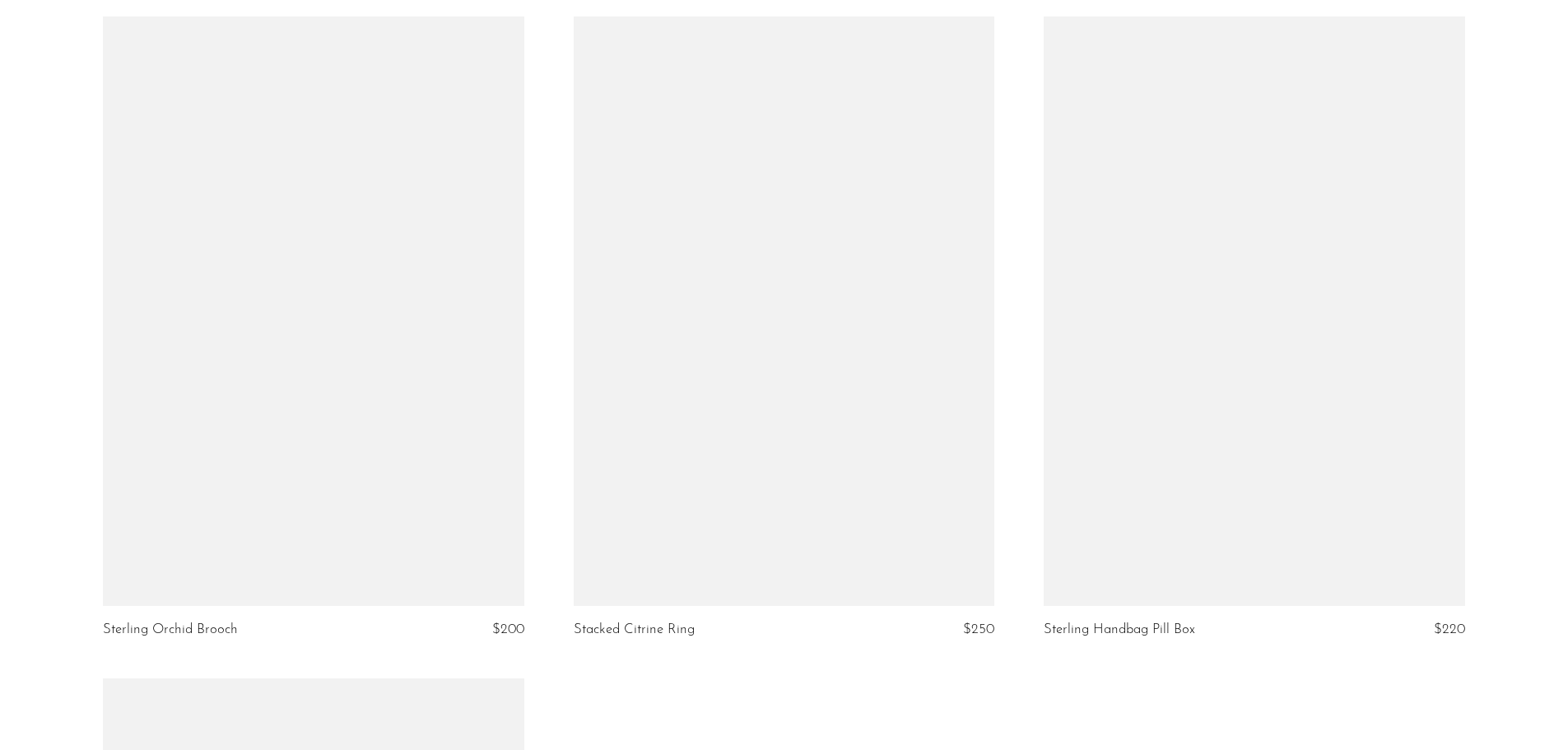
scroll to position [6009, 0]
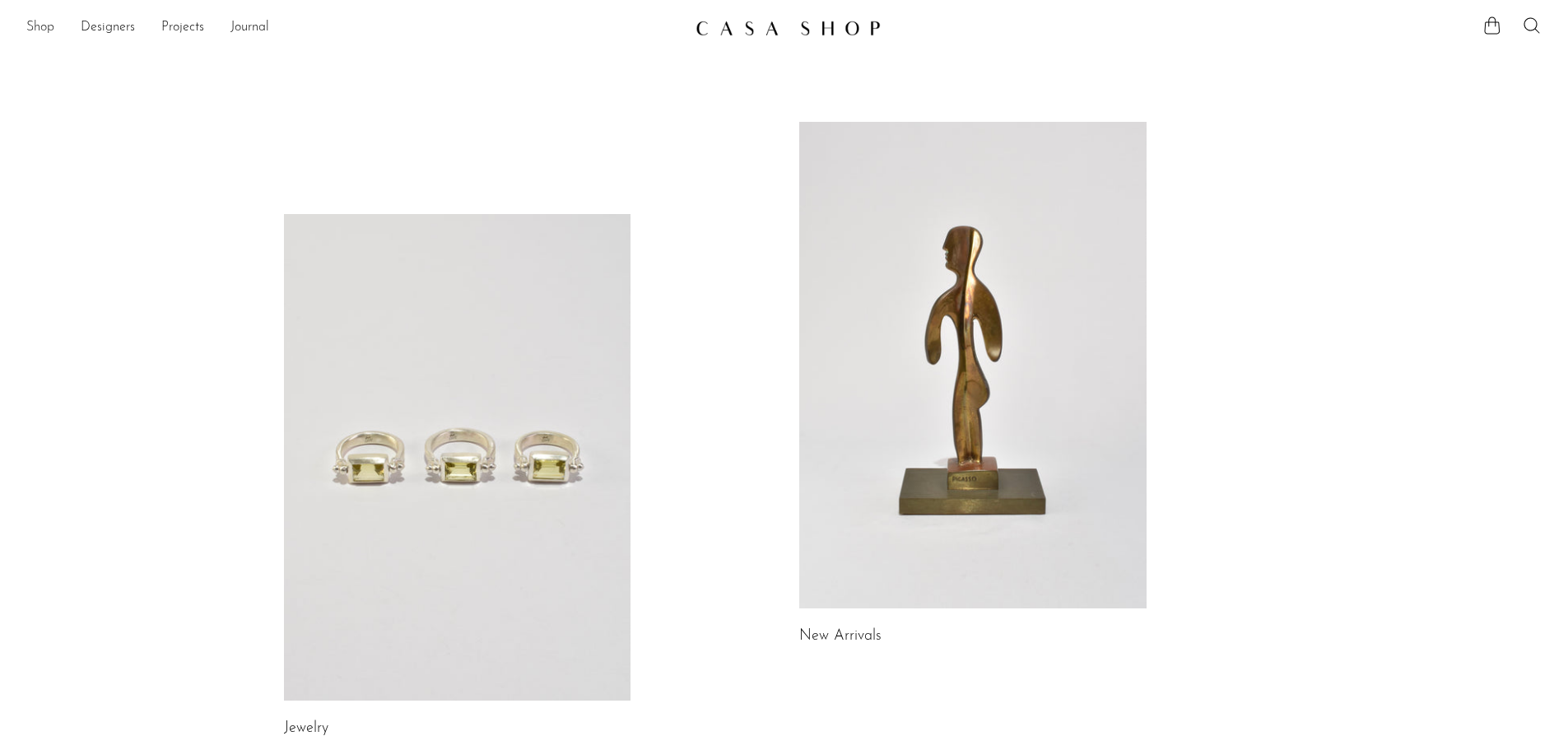
click at [35, 27] on link "Shop" at bounding box center [40, 28] width 28 height 21
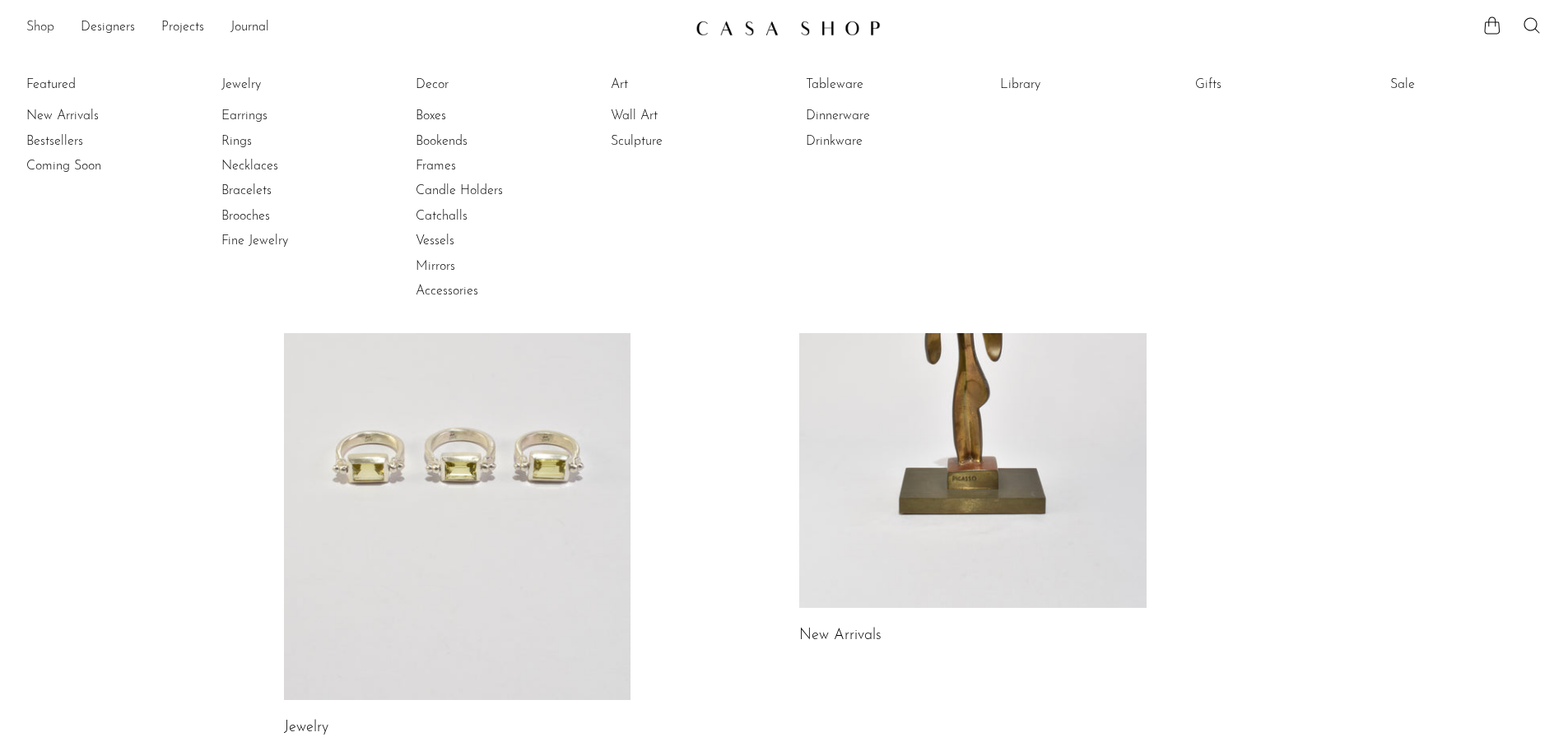
click at [35, 27] on link "Shop" at bounding box center [40, 28] width 28 height 21
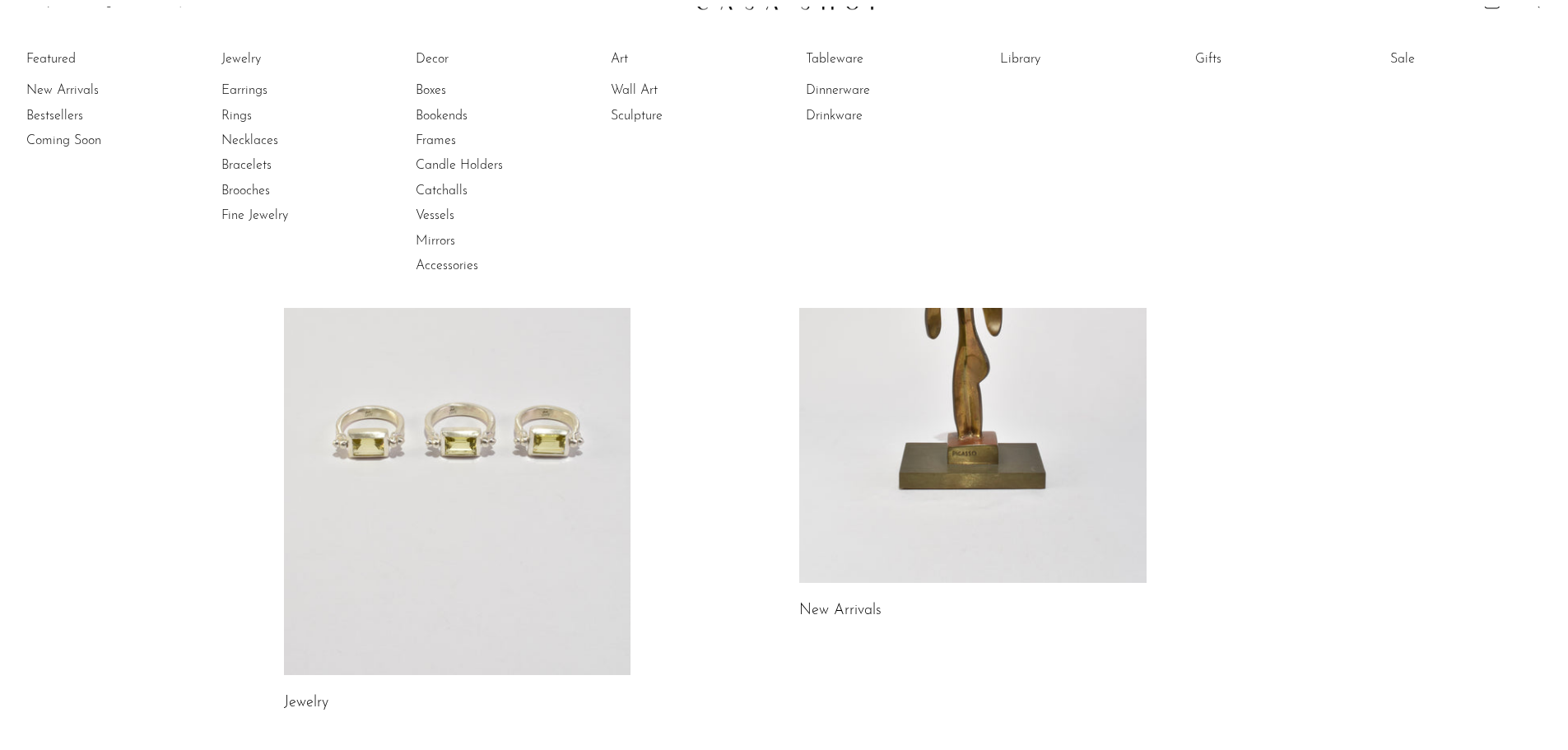
scroll to position [82, 0]
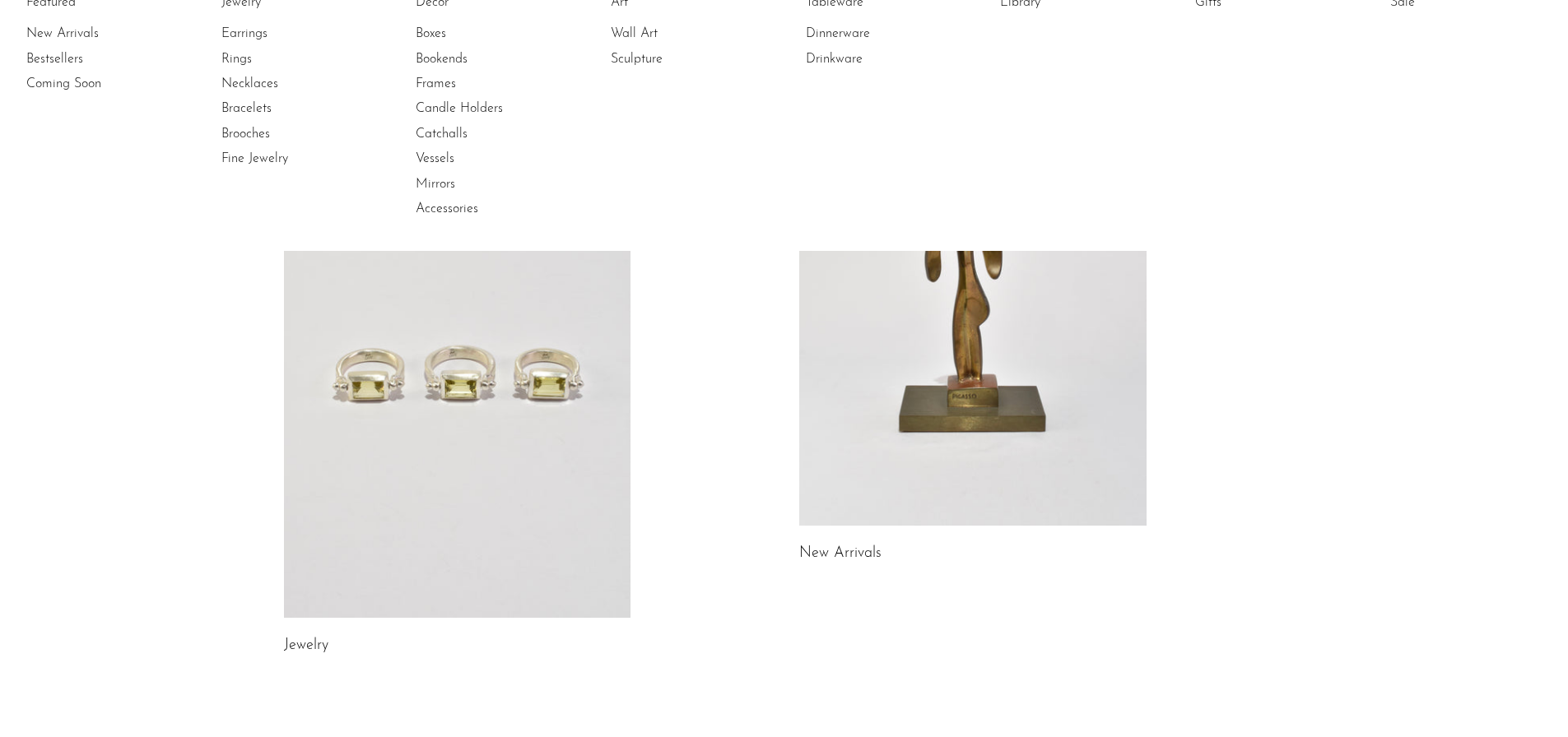
click at [5, 296] on div "Jewelry New Arrivals Library Gifts" at bounding box center [784, 658] width 1568 height 1395
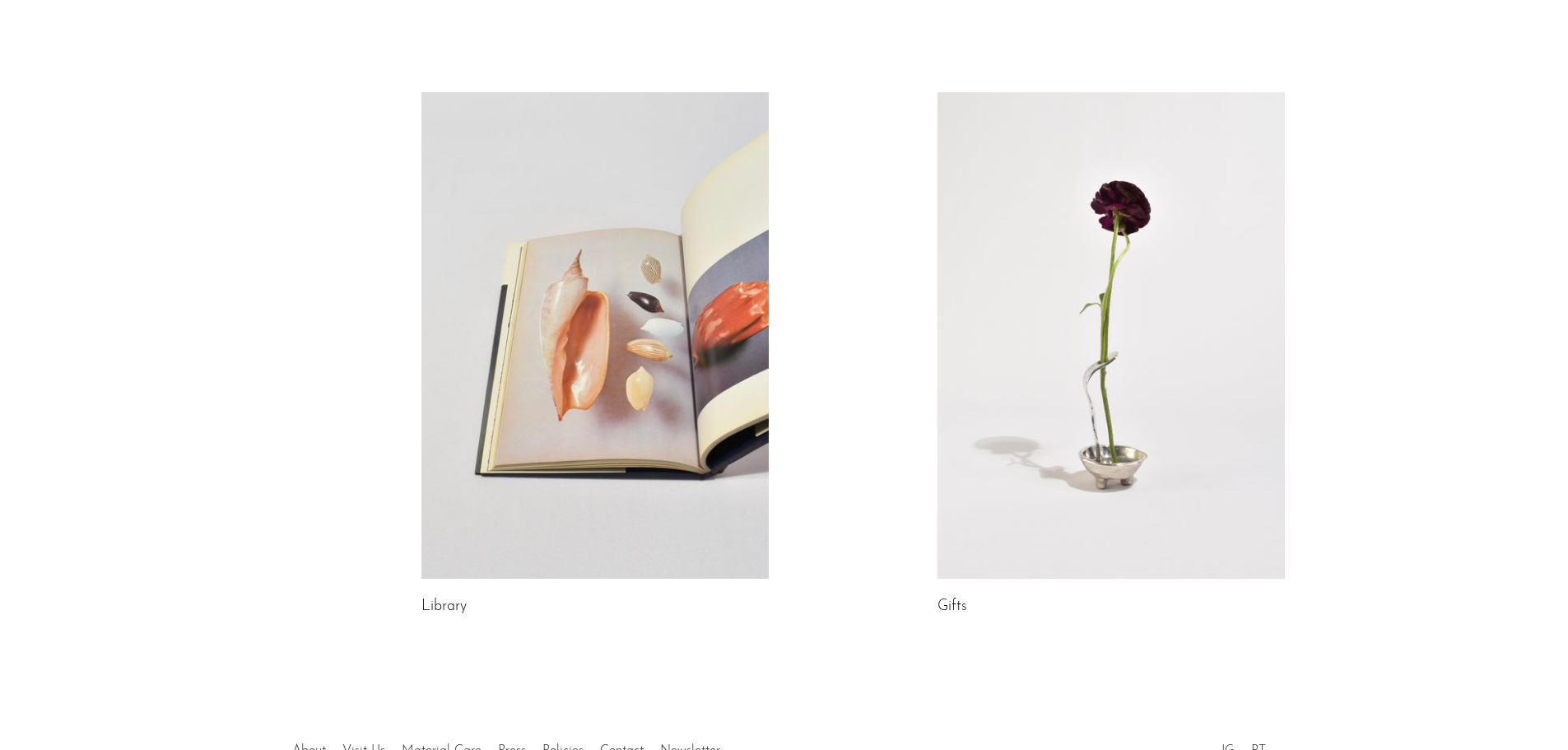
scroll to position [851, 0]
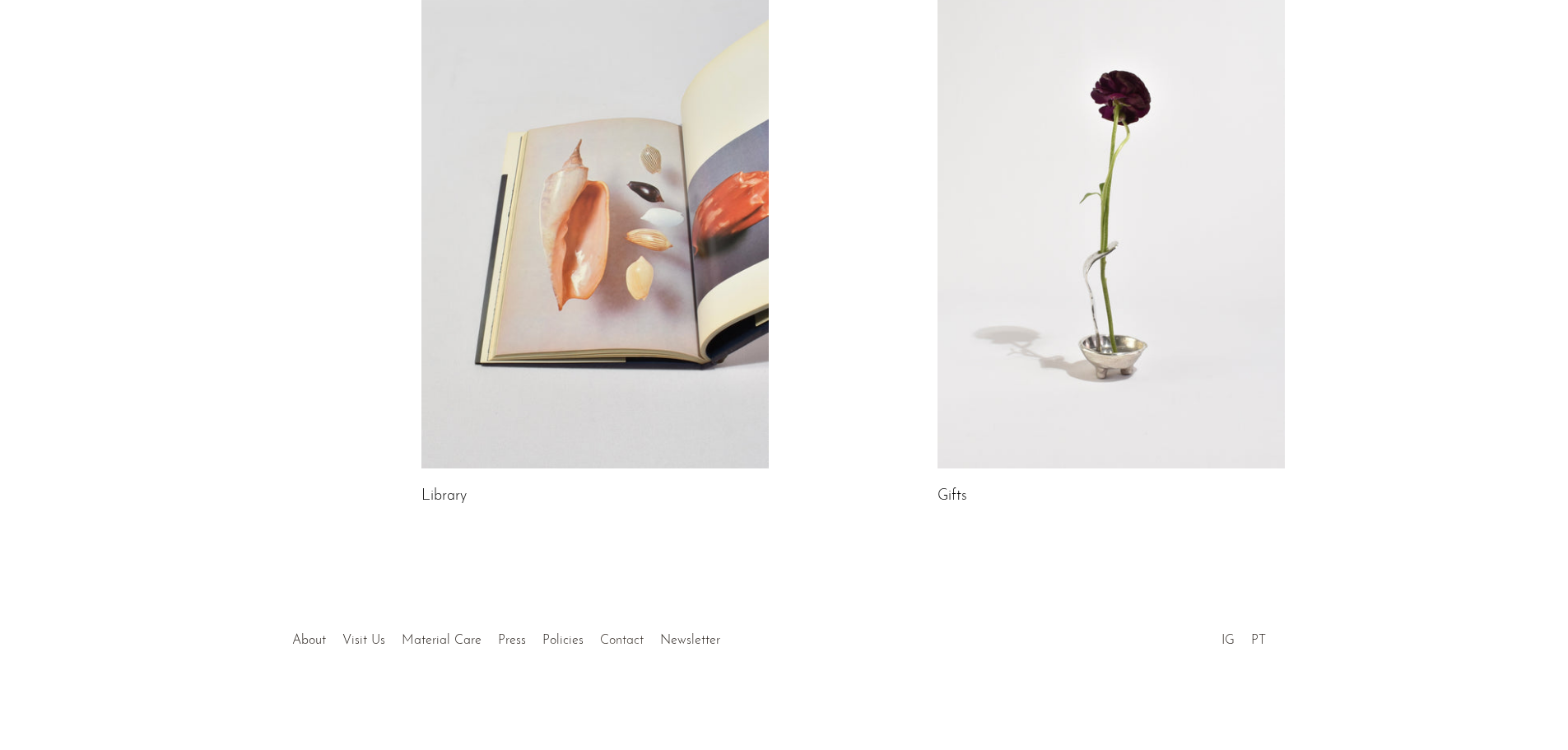
click at [619, 642] on link "Contact" at bounding box center [621, 640] width 44 height 13
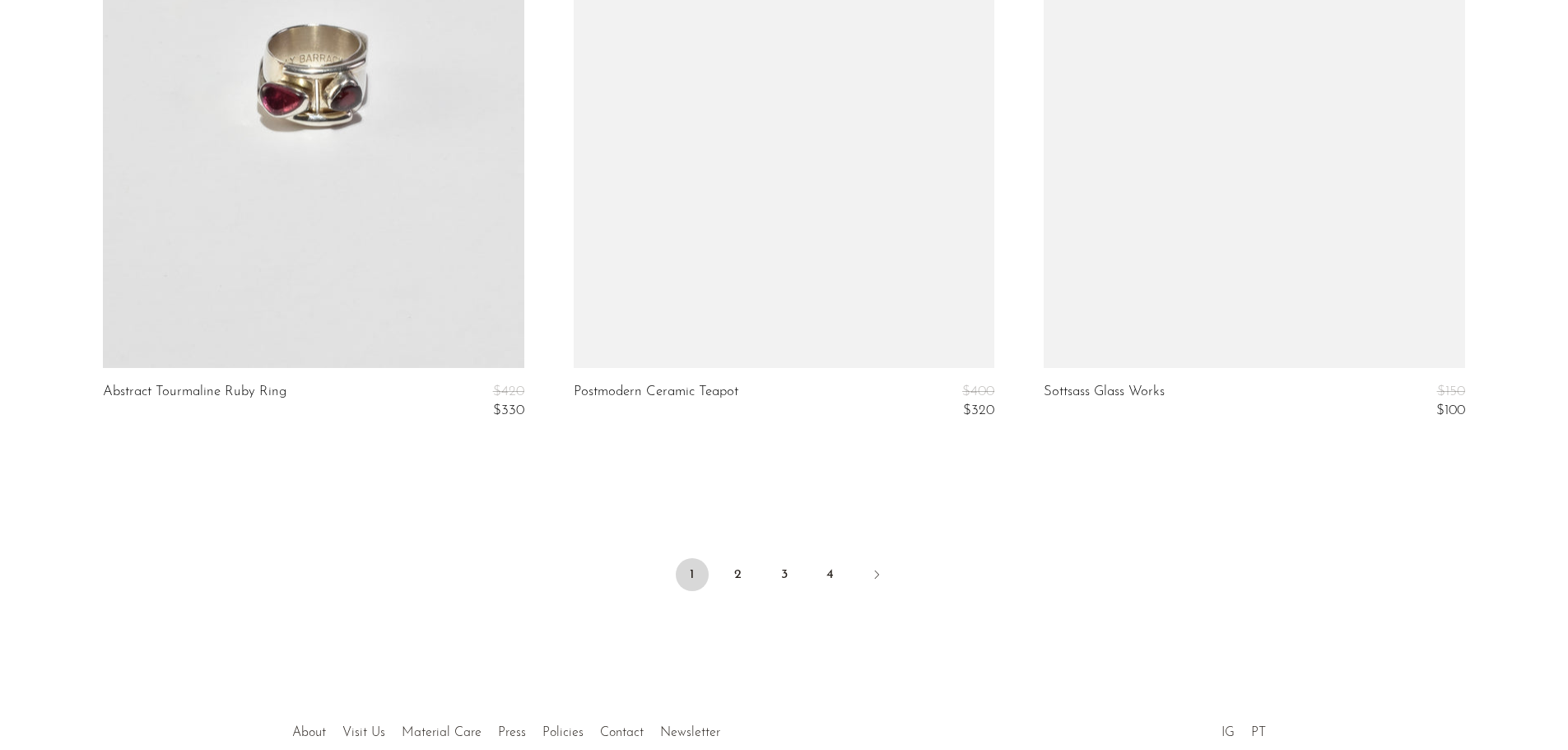
scroll to position [7952, 0]
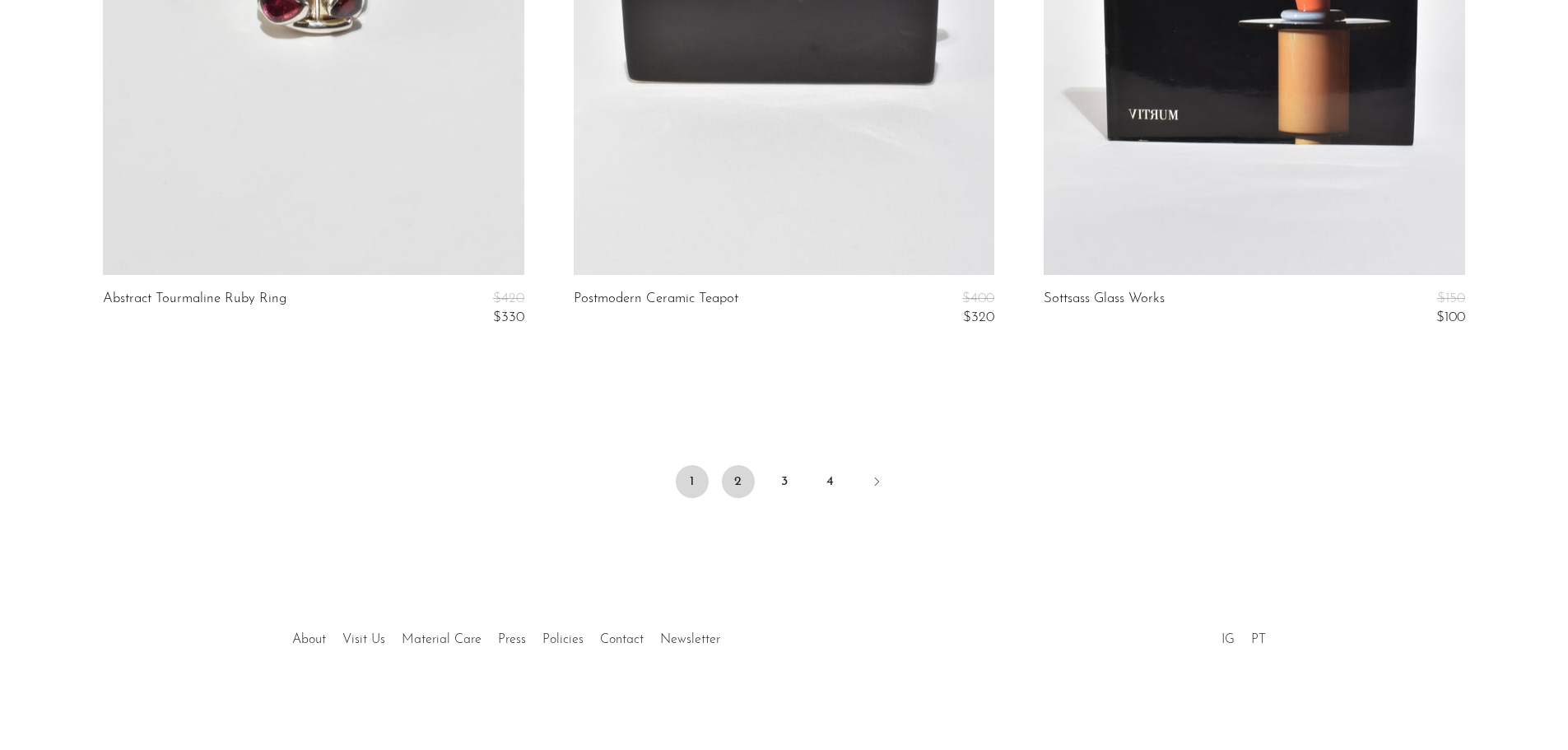
click at [730, 479] on link "2" at bounding box center [738, 481] width 33 height 33
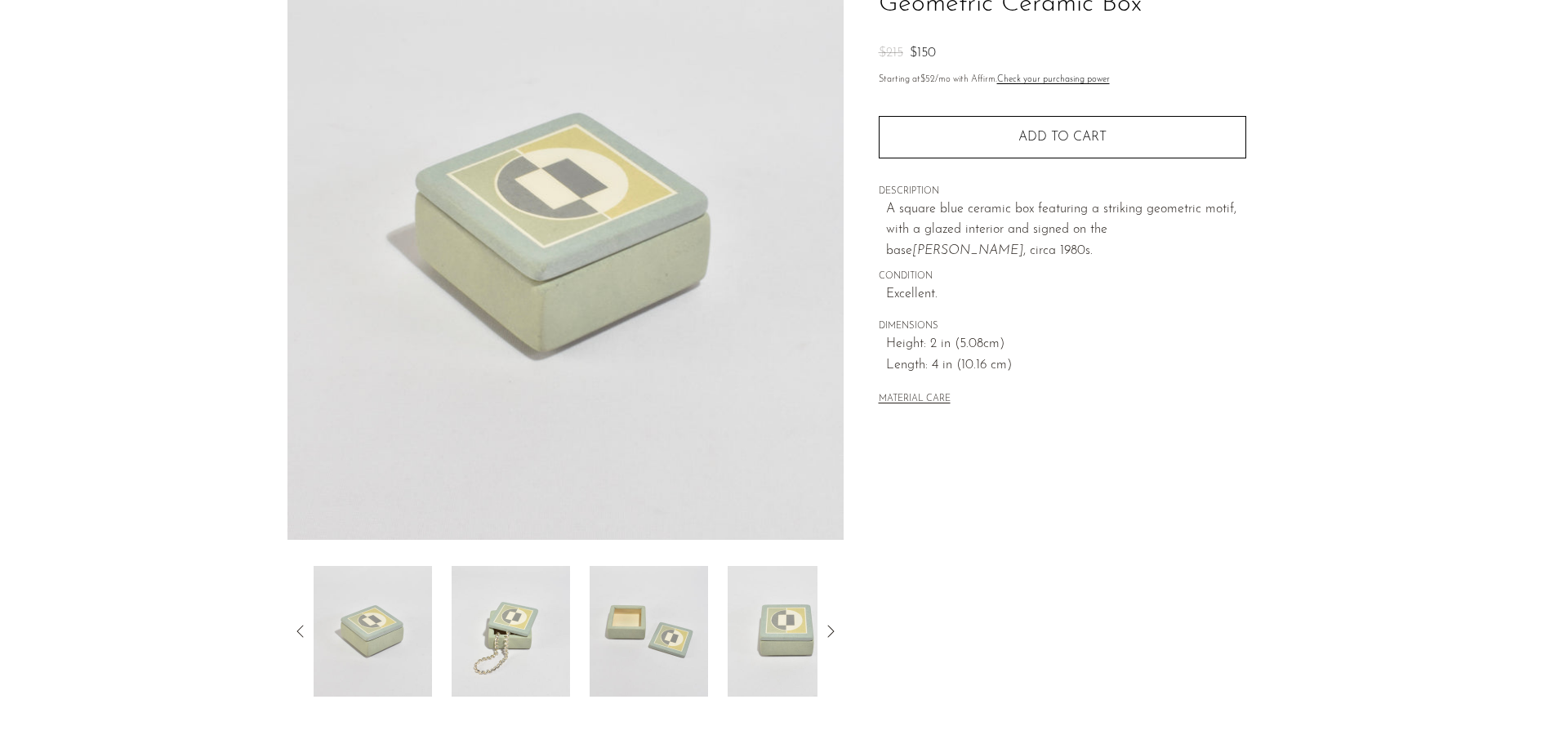
scroll to position [320, 0]
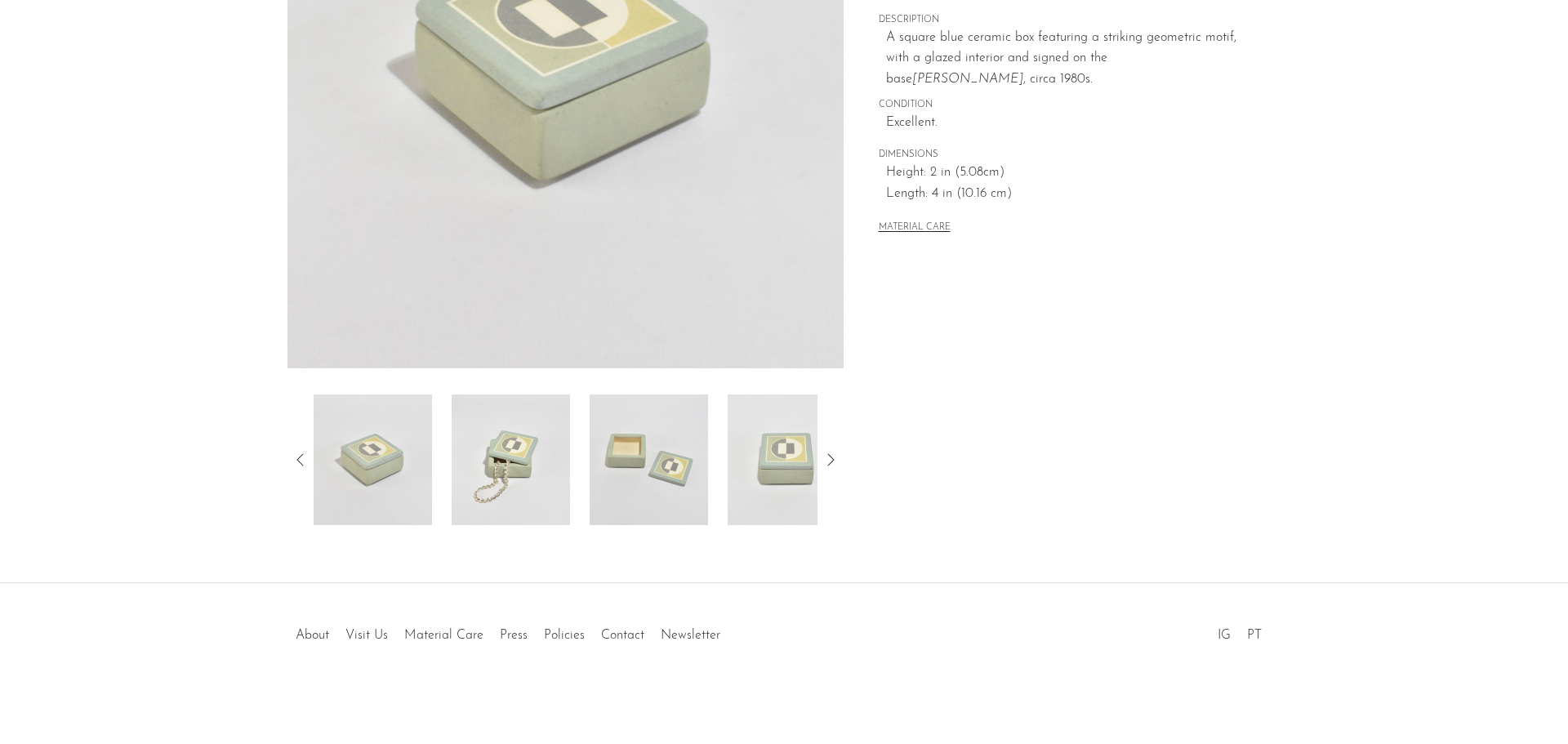
click at [482, 448] on img at bounding box center [511, 459] width 118 height 131
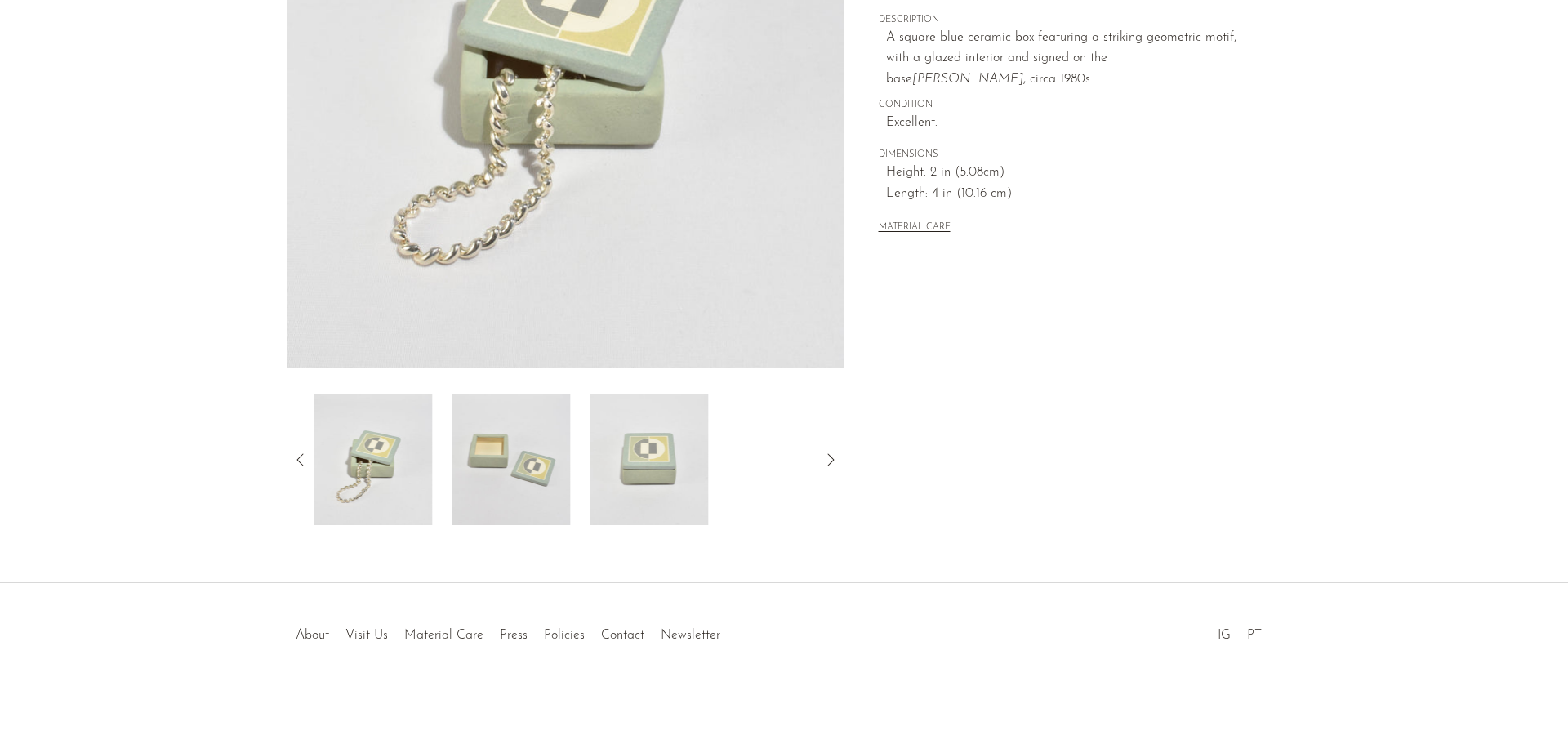
click at [549, 476] on img at bounding box center [512, 459] width 118 height 131
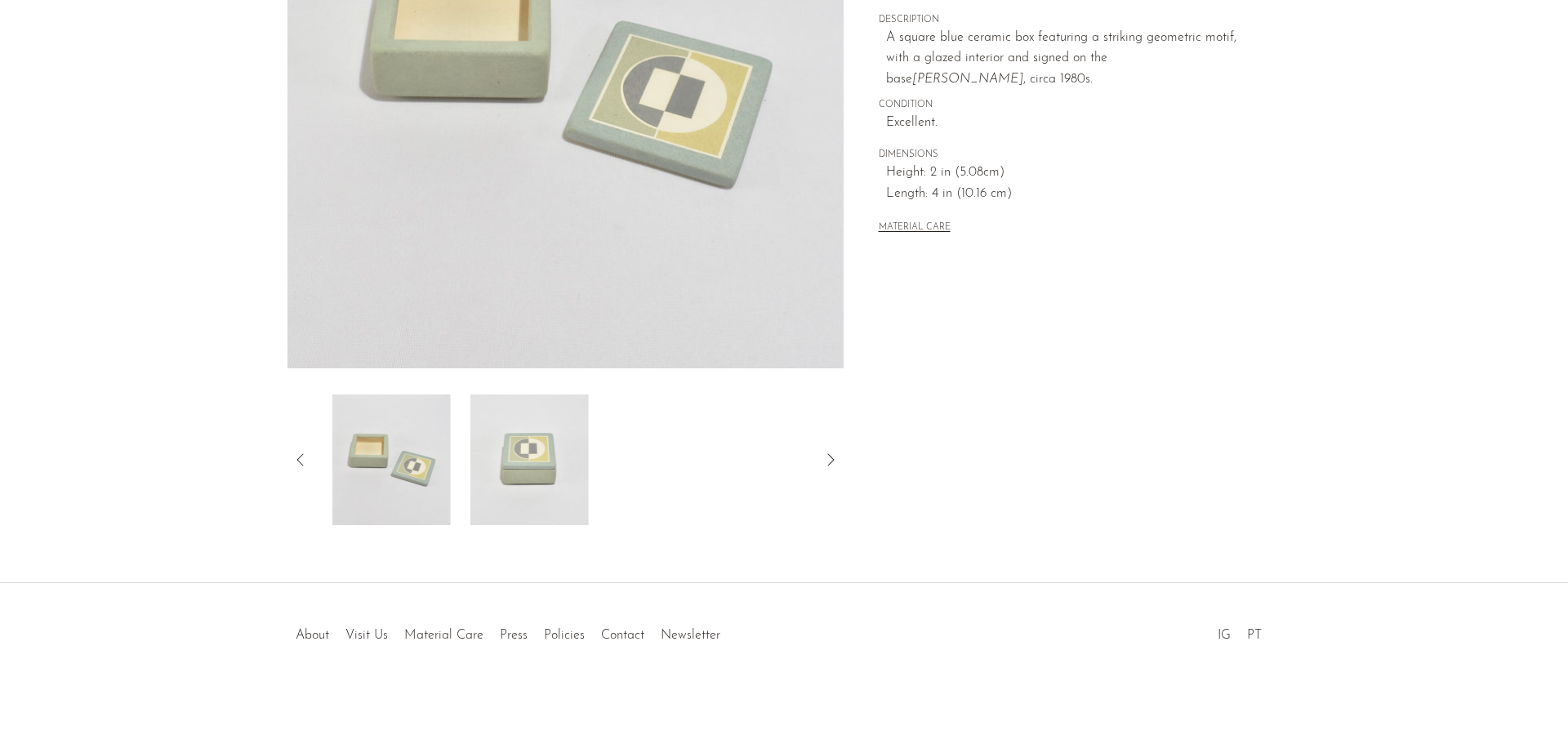
click at [583, 477] on div at bounding box center [566, 459] width 504 height 131
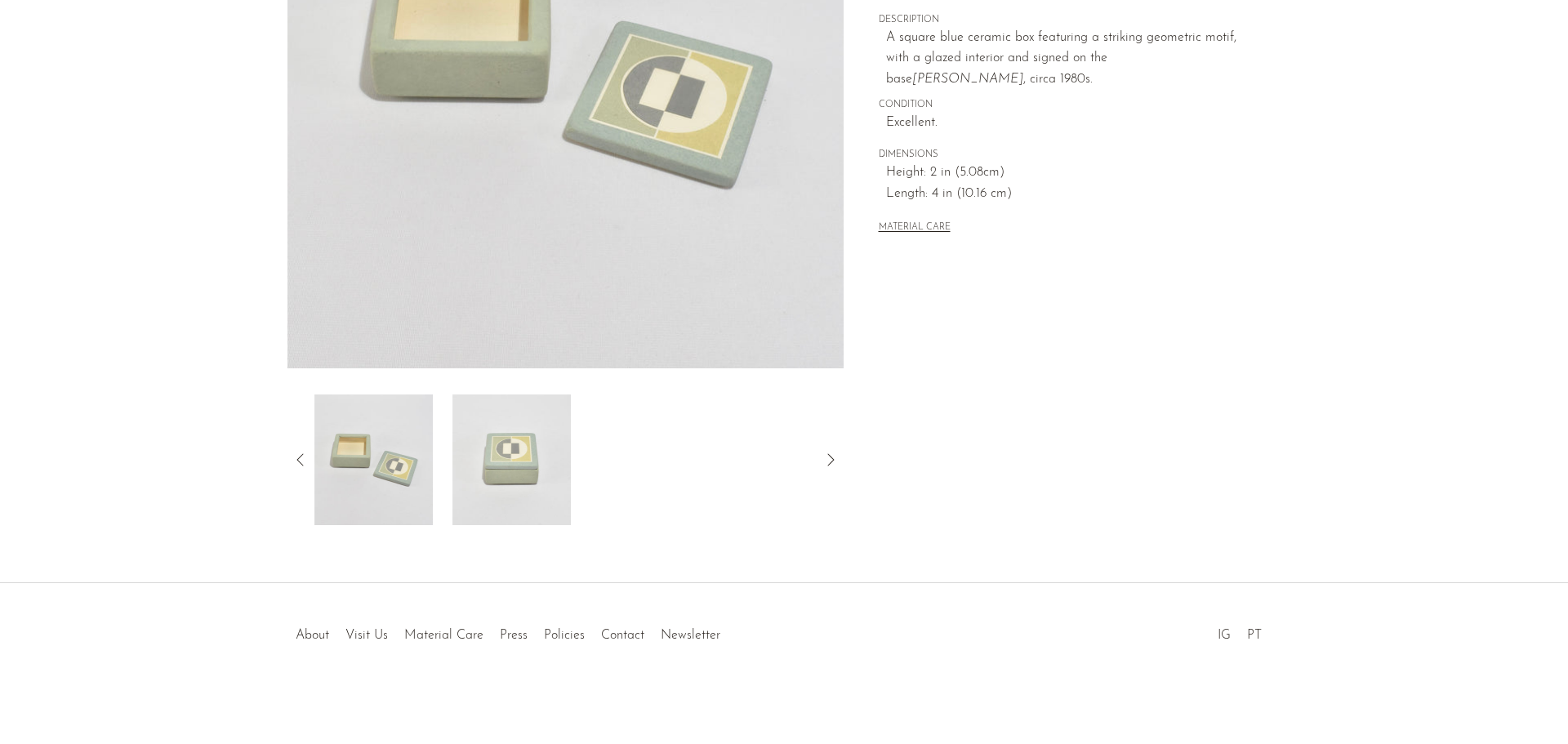
click at [543, 473] on img at bounding box center [512, 459] width 118 height 131
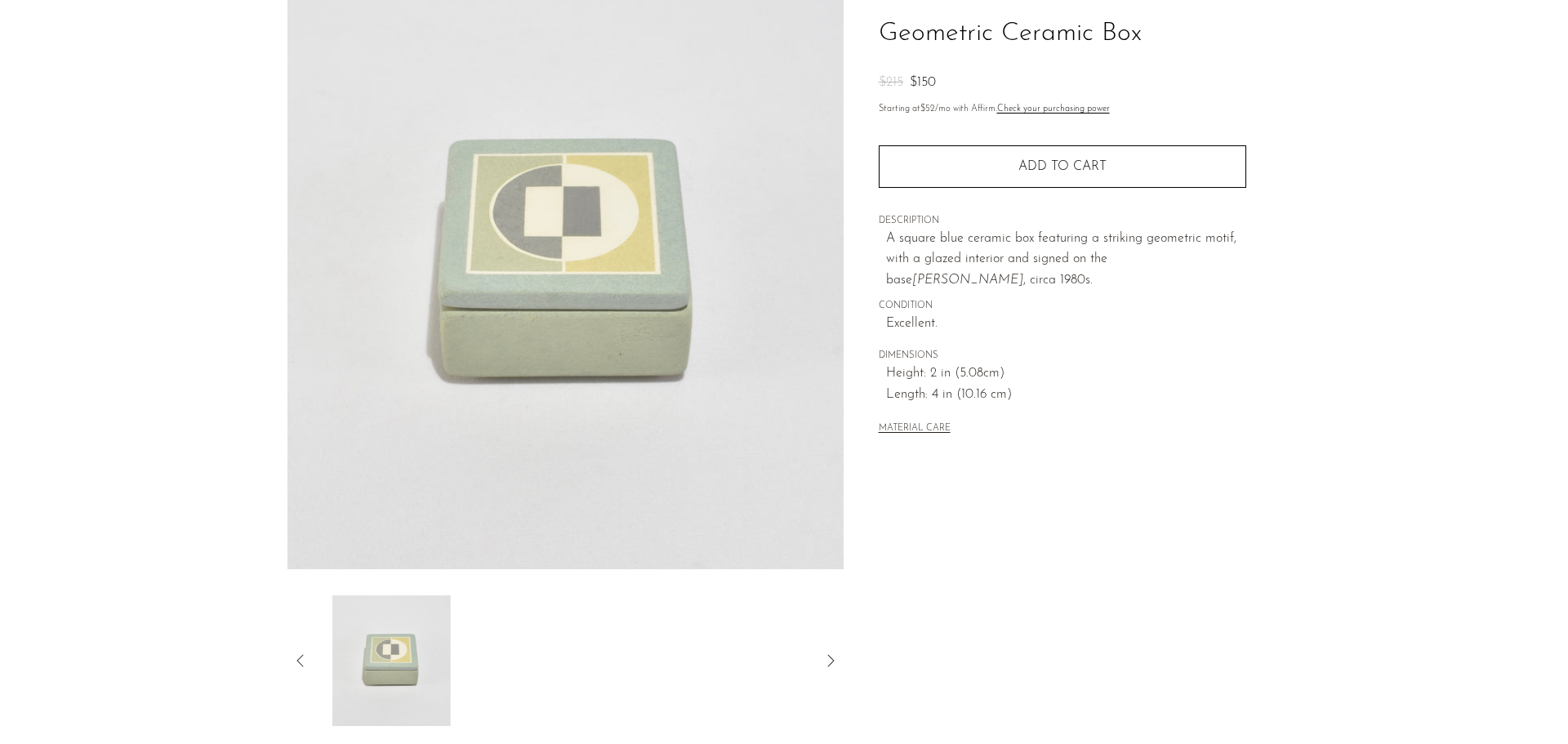
scroll to position [0, 0]
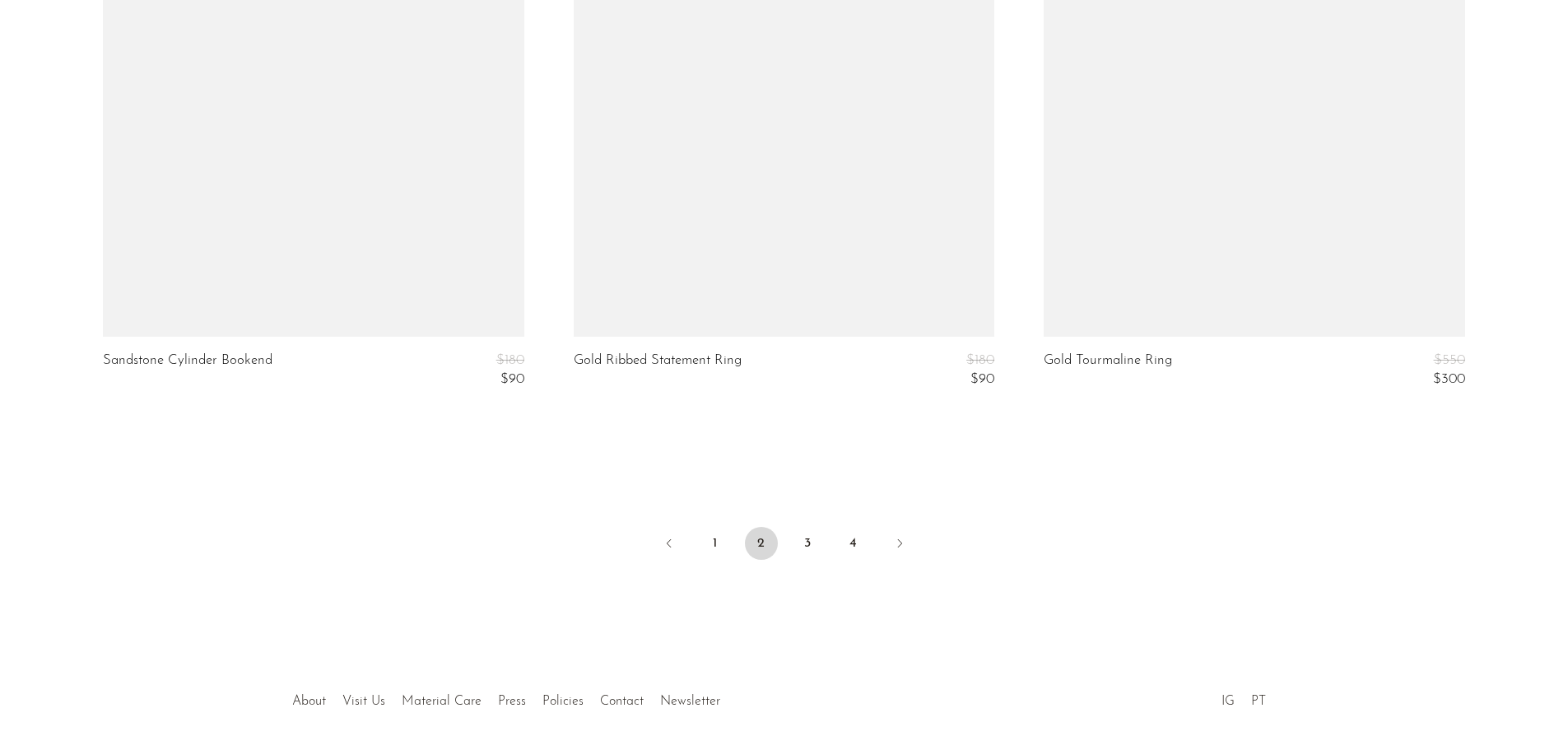
scroll to position [7952, 0]
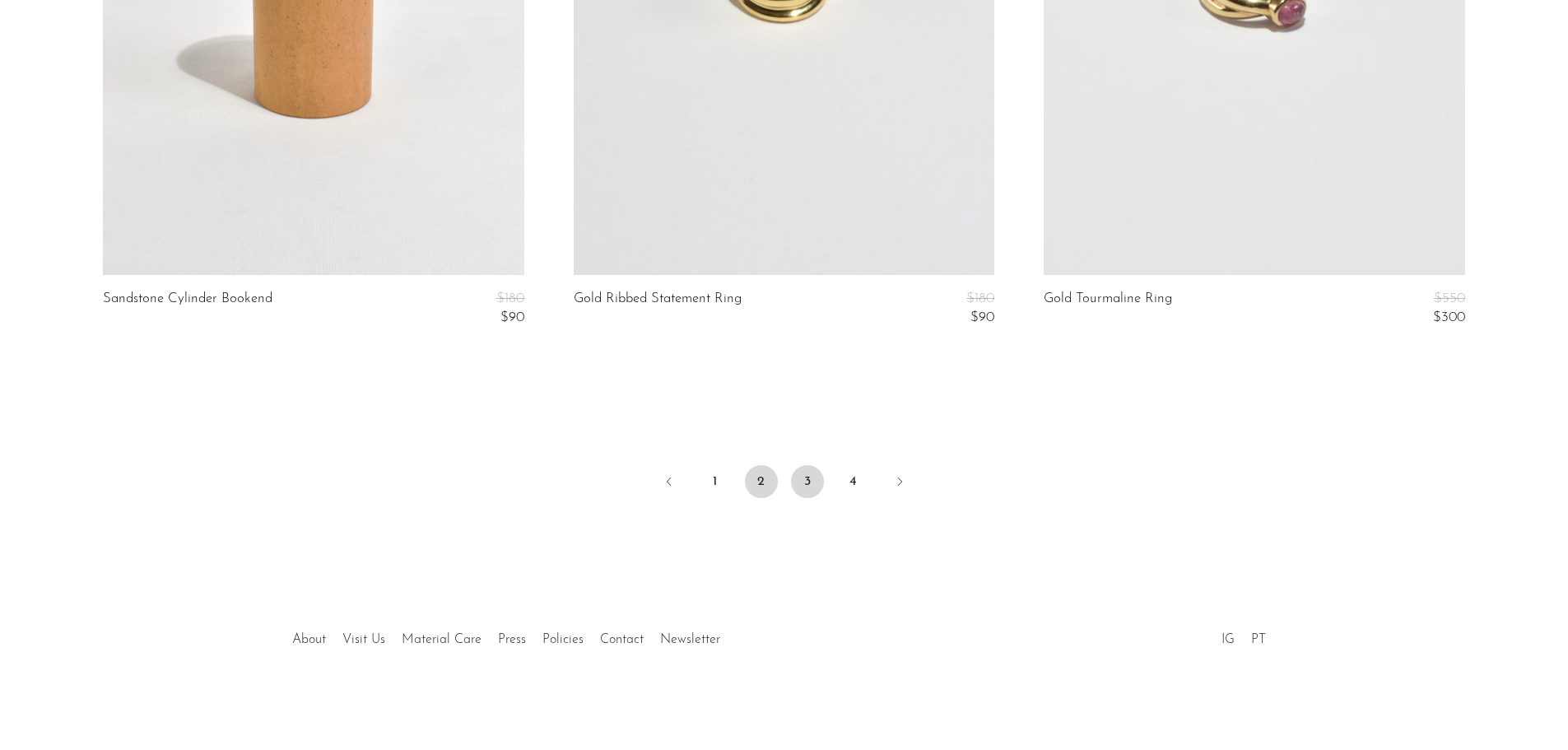
click at [805, 484] on link "3" at bounding box center [807, 481] width 33 height 33
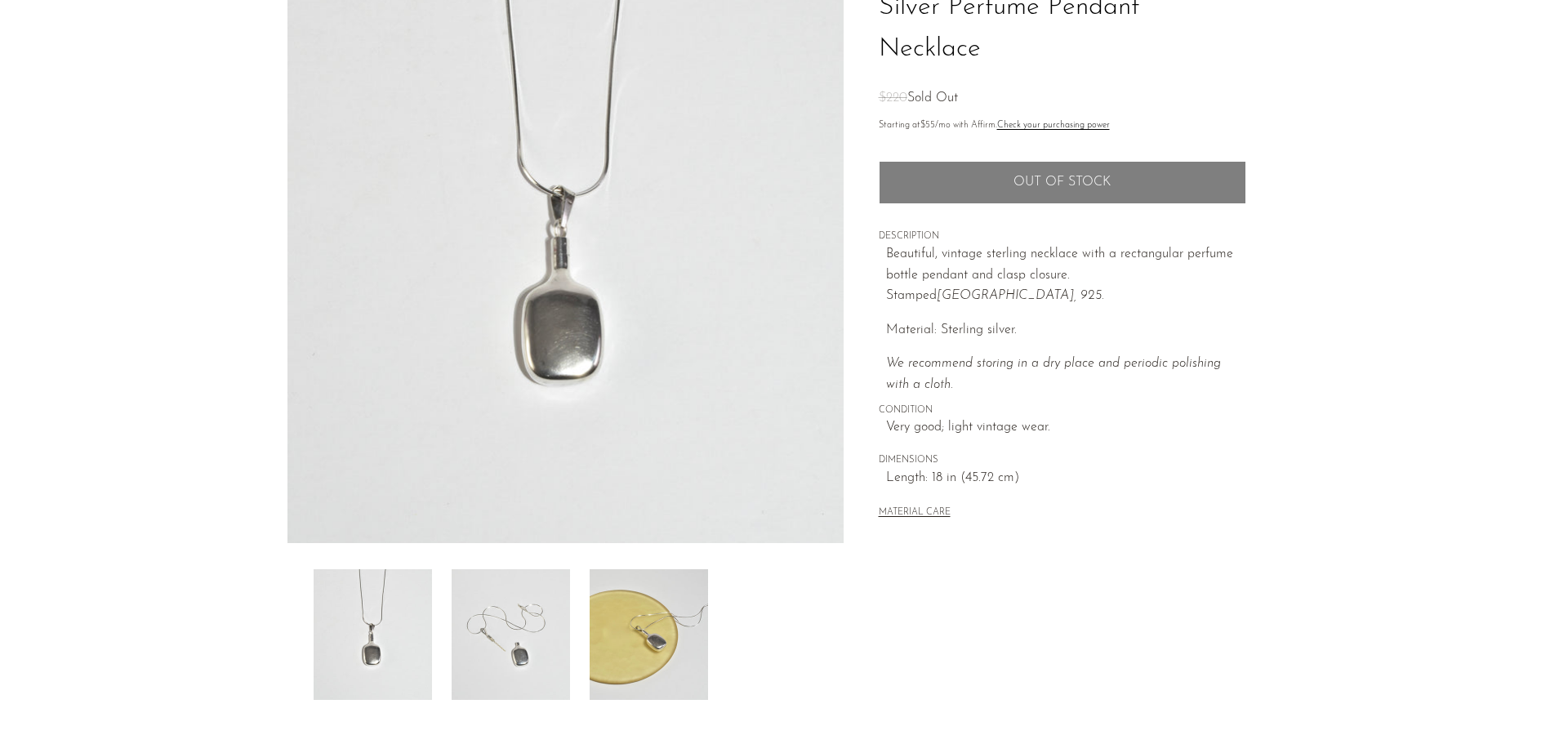
scroll to position [320, 0]
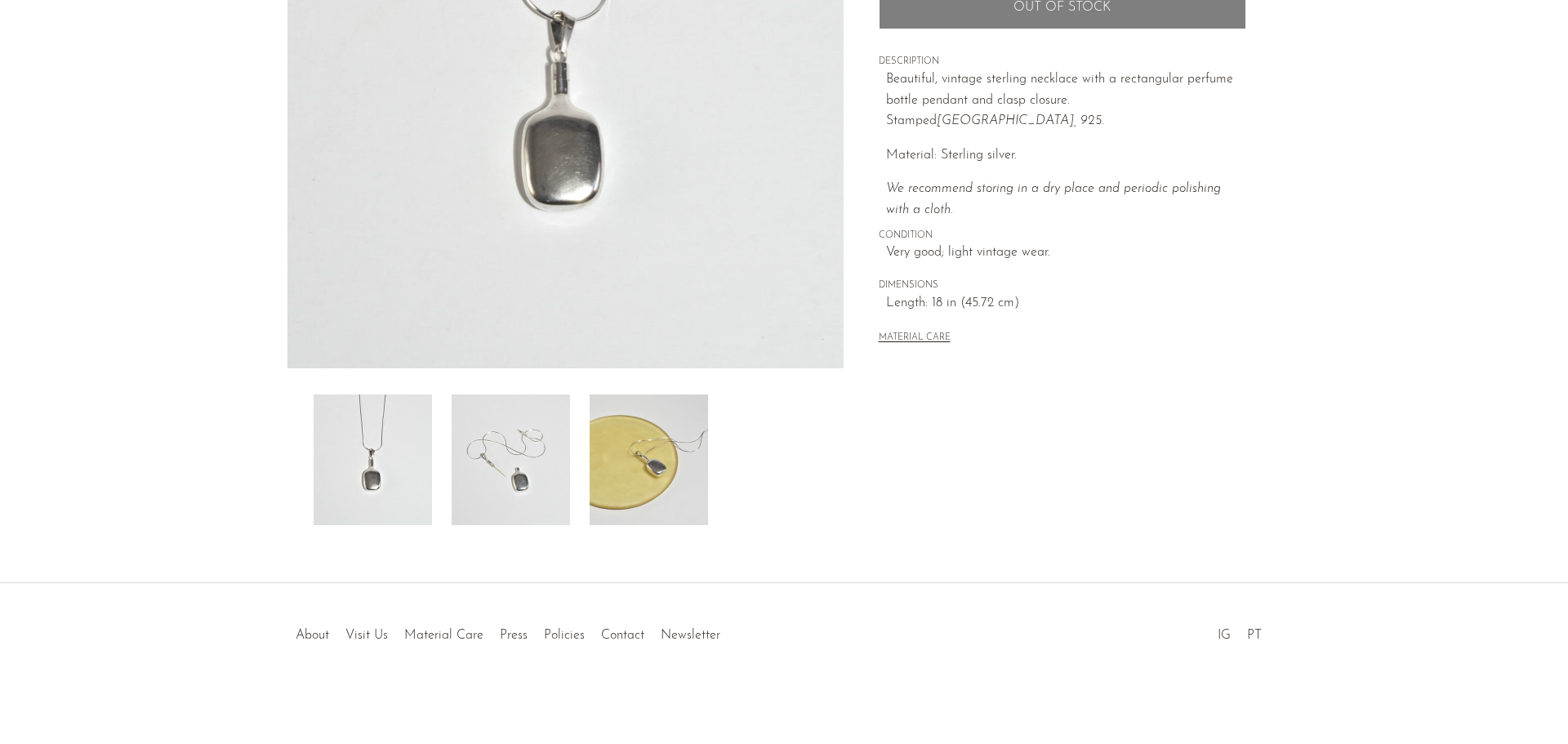
click at [506, 455] on img at bounding box center [511, 459] width 118 height 131
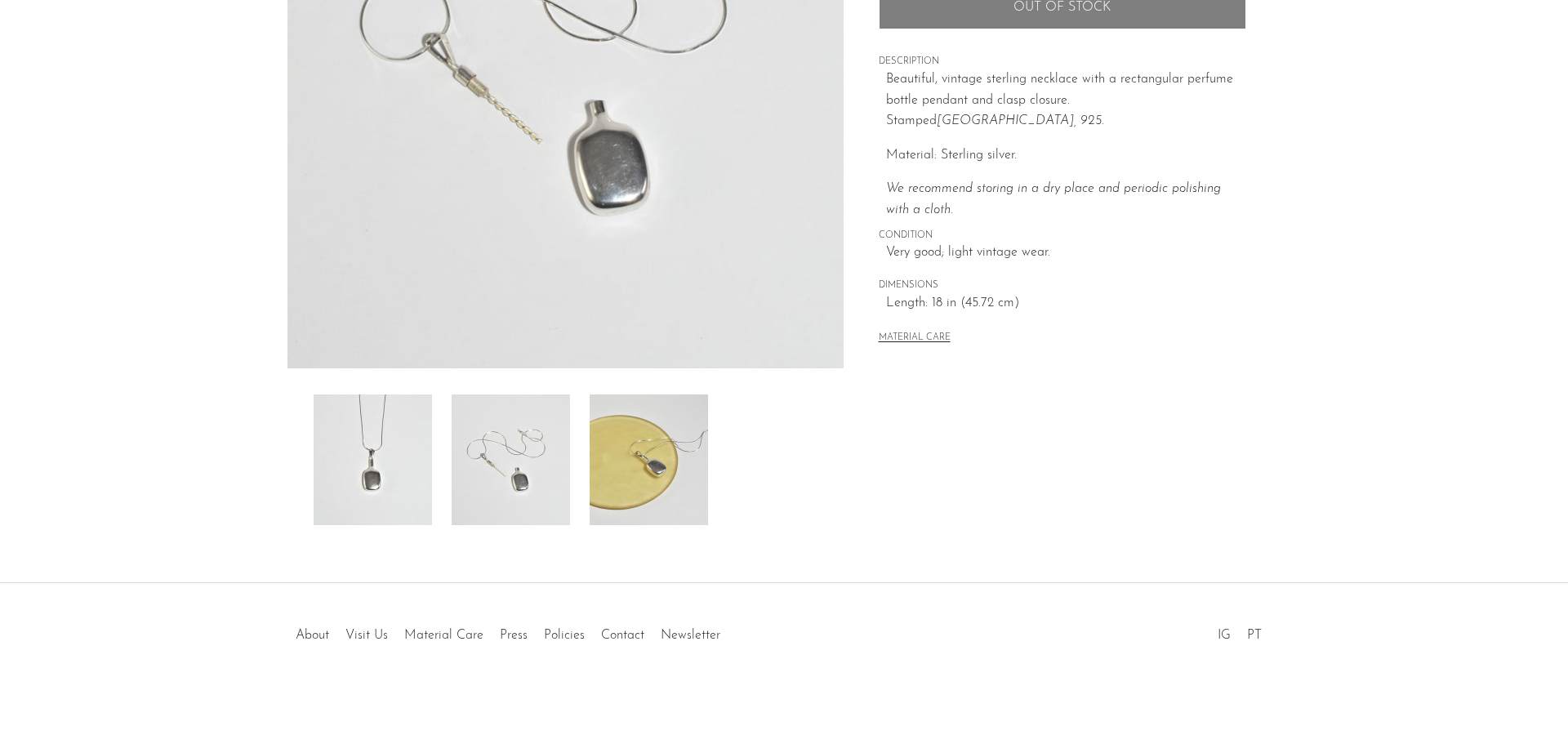
click at [640, 467] on img at bounding box center [649, 459] width 118 height 131
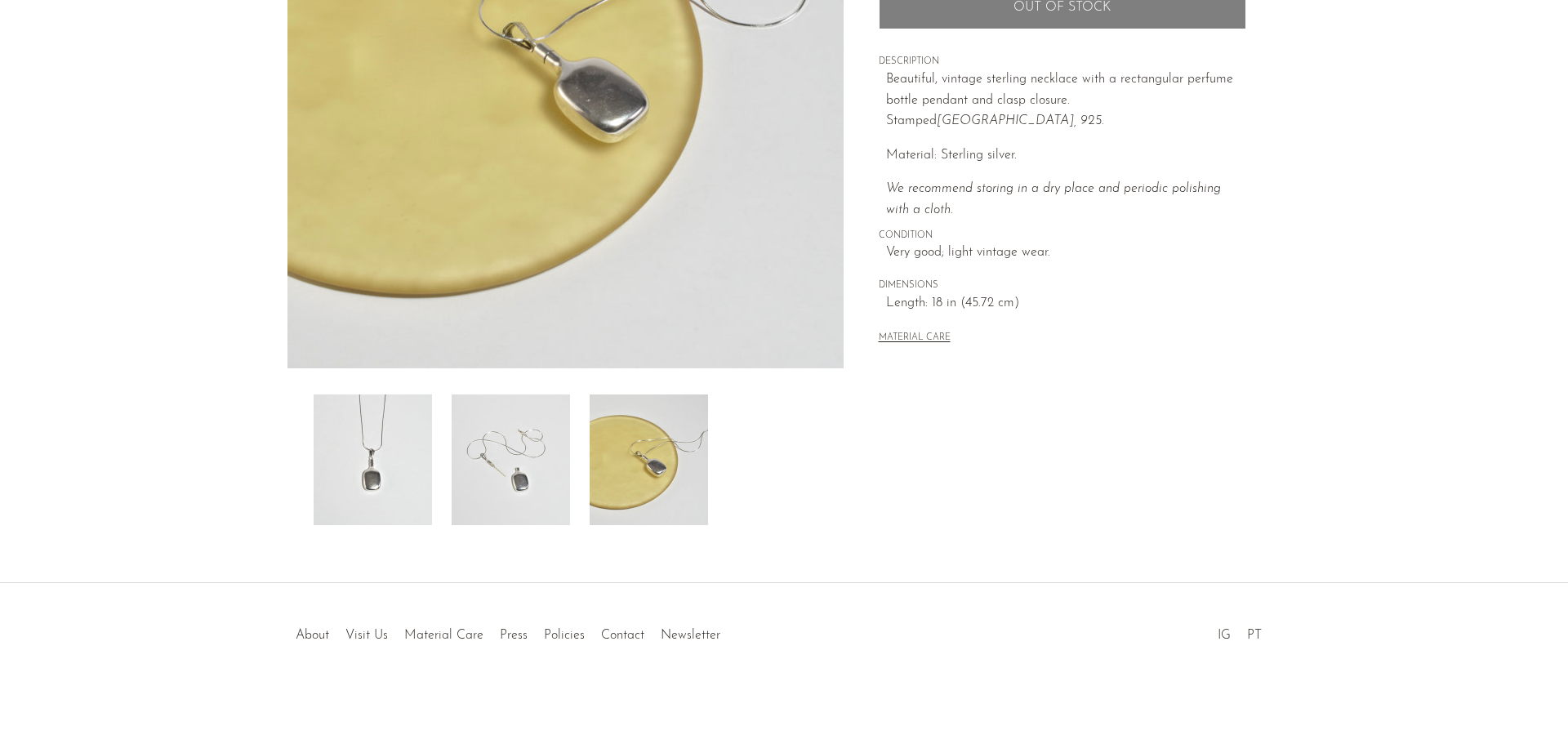
click at [484, 460] on img at bounding box center [511, 459] width 118 height 131
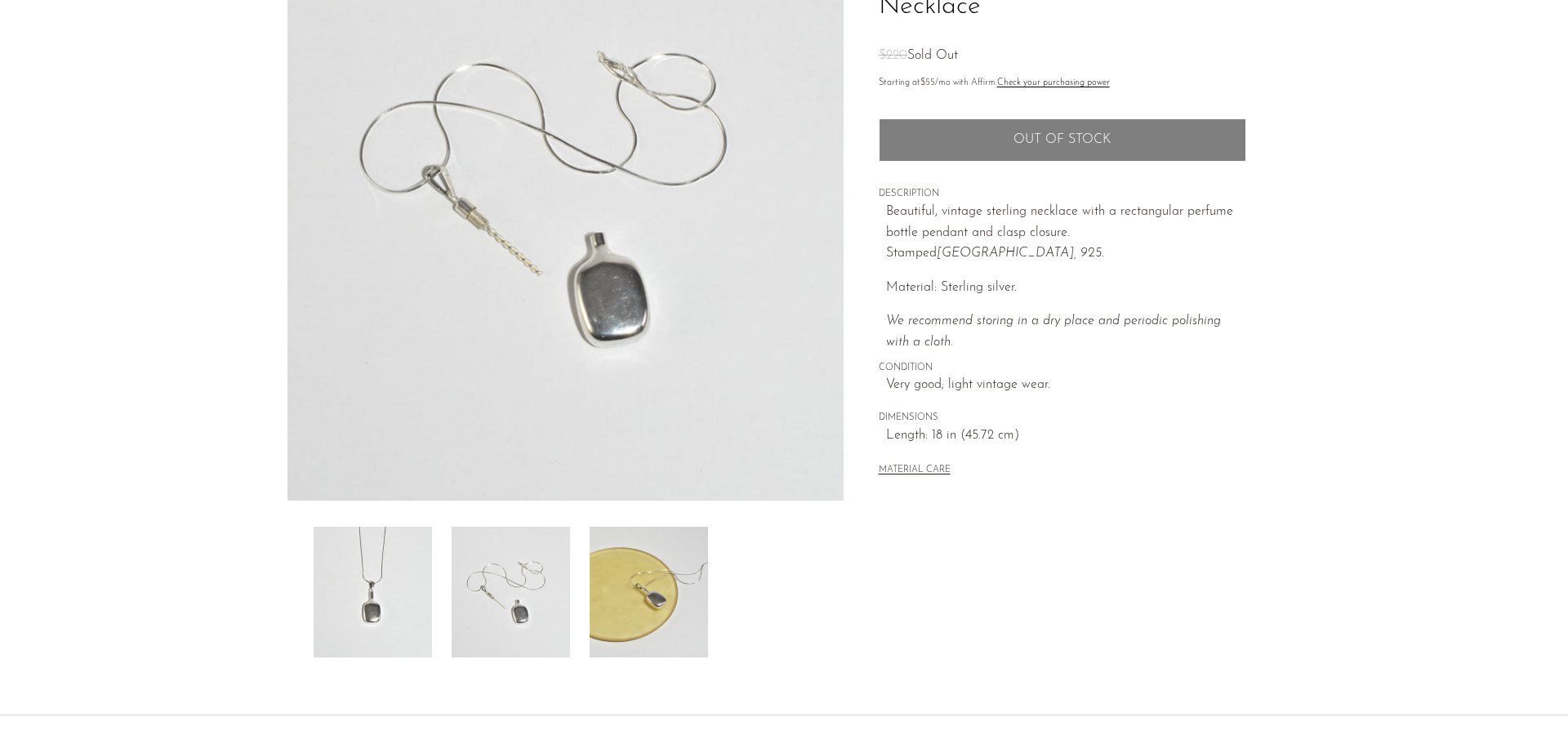
scroll to position [156, 0]
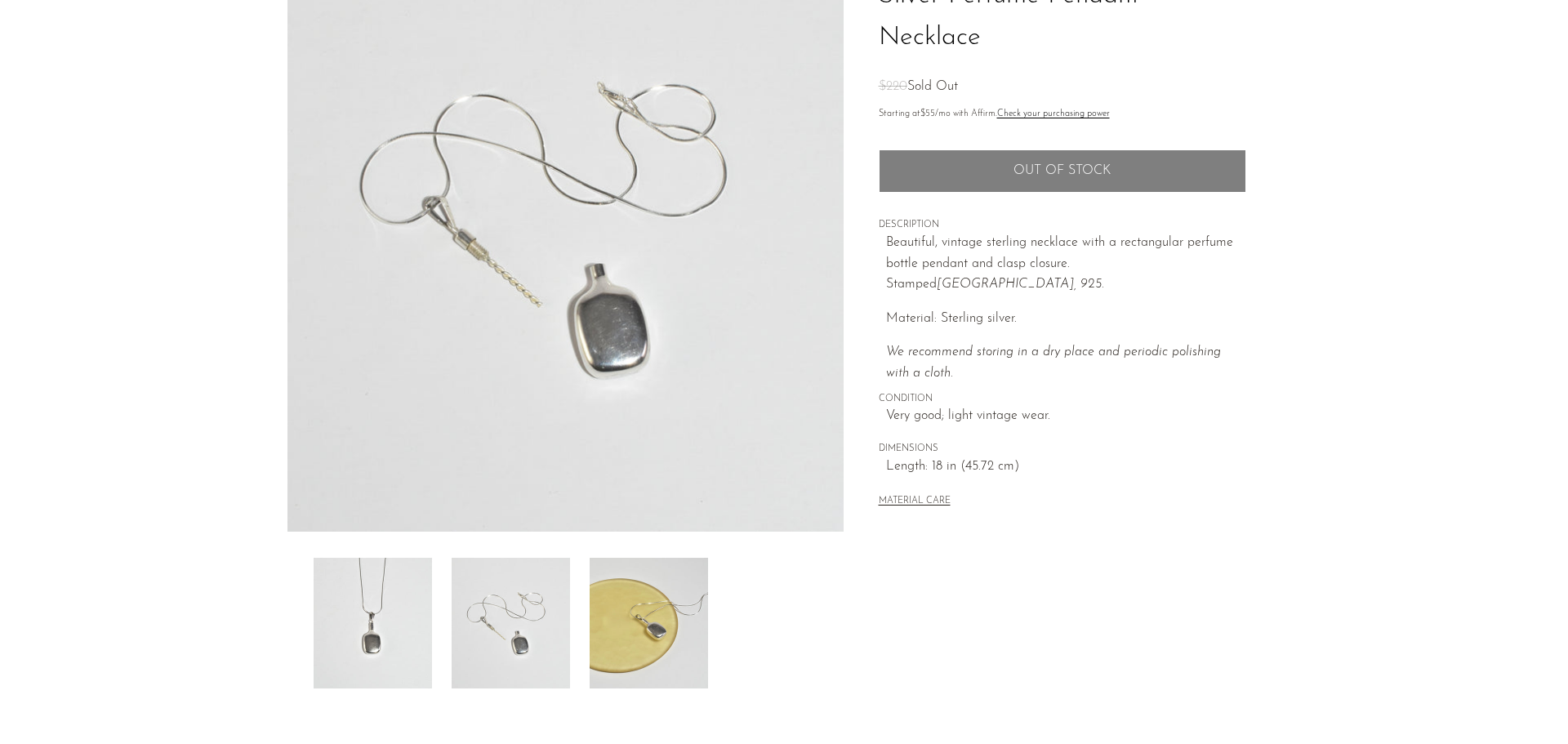
click at [643, 646] on img at bounding box center [649, 623] width 118 height 131
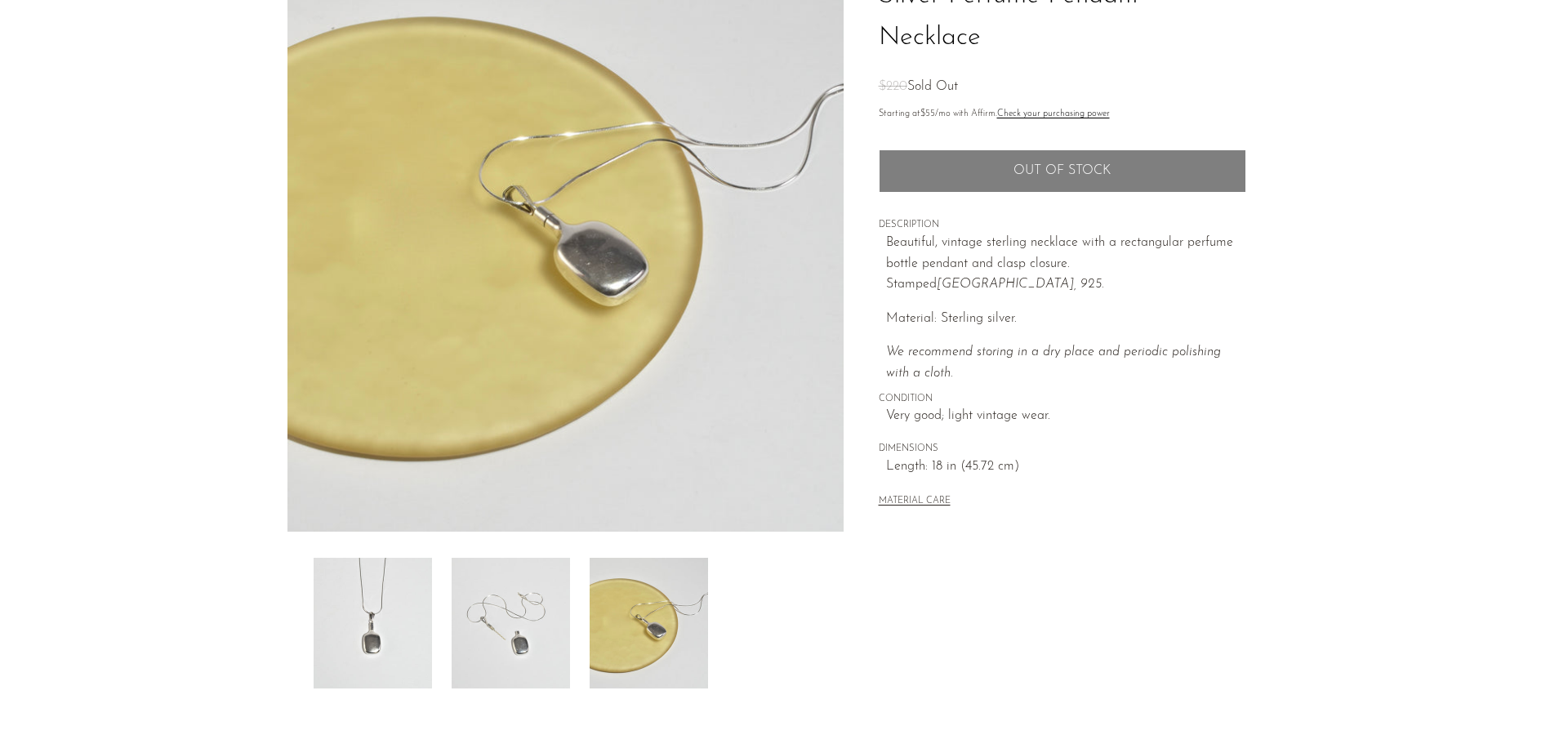
click at [528, 629] on img at bounding box center [511, 623] width 118 height 131
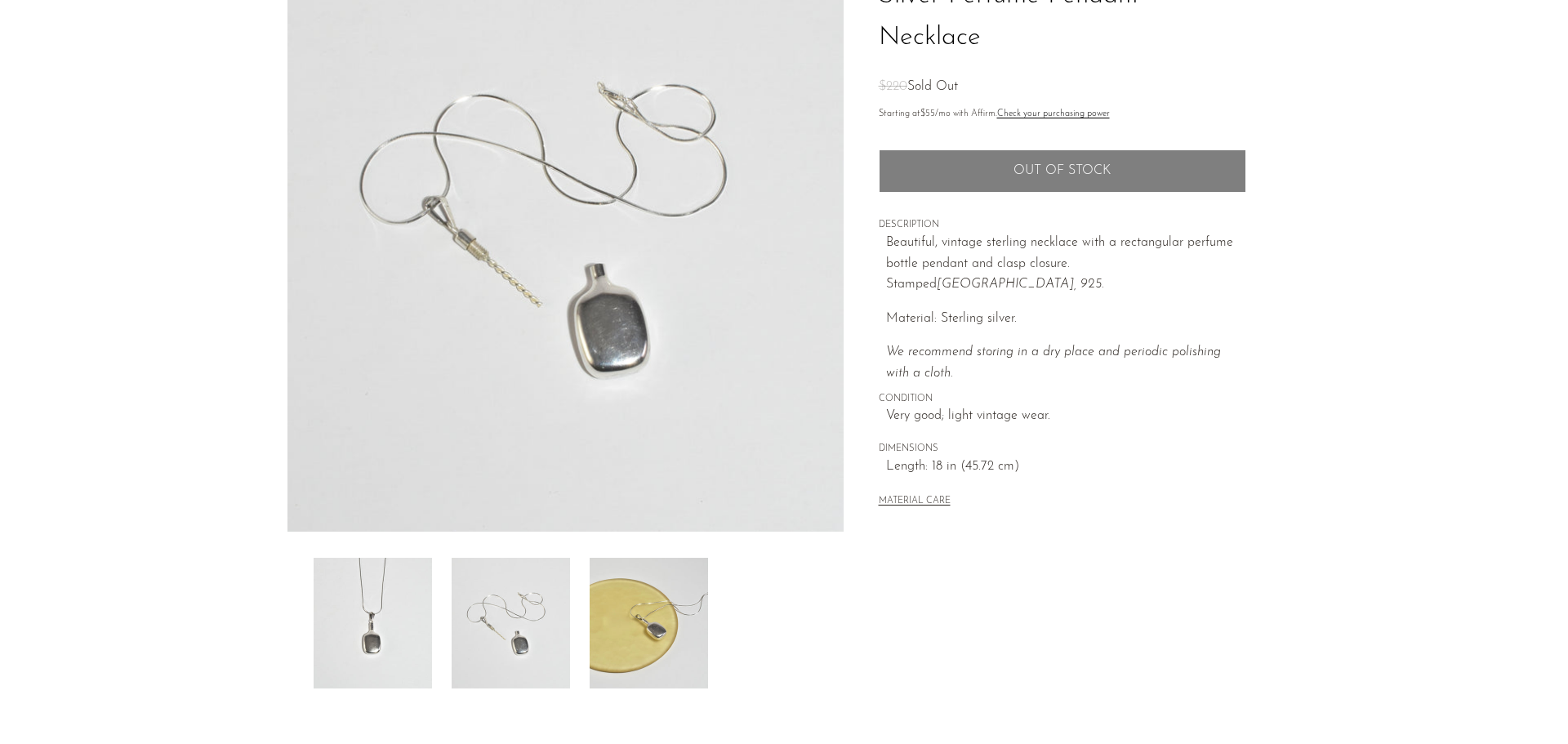
click at [411, 613] on img at bounding box center [373, 623] width 118 height 131
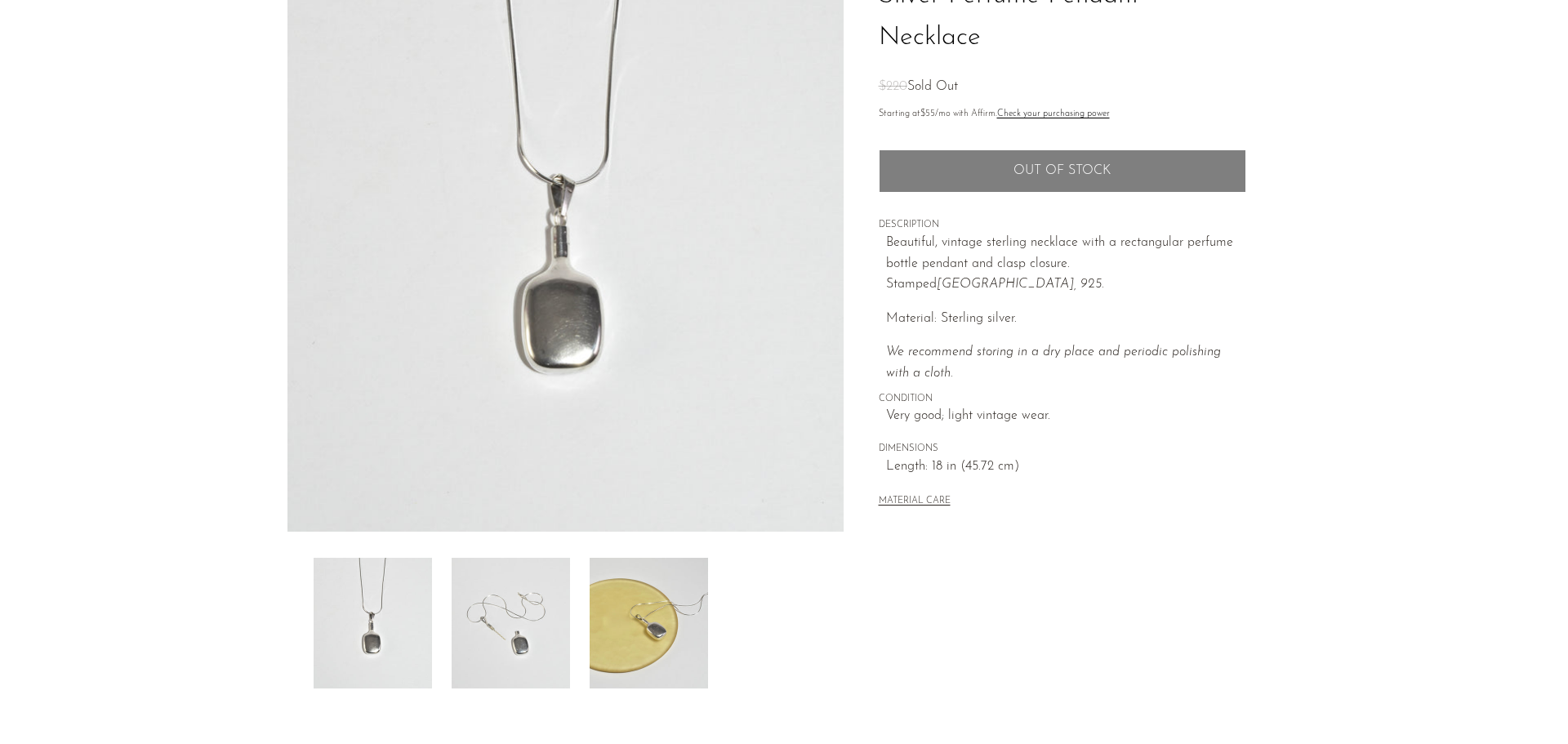
click at [495, 630] on img at bounding box center [511, 623] width 118 height 131
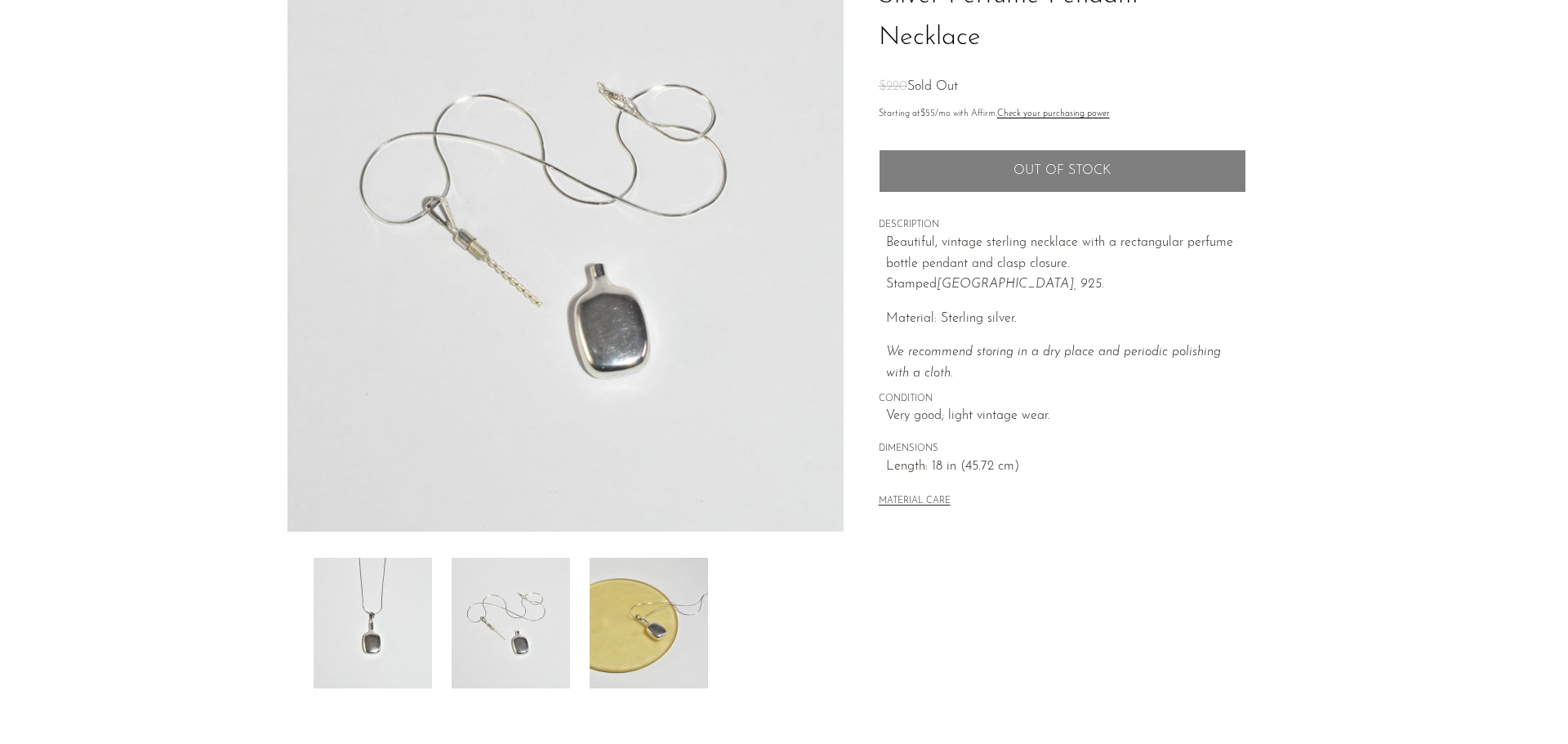
click at [590, 633] on img at bounding box center [649, 623] width 118 height 131
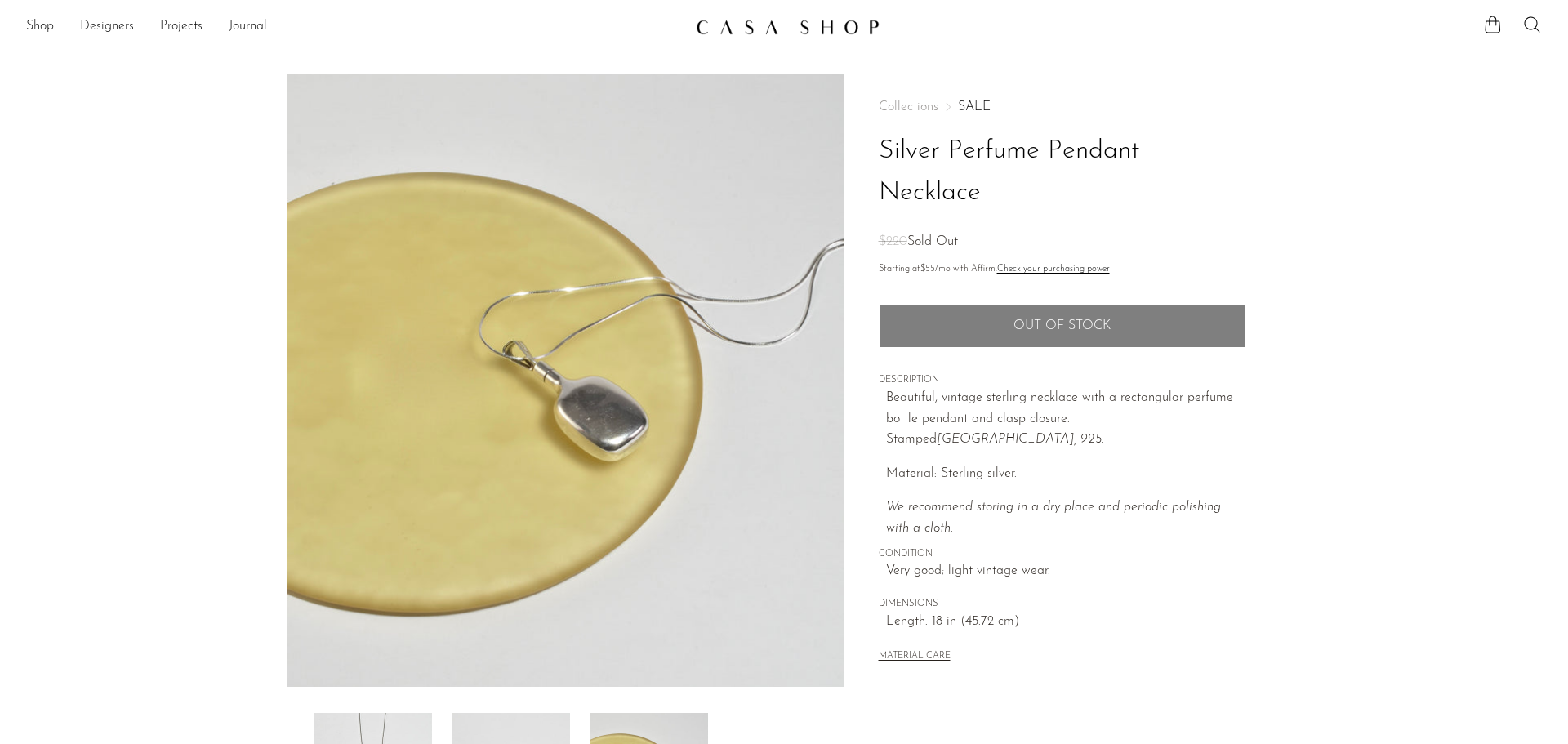
scroll to position [0, 0]
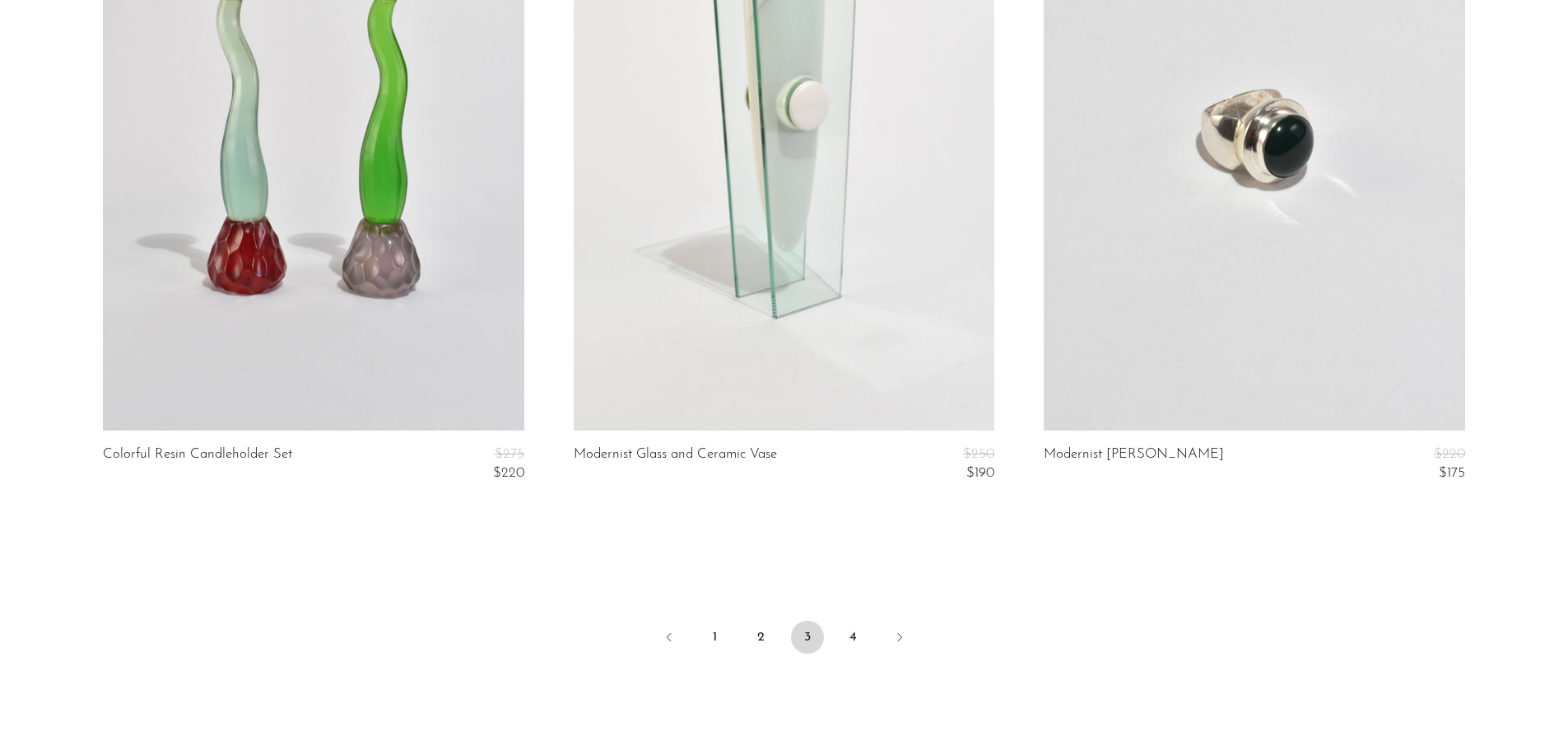
scroll to position [7952, 0]
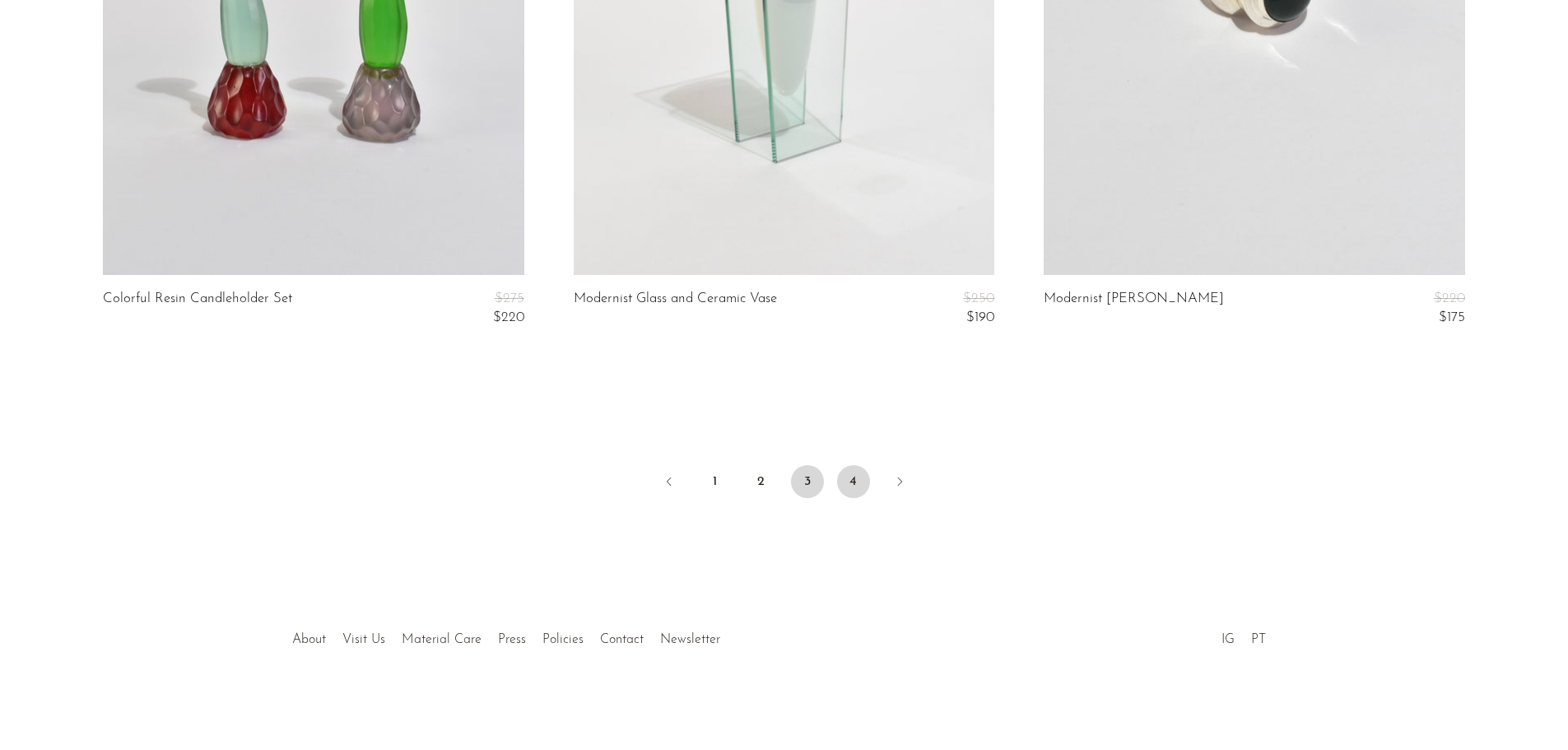
click at [856, 484] on link "4" at bounding box center [853, 481] width 33 height 33
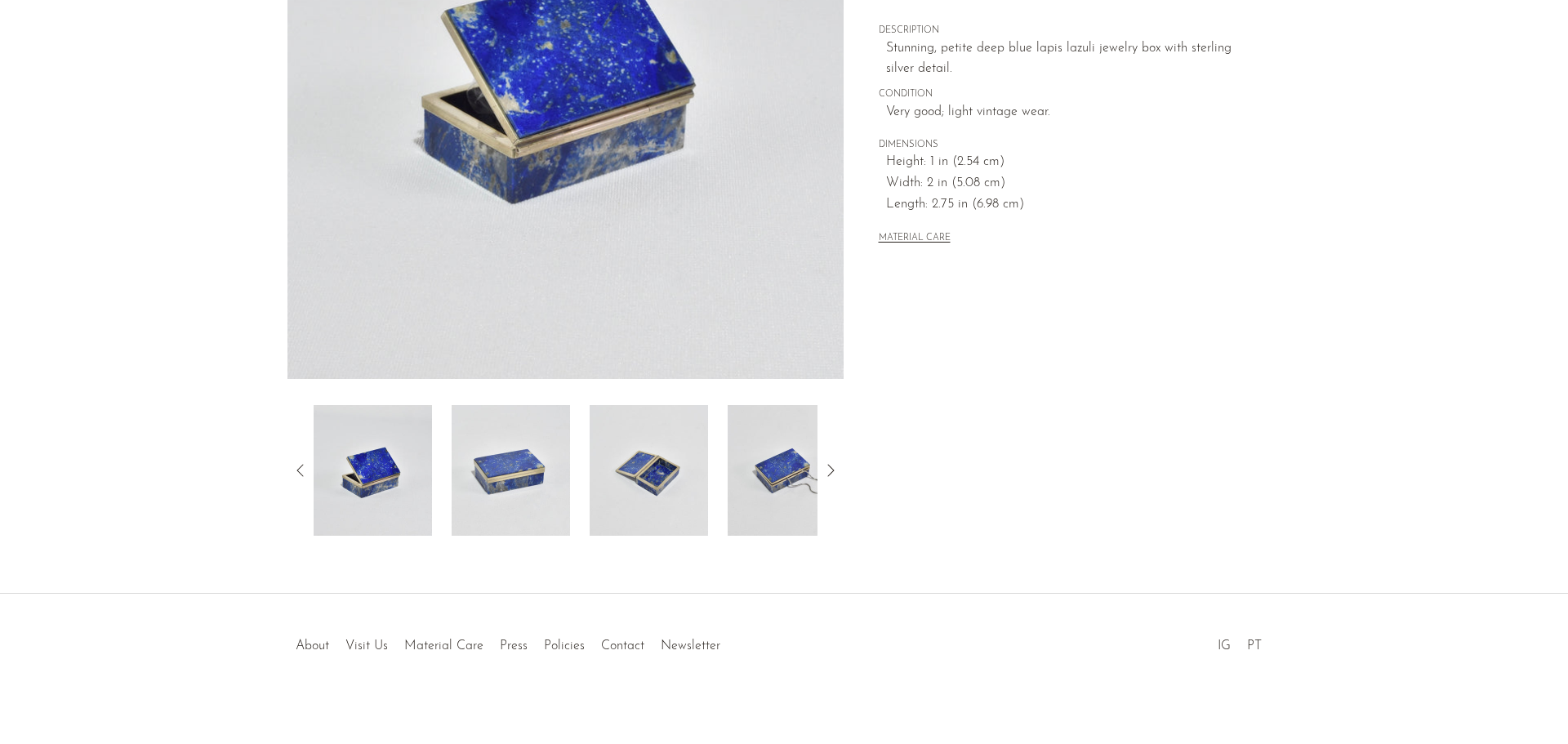
scroll to position [320, 0]
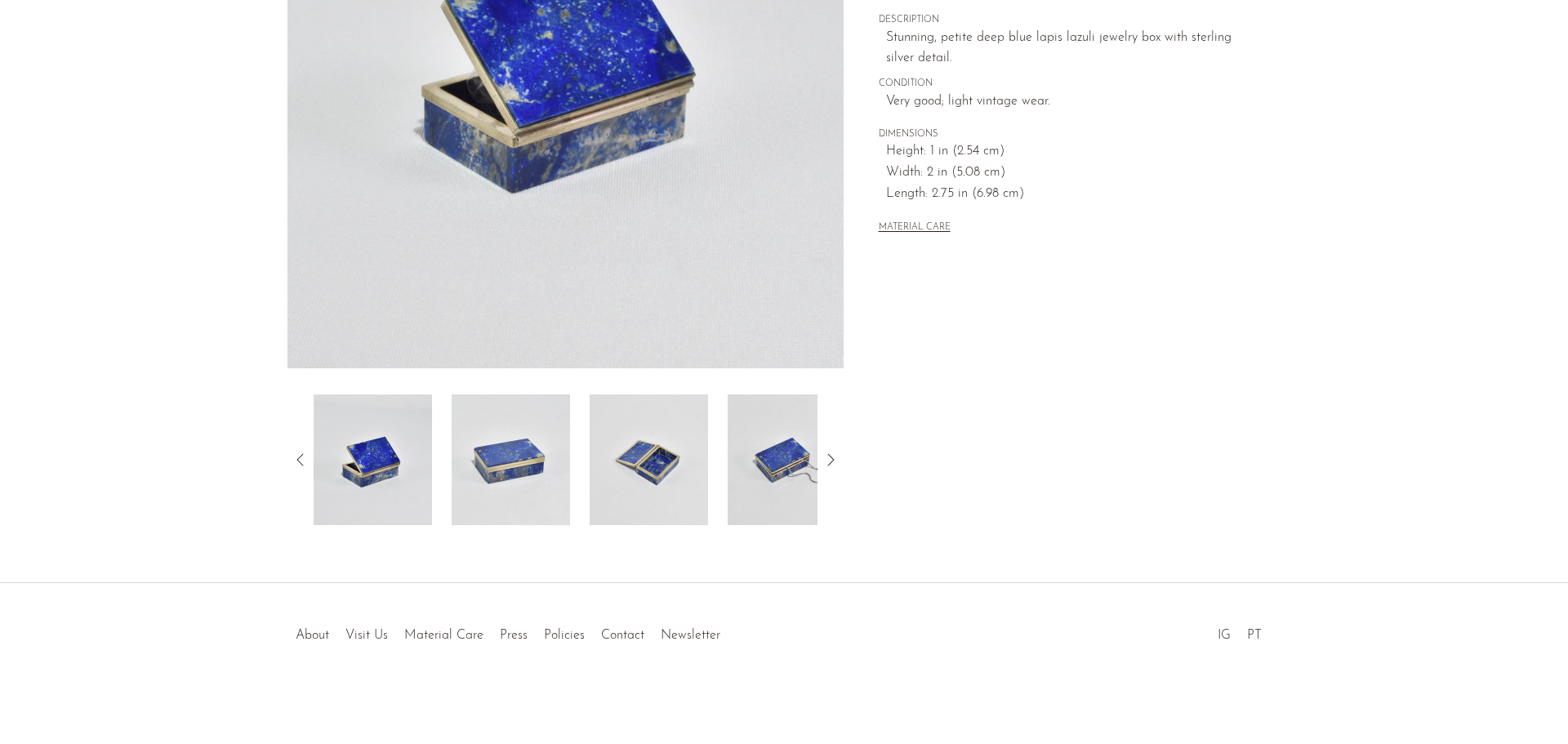
click at [507, 423] on img at bounding box center [511, 459] width 118 height 131
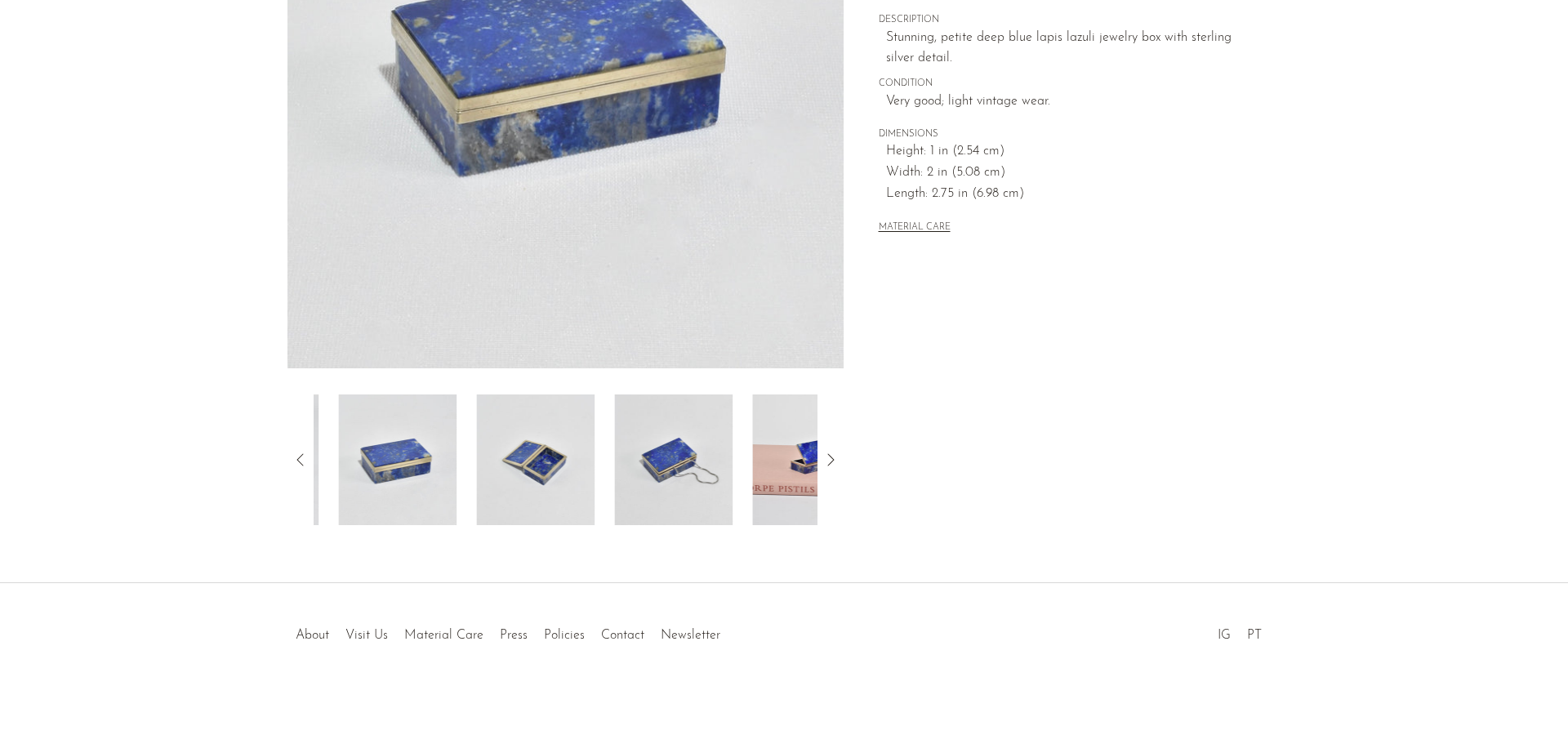
click at [584, 454] on div at bounding box center [566, 459] width 504 height 131
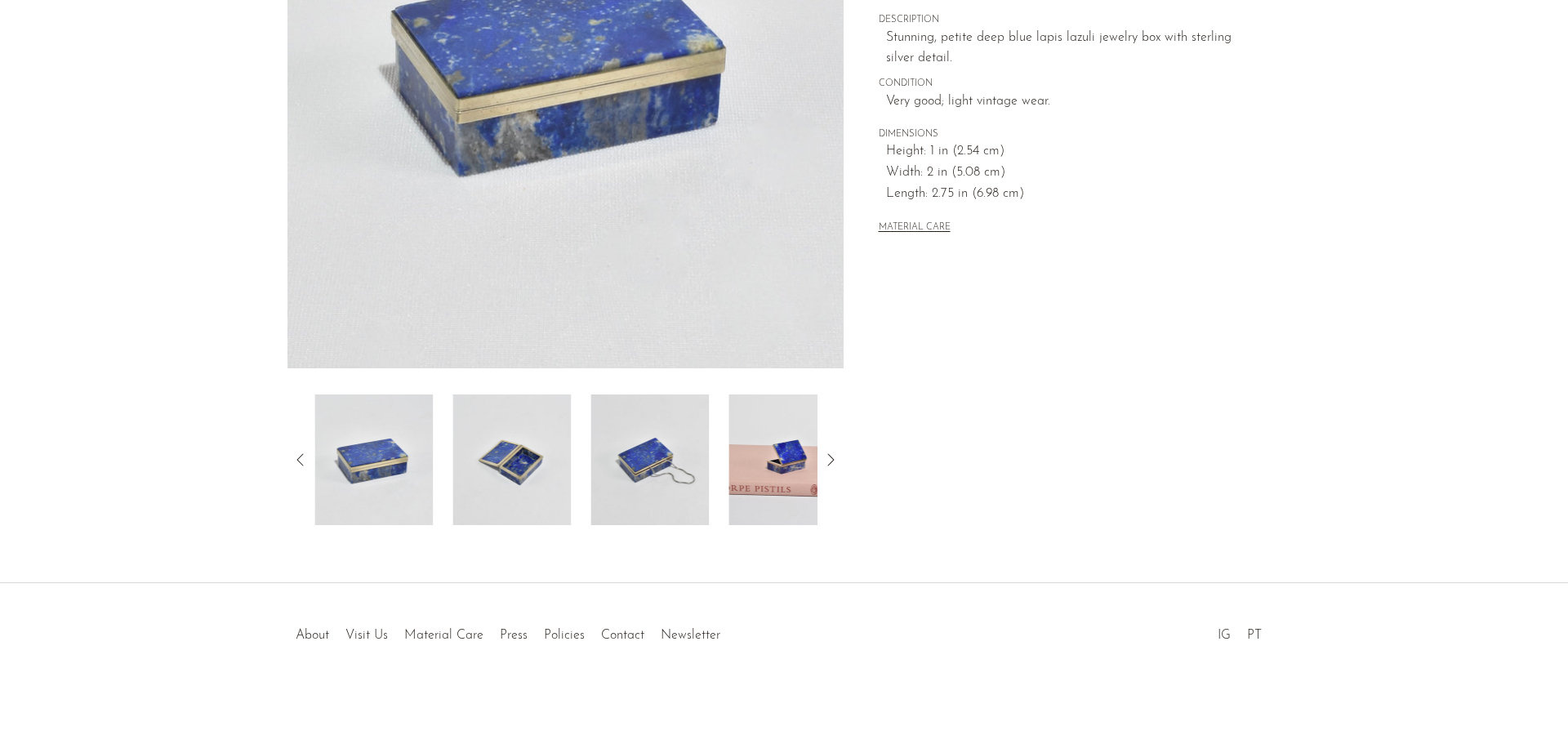
click at [608, 465] on img at bounding box center [649, 459] width 118 height 131
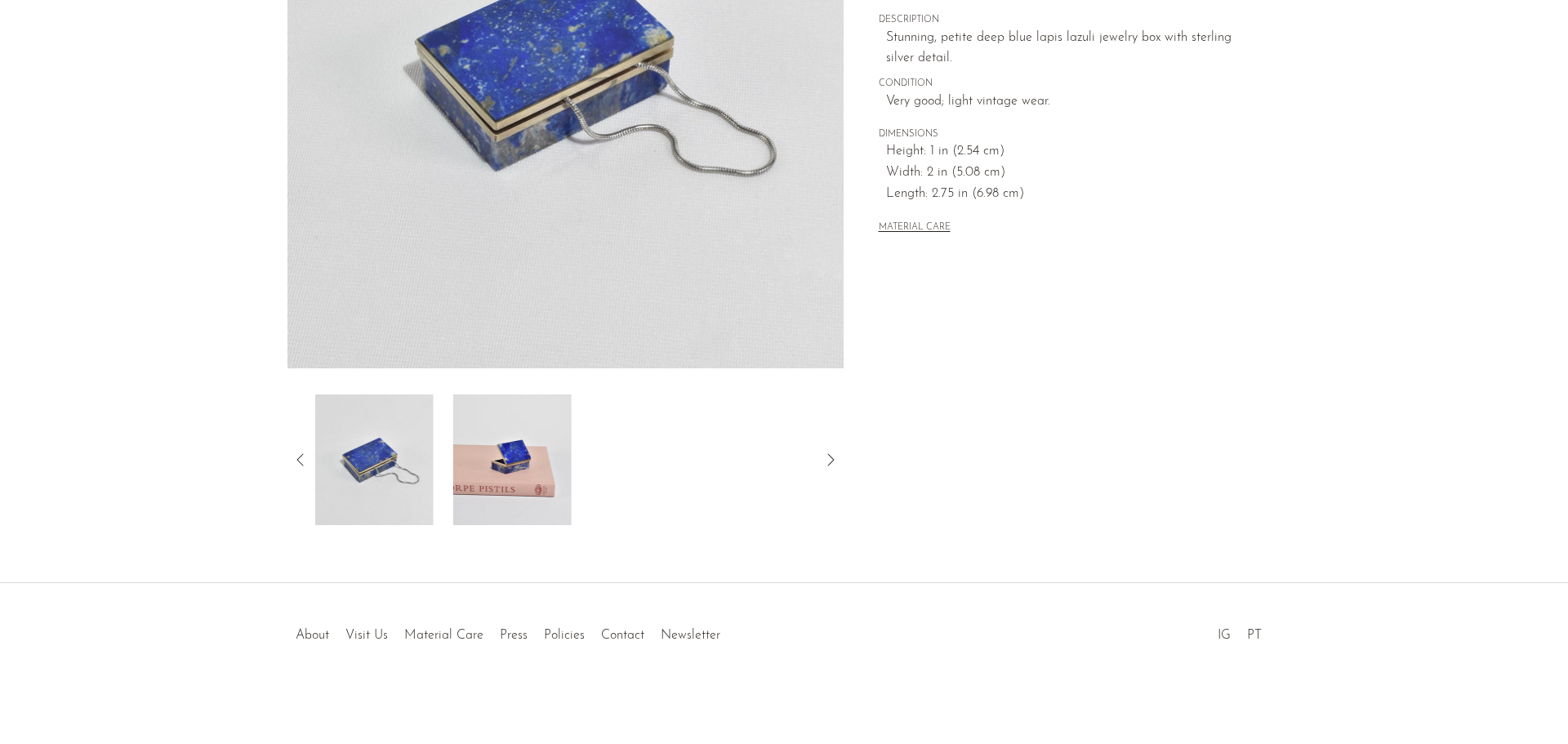
click at [559, 466] on img at bounding box center [513, 459] width 118 height 131
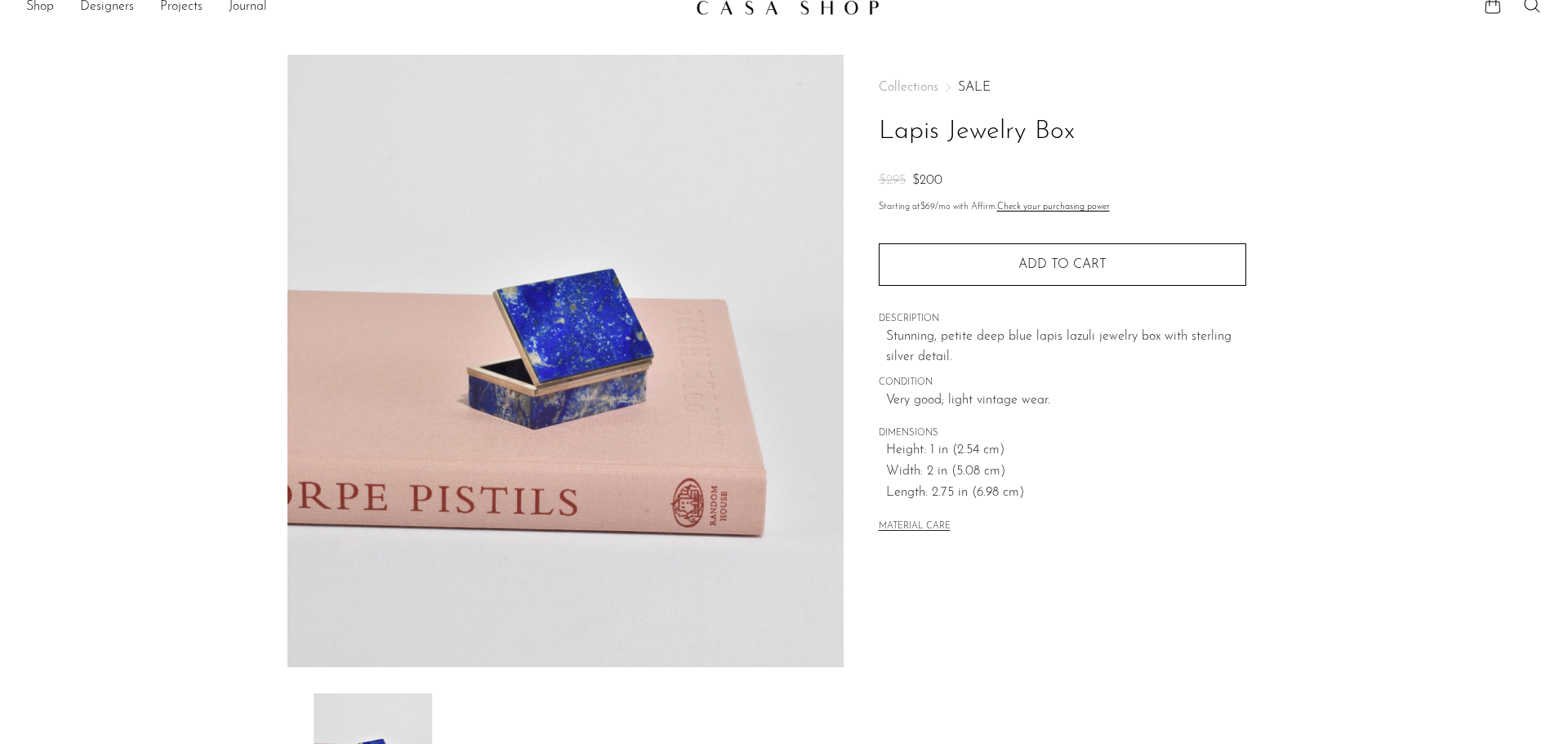
scroll to position [0, 0]
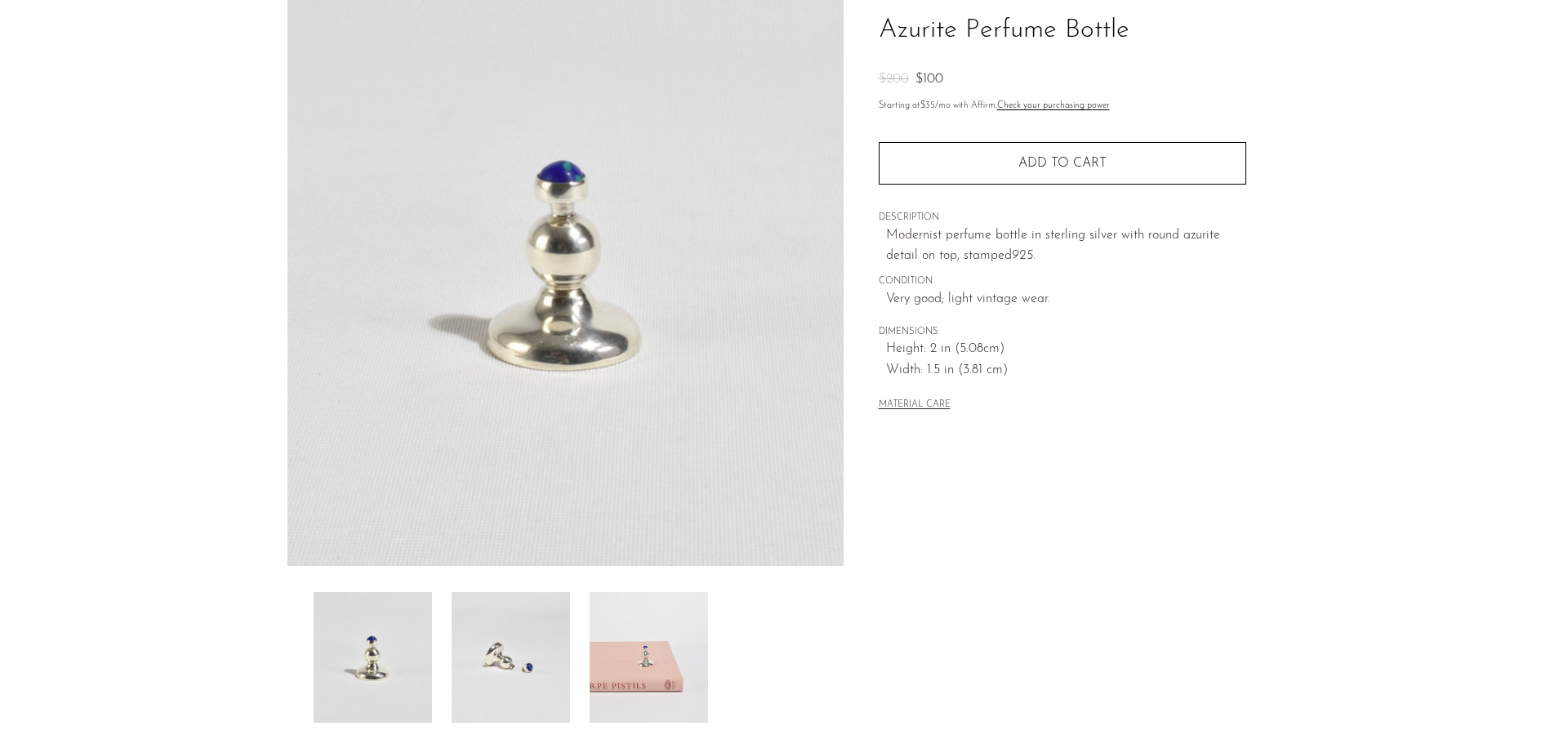
scroll to position [320, 0]
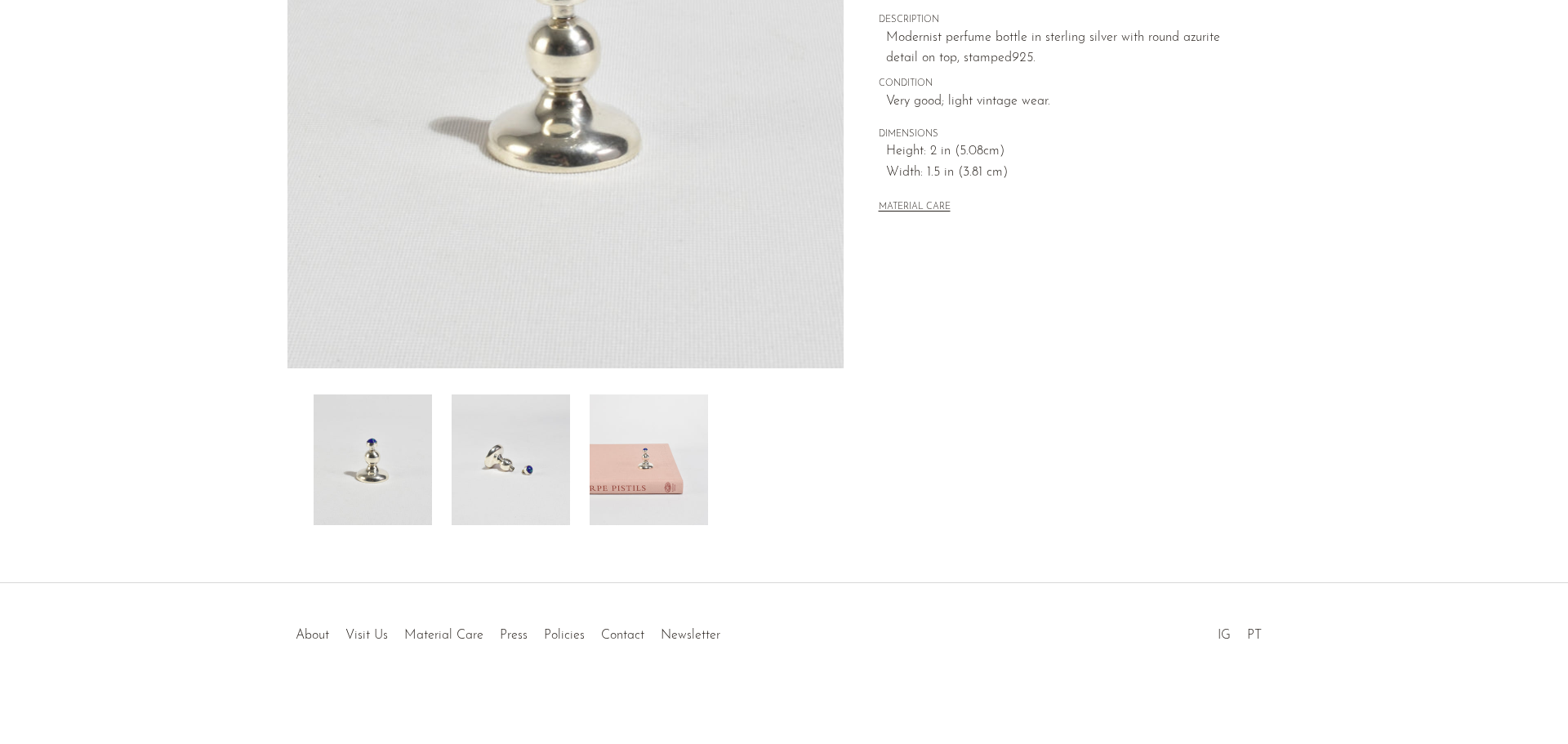
click at [481, 450] on img at bounding box center [511, 459] width 118 height 131
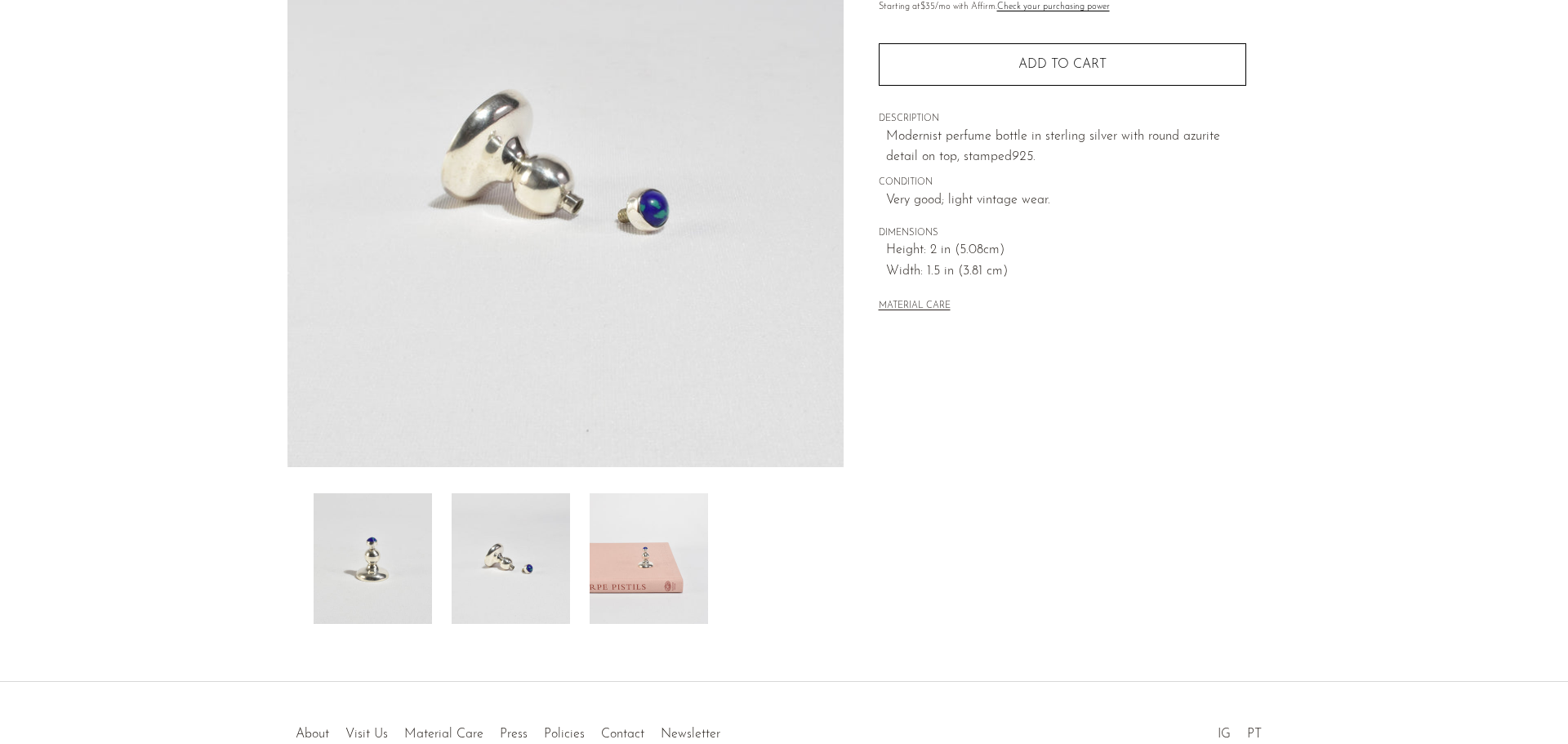
scroll to position [237, 0]
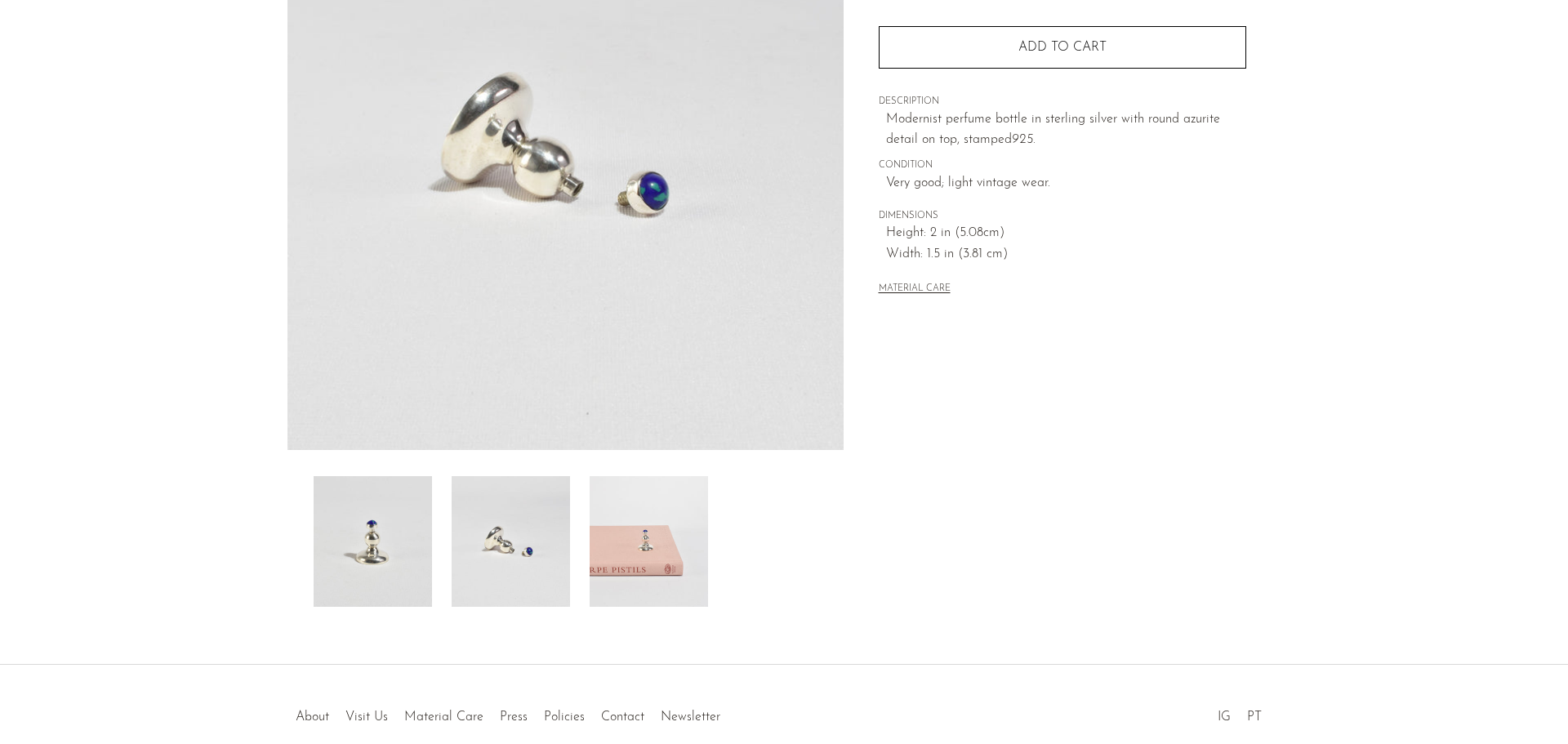
click at [623, 491] on img at bounding box center [649, 541] width 118 height 131
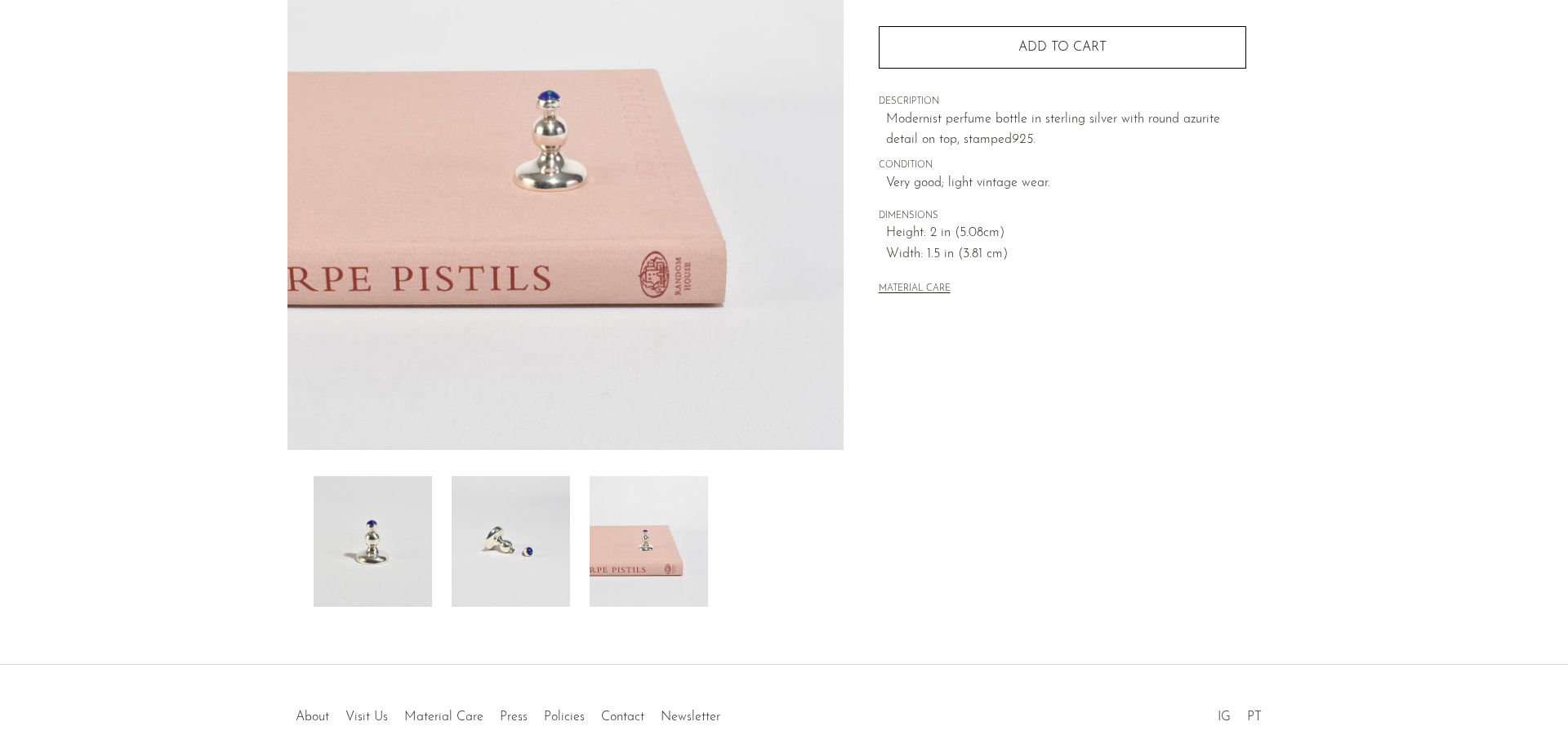
click at [501, 518] on img at bounding box center [511, 541] width 118 height 131
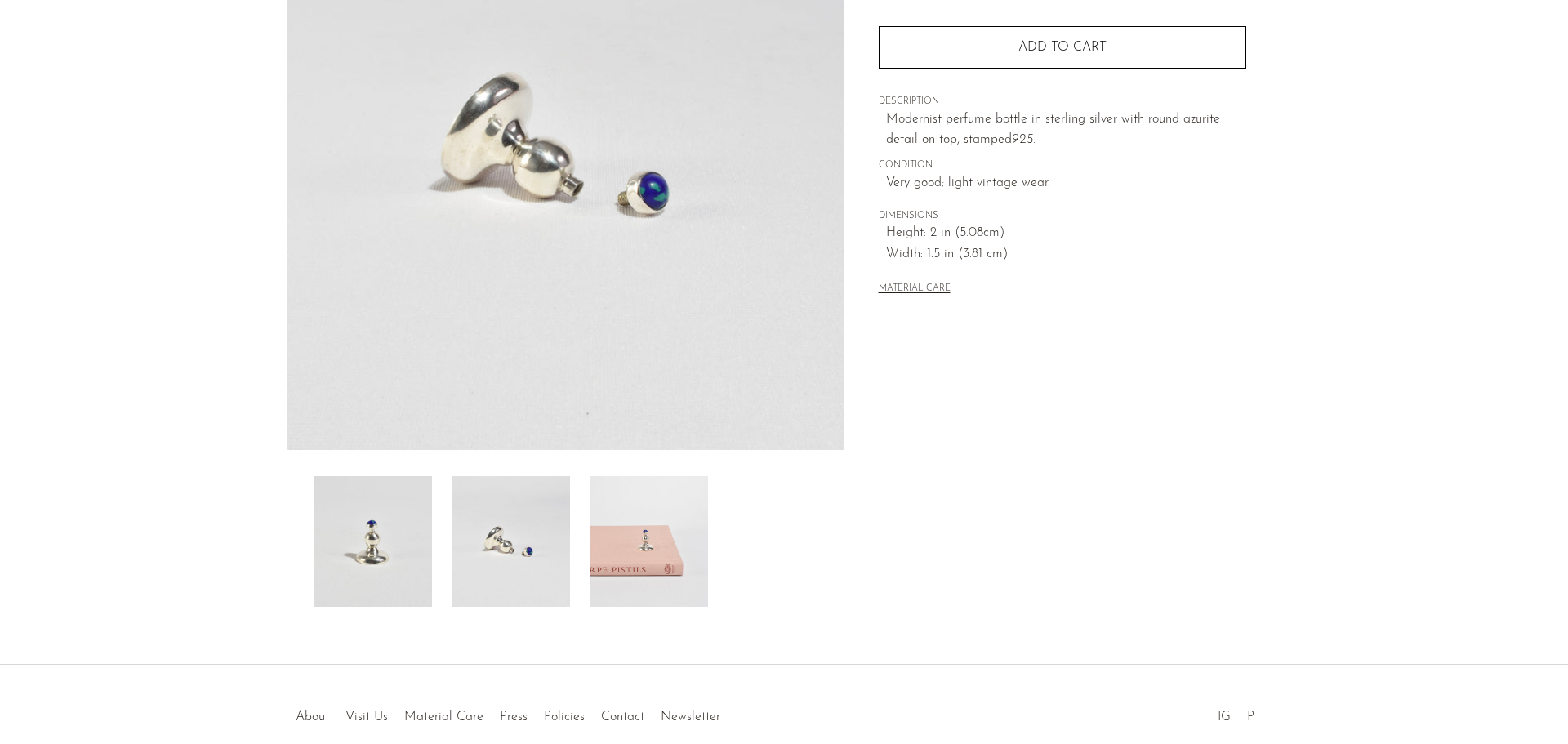
click at [393, 522] on img at bounding box center [373, 541] width 118 height 131
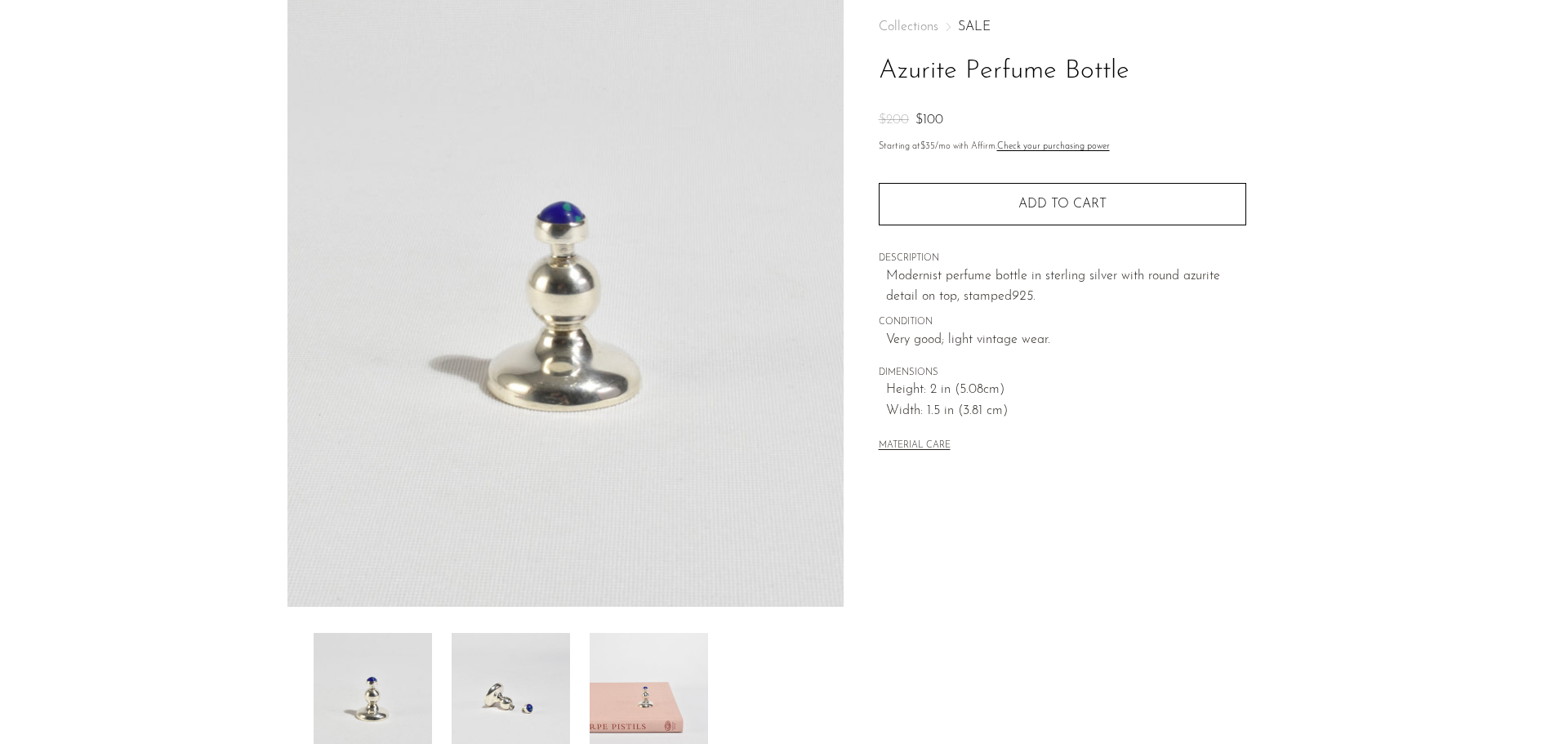
scroll to position [75, 0]
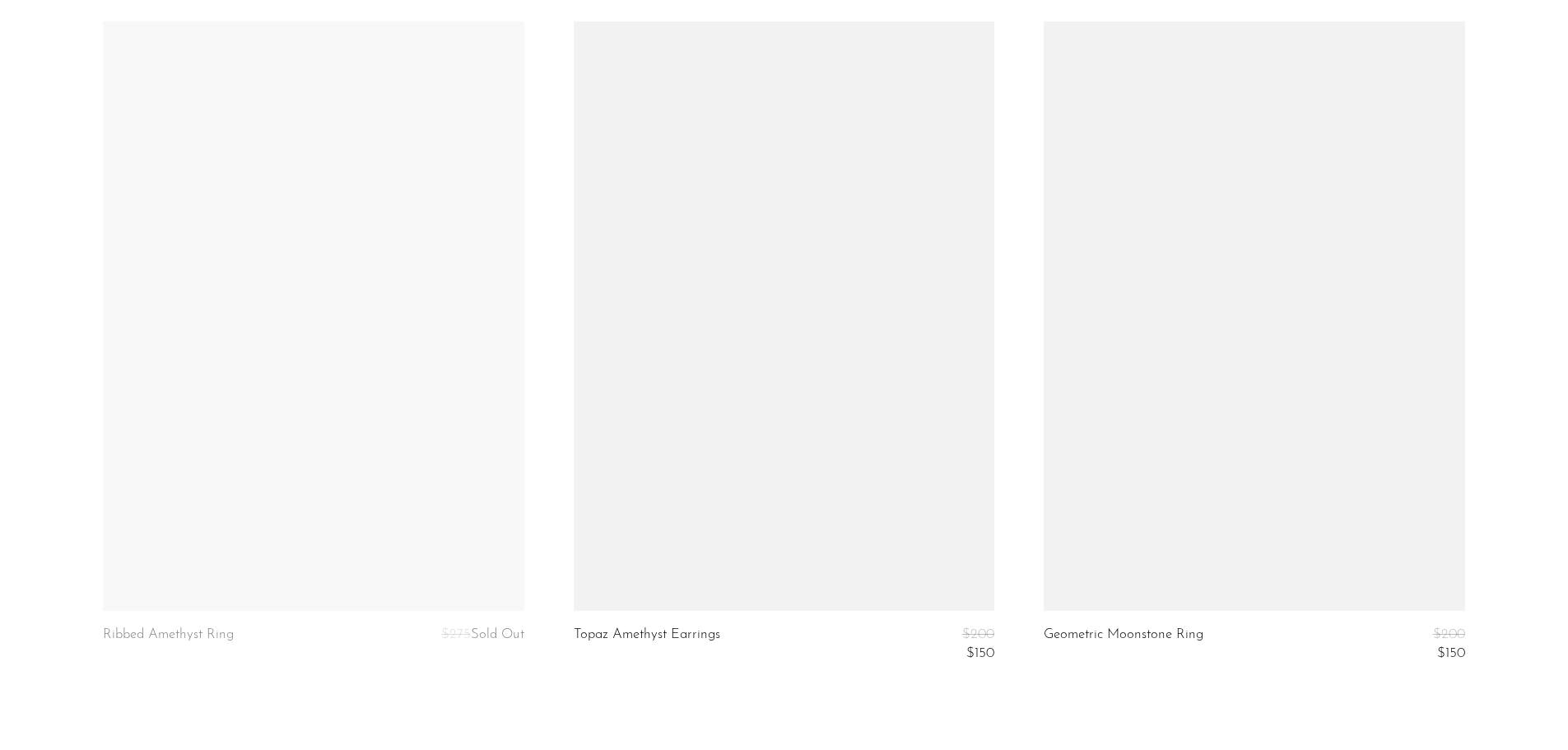
scroll to position [4856, 0]
